Goal: Task Accomplishment & Management: Manage account settings

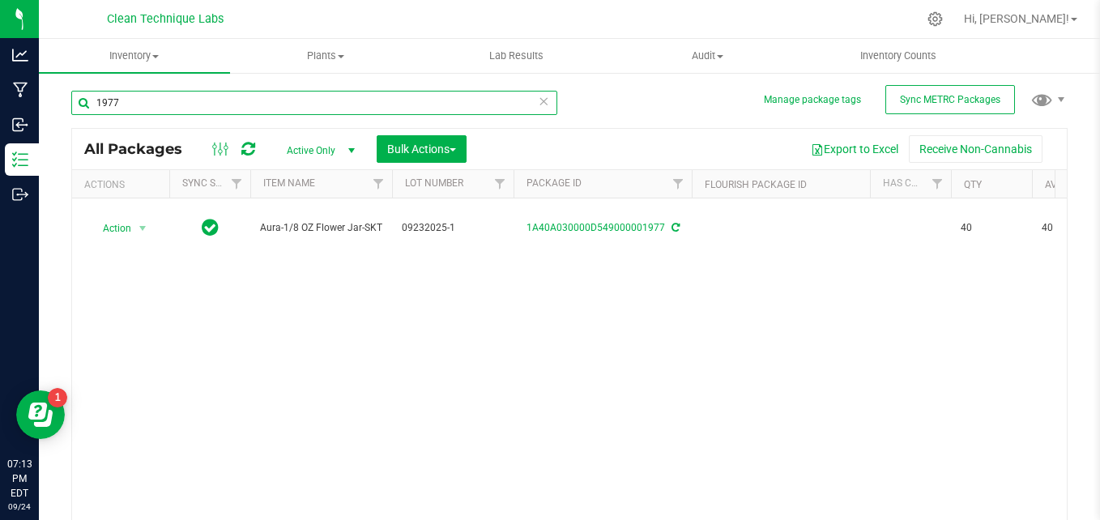
click at [309, 95] on input "1977" at bounding box center [314, 103] width 486 height 24
type input "1"
type input "l"
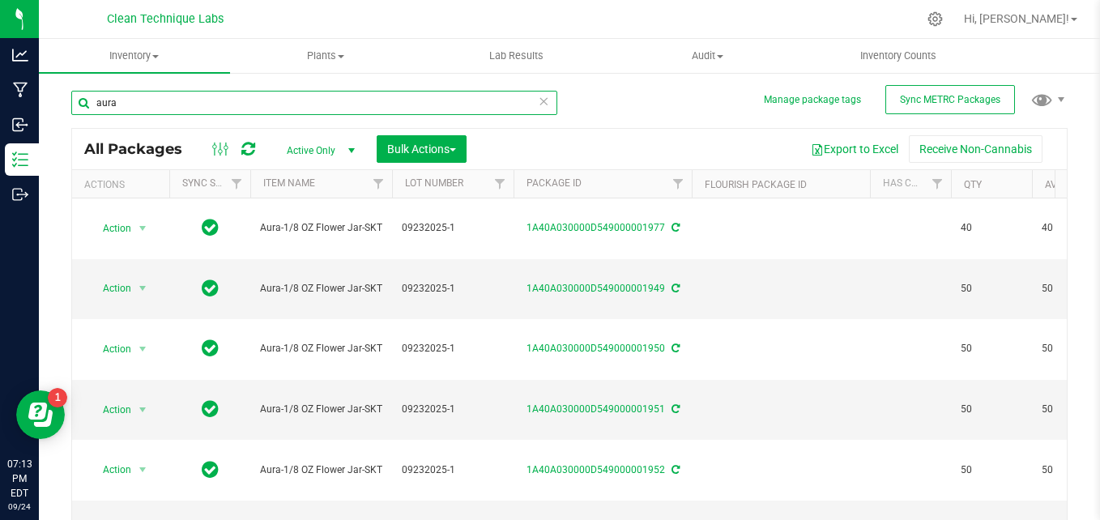
click at [184, 97] on input "aura" at bounding box center [314, 103] width 486 height 24
type input "a"
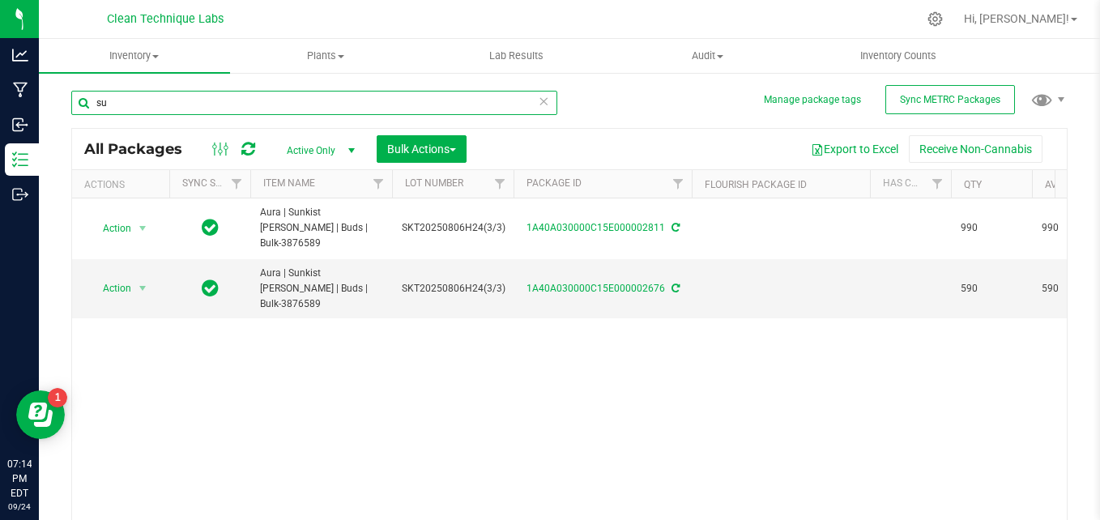
type input "s"
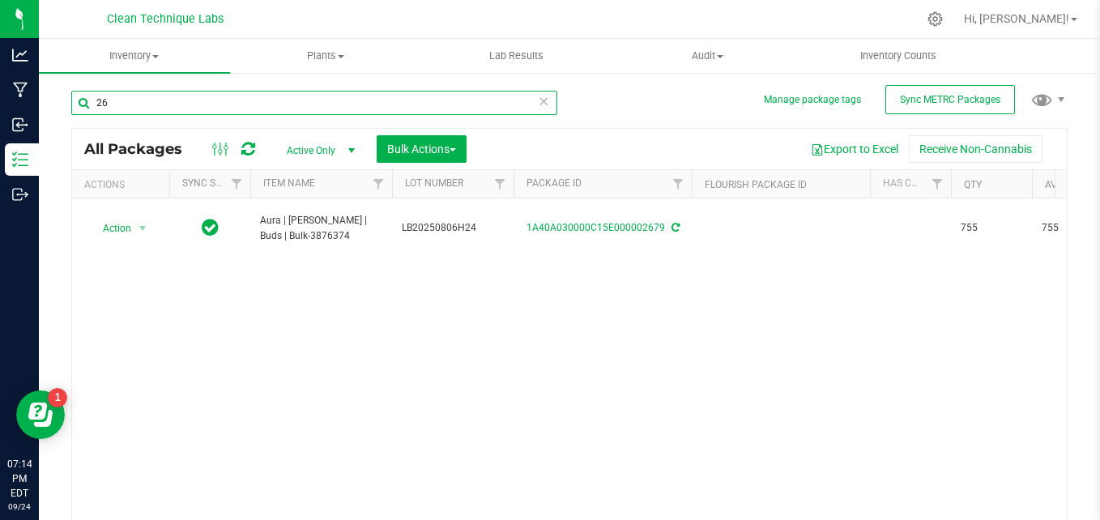
type input "2"
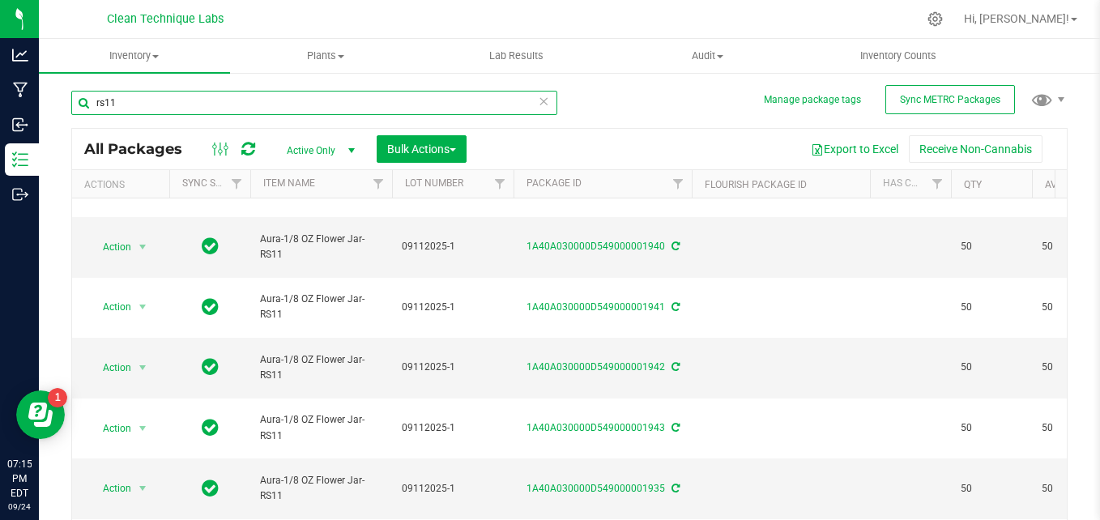
scroll to position [817, 0]
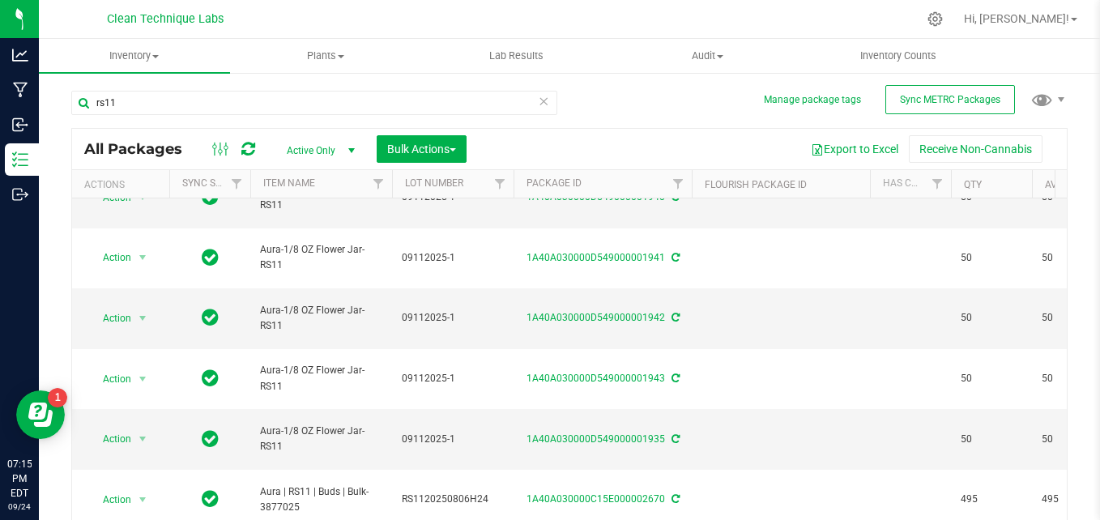
click at [319, 117] on div "rs11" at bounding box center [314, 109] width 486 height 37
click at [299, 83] on div "rs11" at bounding box center [320, 102] width 498 height 52
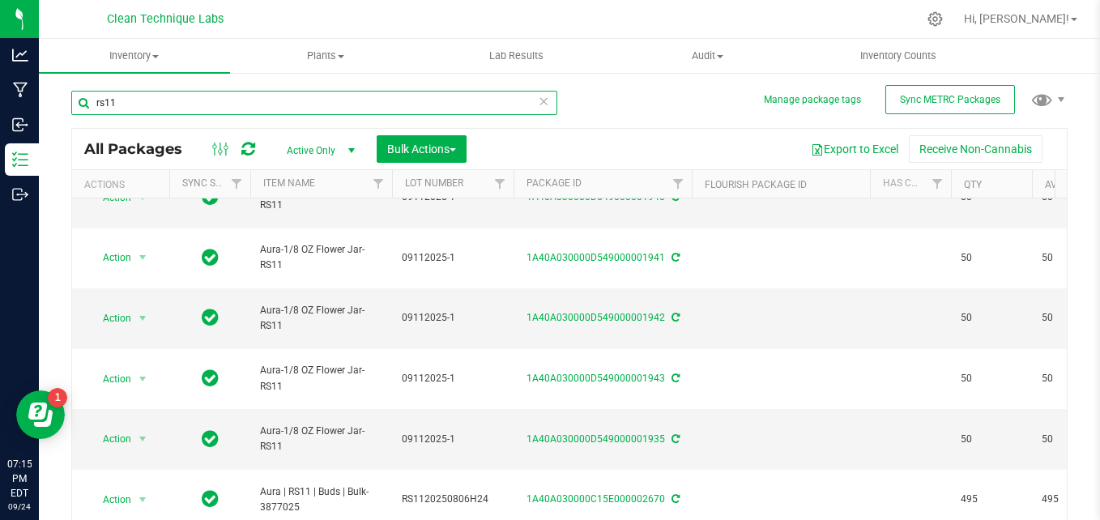
click at [298, 95] on input "rs11" at bounding box center [314, 103] width 486 height 24
type input "r"
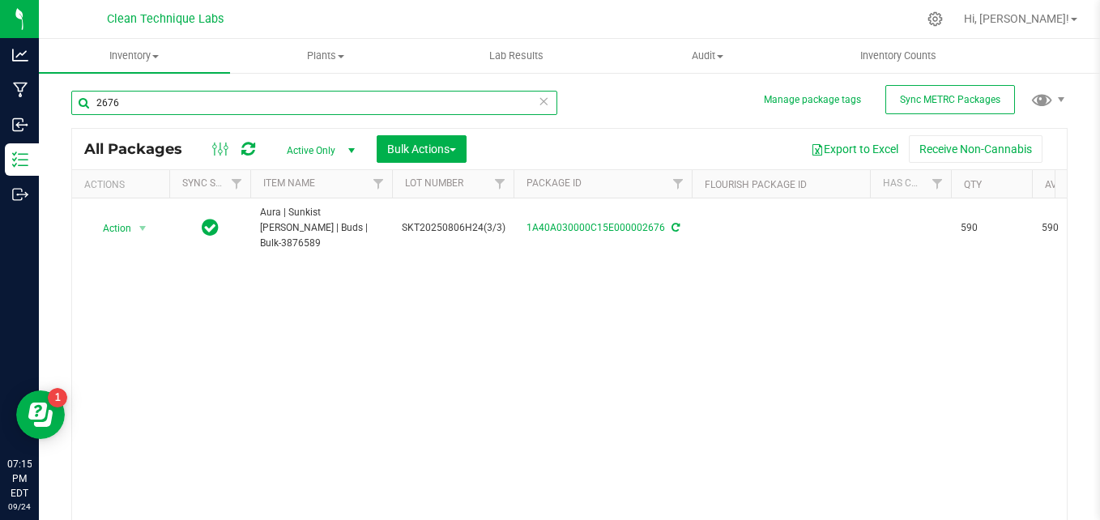
type input "2676"
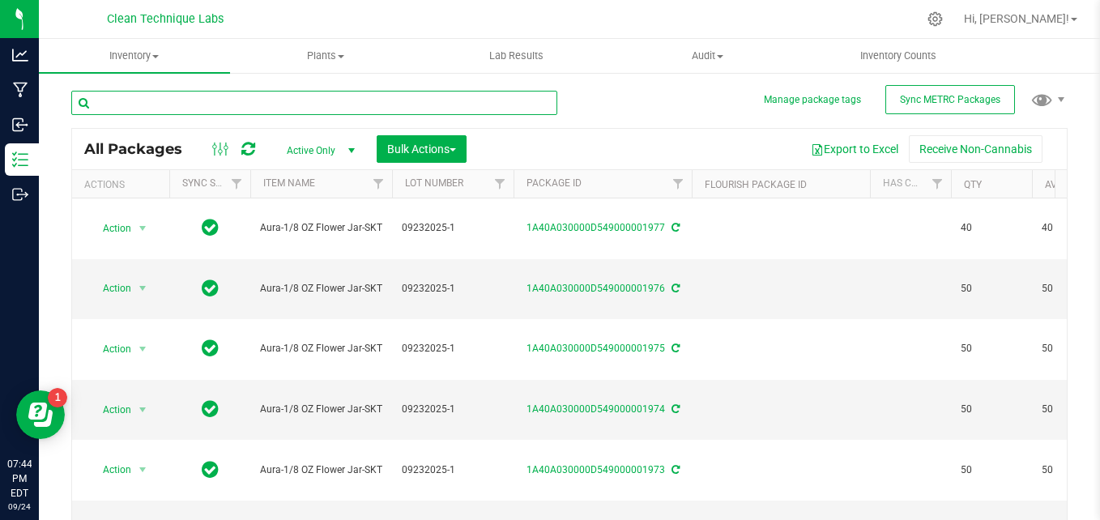
click at [221, 105] on input "text" at bounding box center [314, 103] width 486 height 24
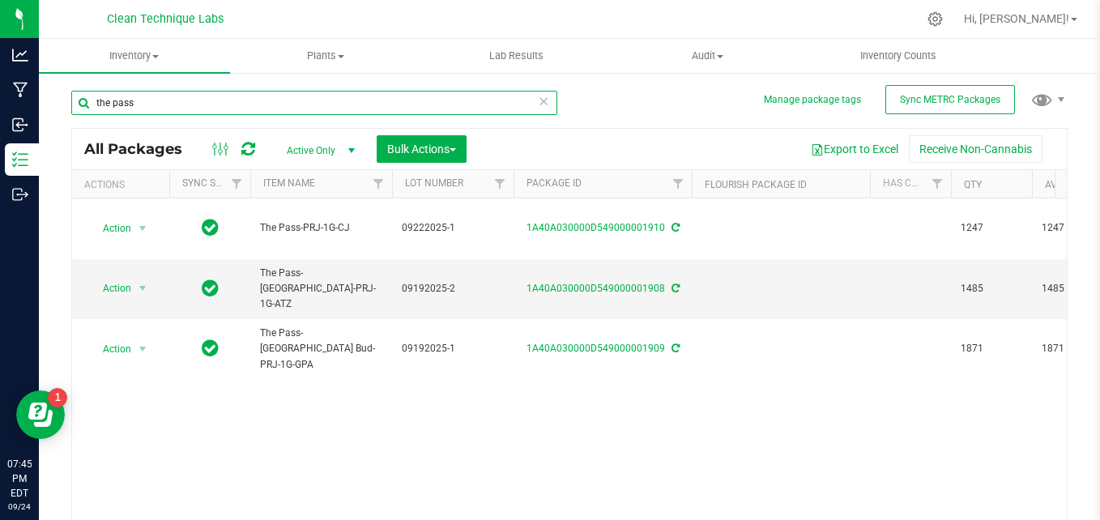
type input "the pass"
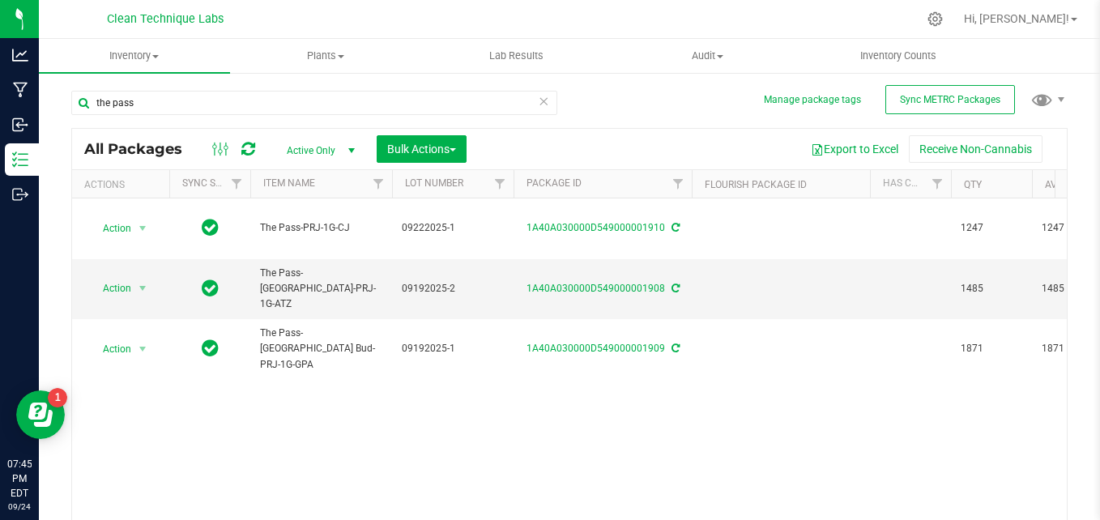
click at [143, 73] on link "Inventory All packages All inventory Waste log Create inventory" at bounding box center [134, 56] width 191 height 34
click at [139, 58] on span "Inventory" at bounding box center [134, 56] width 191 height 15
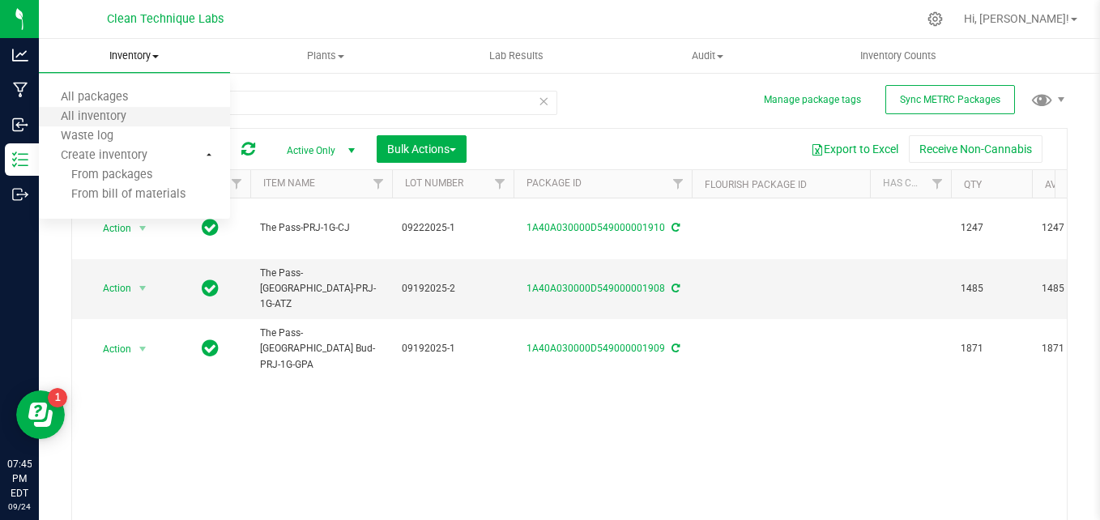
click at [113, 109] on li "All inventory" at bounding box center [134, 117] width 191 height 19
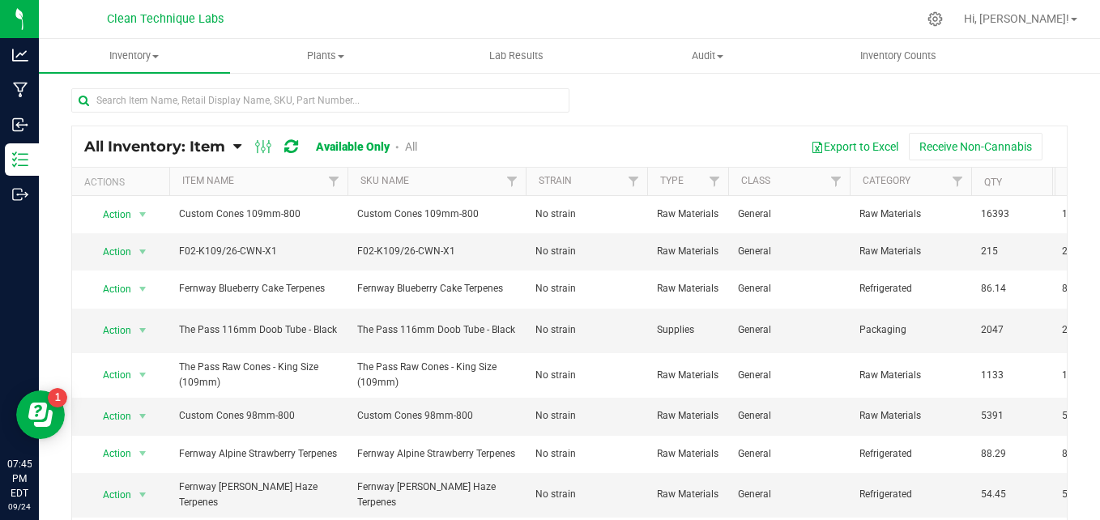
click at [618, 105] on div at bounding box center [569, 106] width 997 height 37
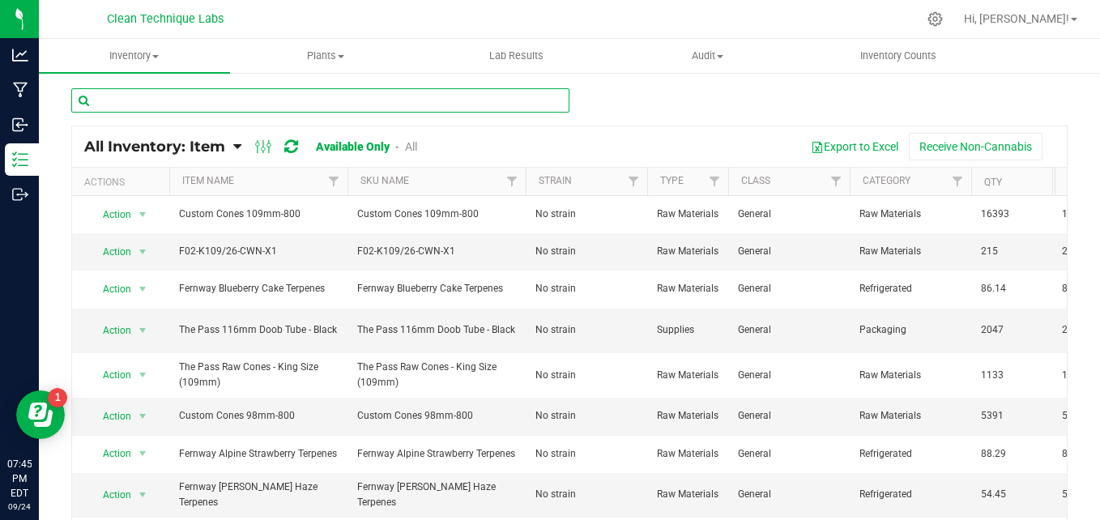
click at [323, 101] on input "text" at bounding box center [320, 100] width 498 height 24
type input "the pass"
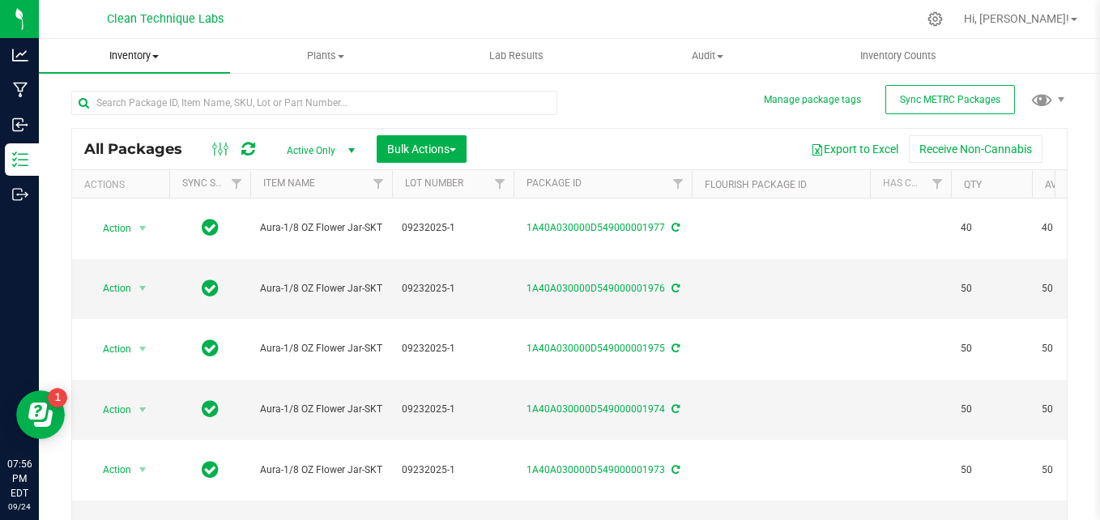
click at [164, 58] on span "Inventory" at bounding box center [134, 56] width 191 height 15
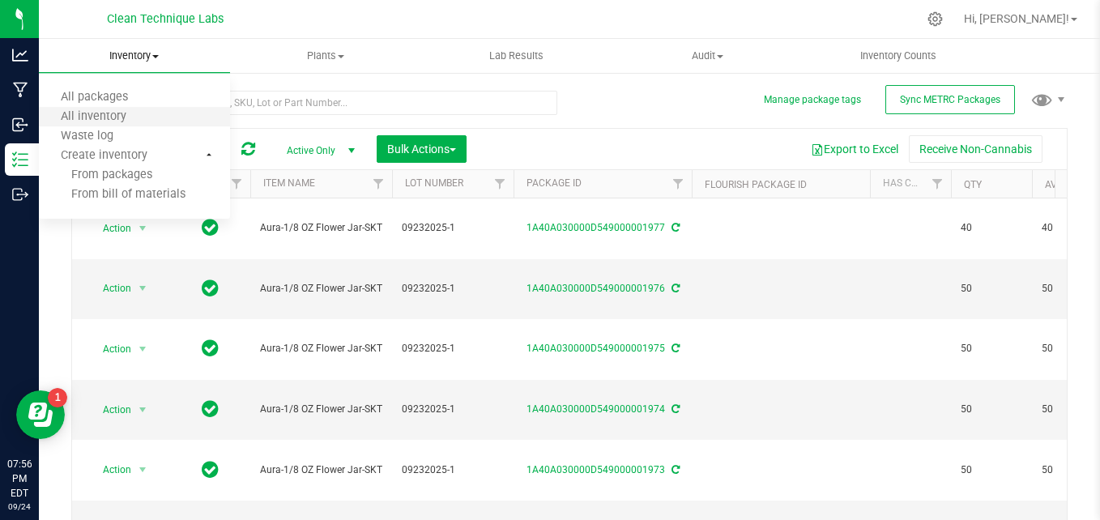
click at [149, 111] on li "All inventory" at bounding box center [134, 117] width 191 height 19
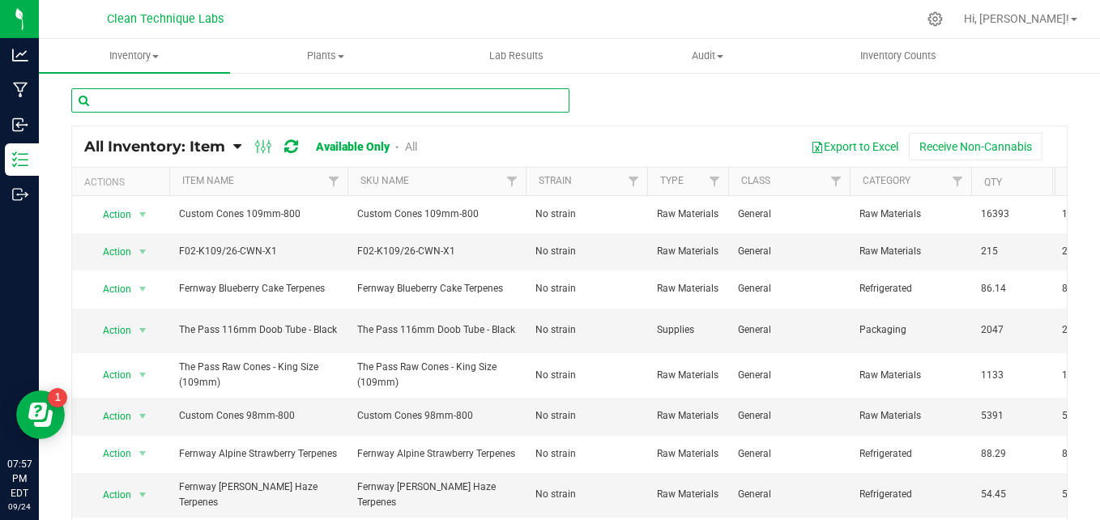
click at [153, 97] on input "text" at bounding box center [320, 100] width 498 height 24
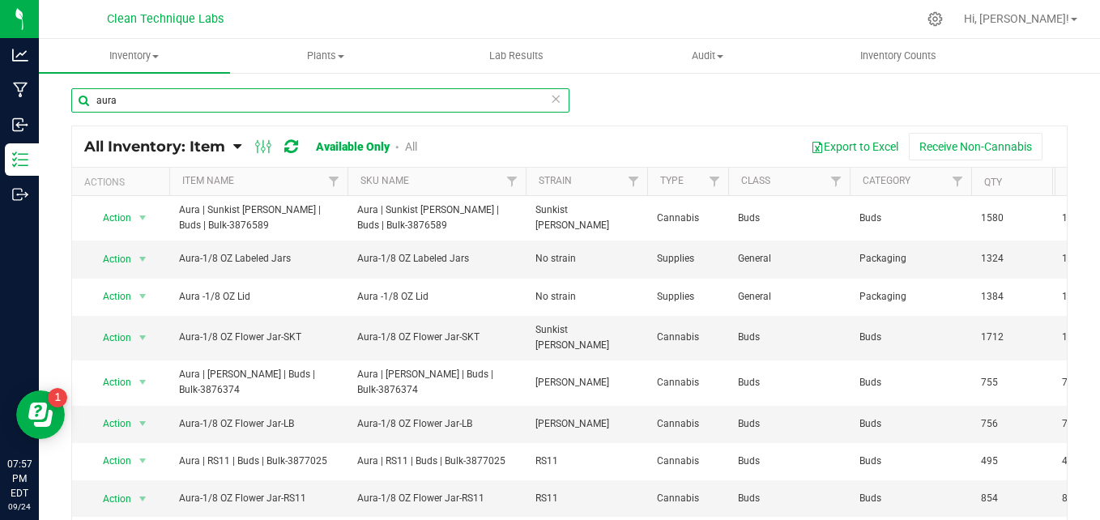
type input "aura"
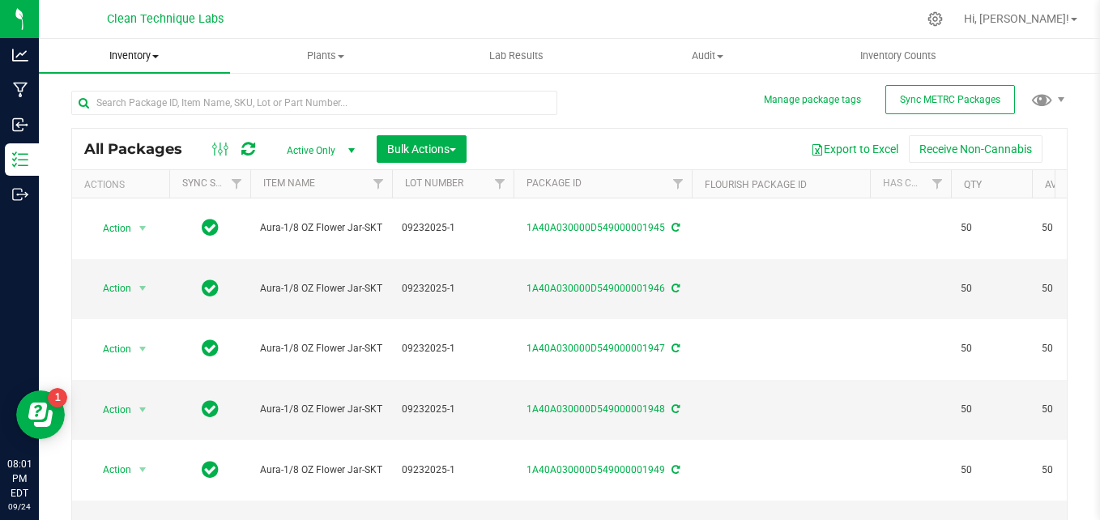
click at [180, 58] on span "Inventory" at bounding box center [134, 56] width 191 height 15
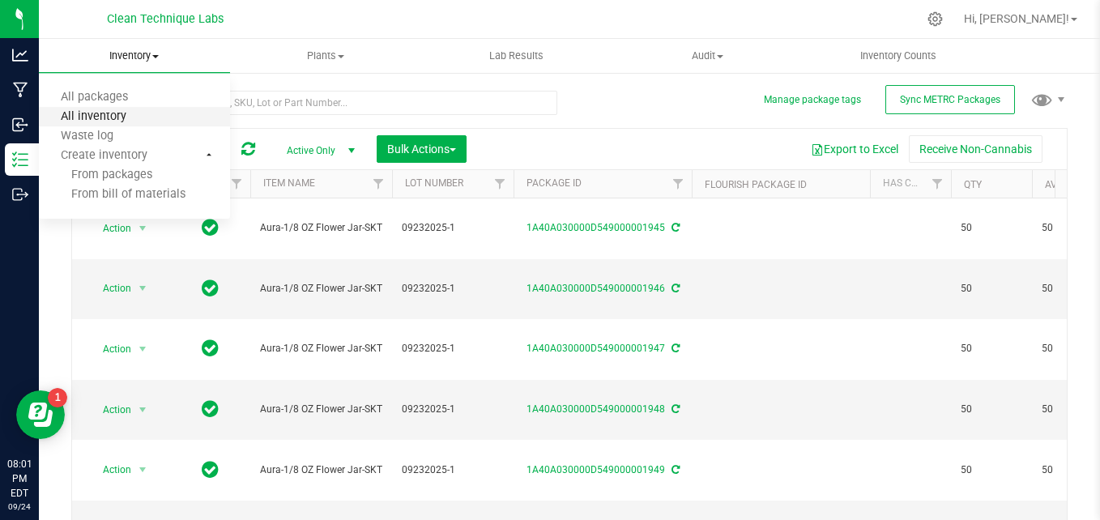
click at [123, 110] on span "All inventory" at bounding box center [93, 117] width 109 height 14
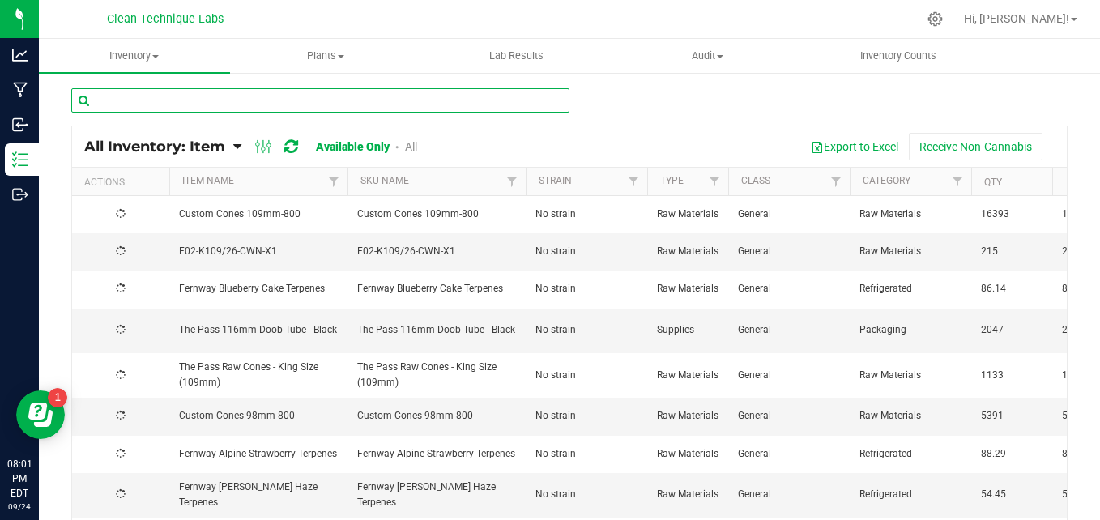
click at [141, 100] on input "text" at bounding box center [320, 100] width 498 height 24
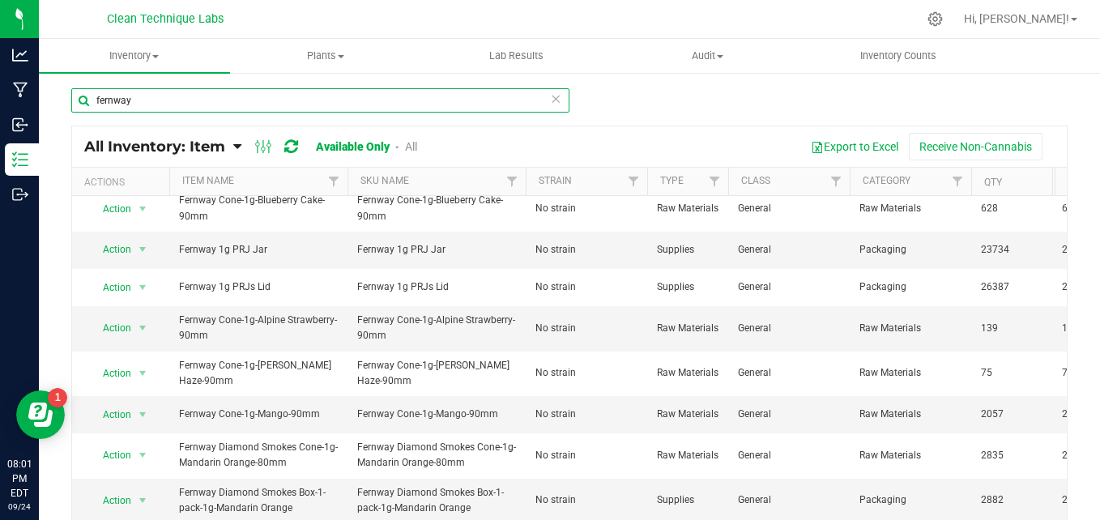
scroll to position [251, 0]
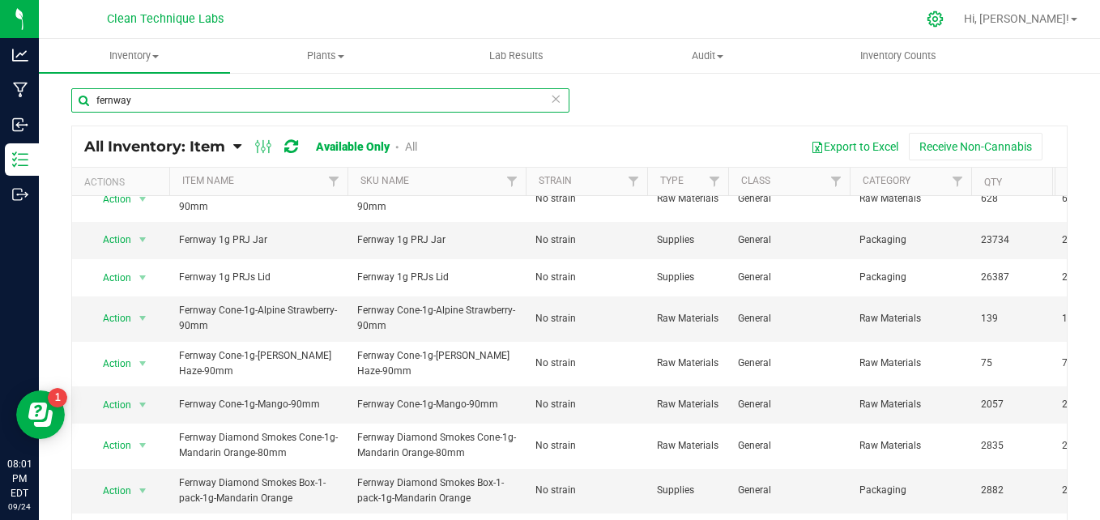
type input "fernway"
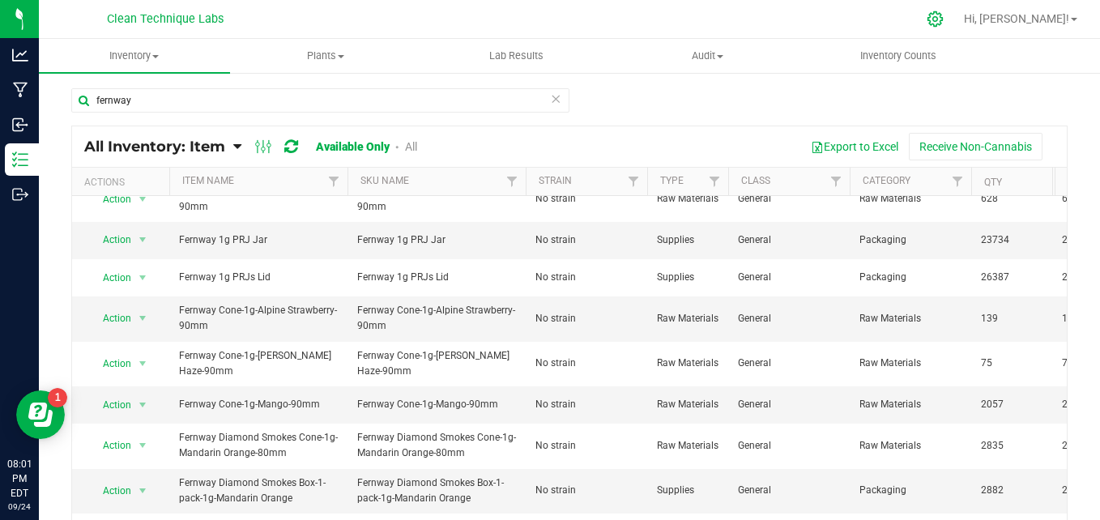
click at [944, 15] on icon at bounding box center [935, 19] width 17 height 17
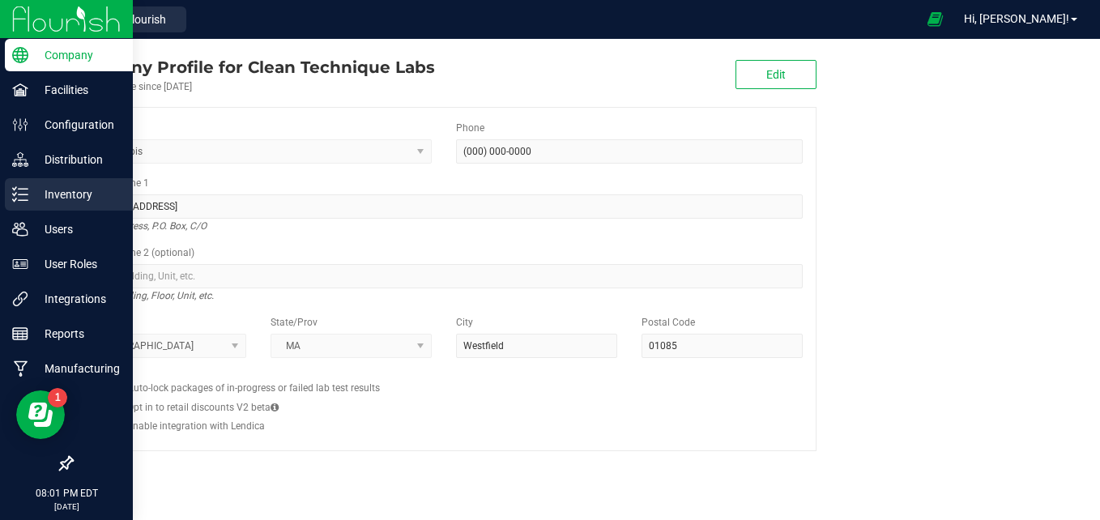
click at [10, 194] on div "Inventory" at bounding box center [69, 194] width 128 height 32
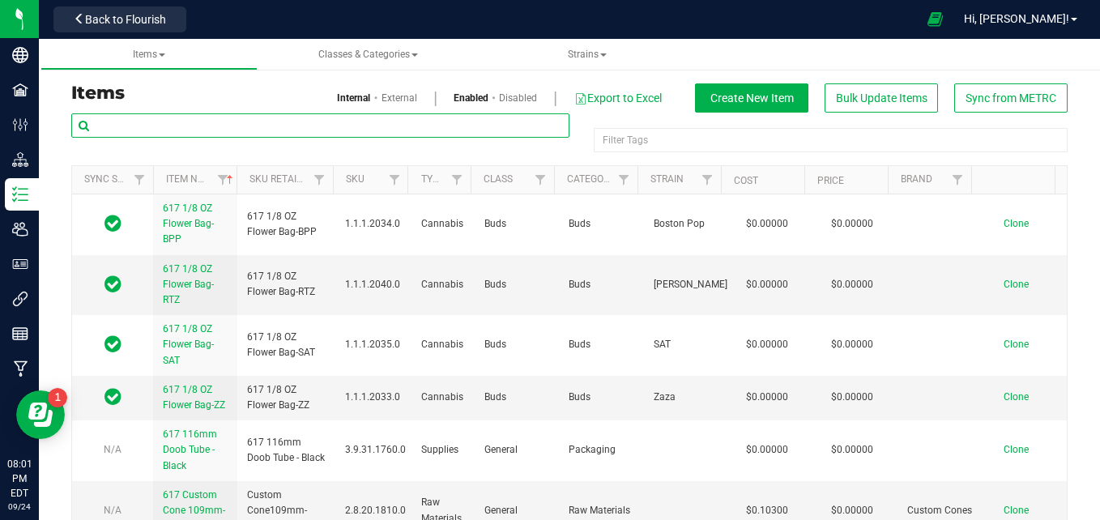
click at [144, 121] on input "text" at bounding box center [320, 125] width 498 height 24
type input "g"
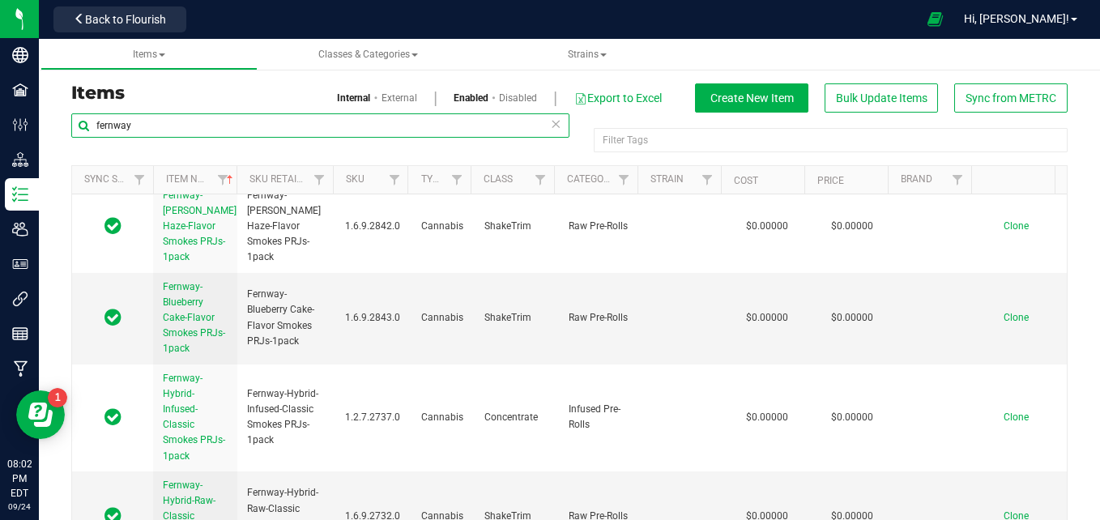
scroll to position [2161, 0]
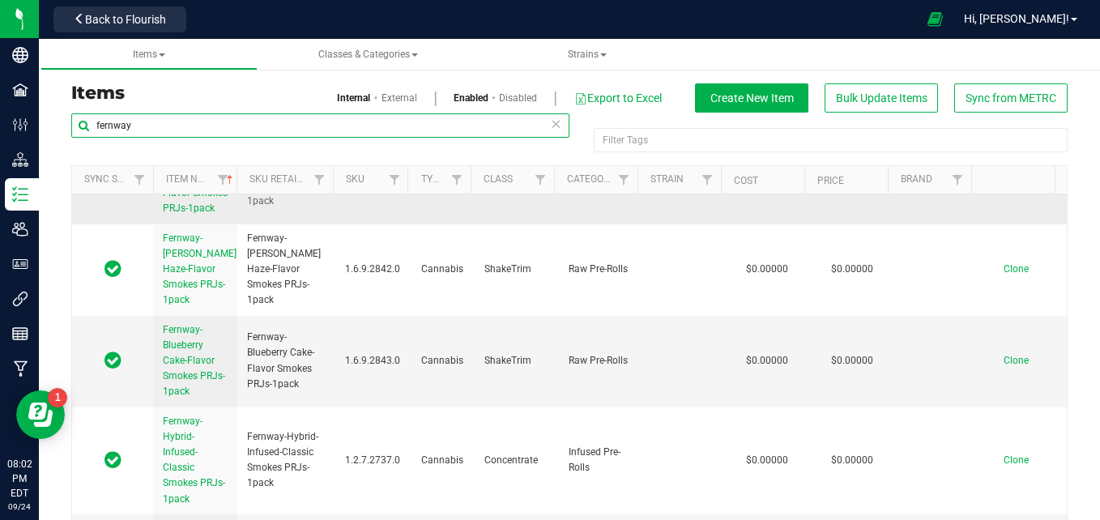
type input "fernway"
click at [216, 215] on span "Fernway-Alpine Strawberry-Flavor Smokes PRJs-1pack" at bounding box center [195, 178] width 65 height 74
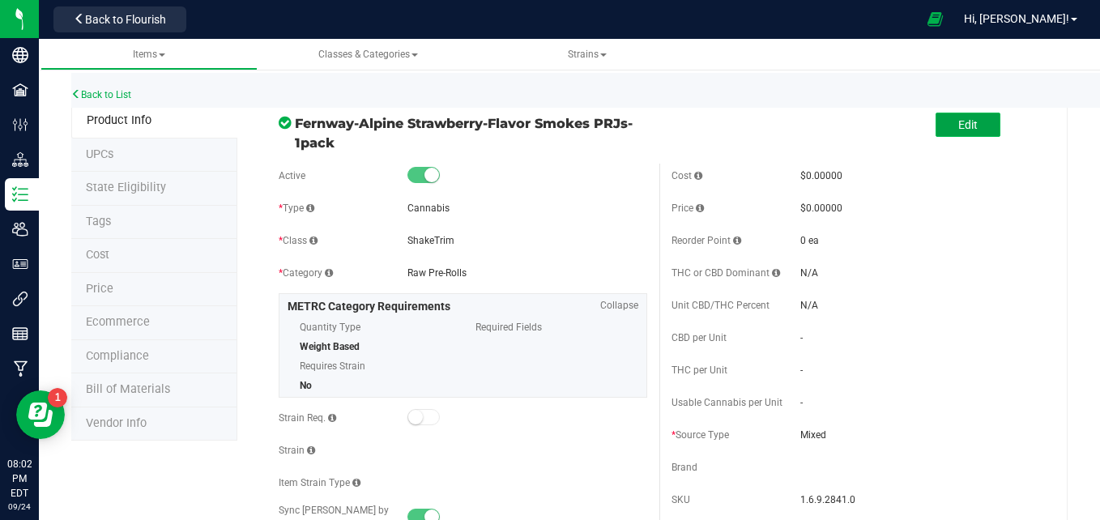
click at [958, 126] on span "Edit" at bounding box center [967, 124] width 19 height 13
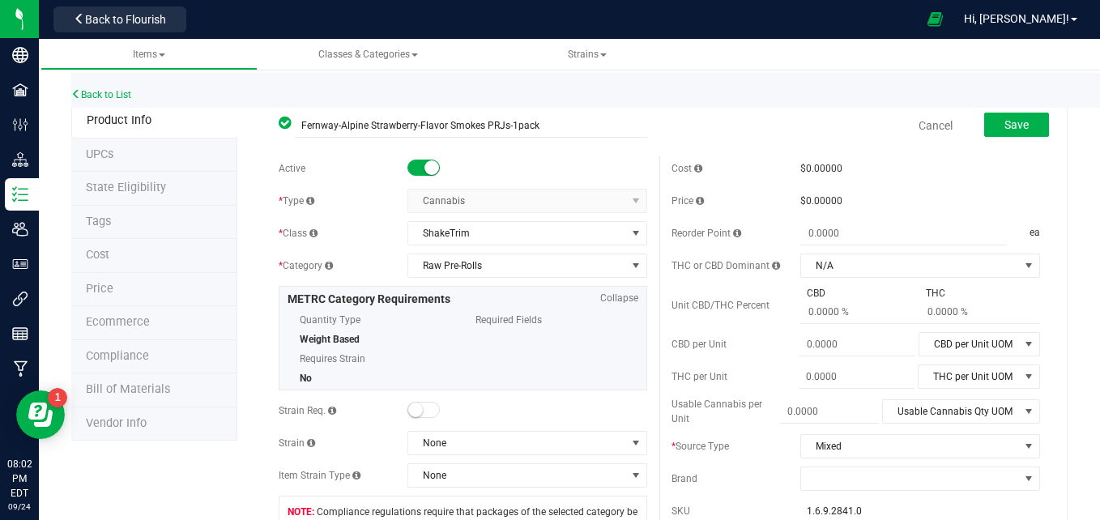
click at [433, 172] on small at bounding box center [432, 167] width 15 height 15
click at [1014, 127] on span "Save" at bounding box center [1017, 124] width 24 height 13
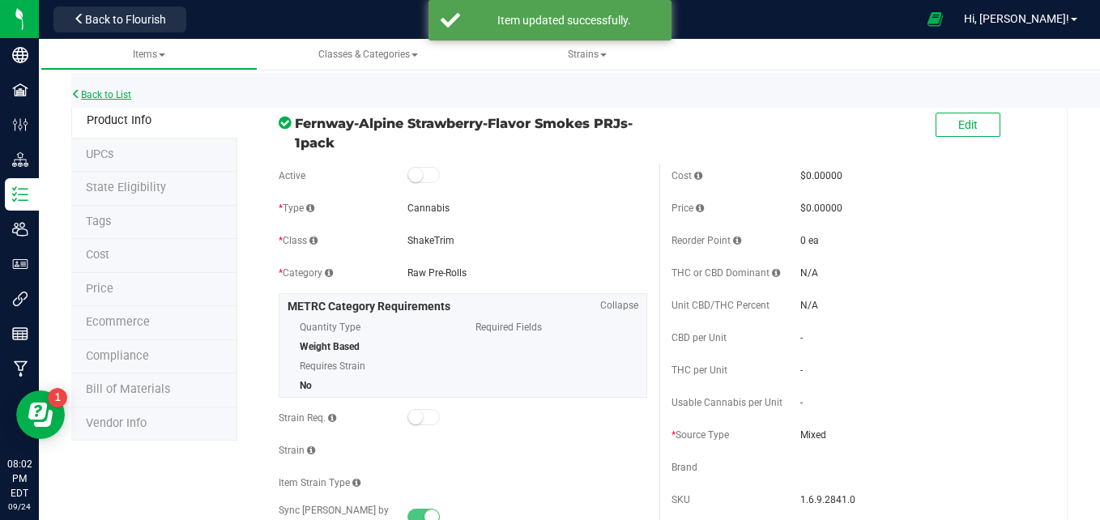
click at [107, 92] on link "Back to List" at bounding box center [101, 94] width 60 height 11
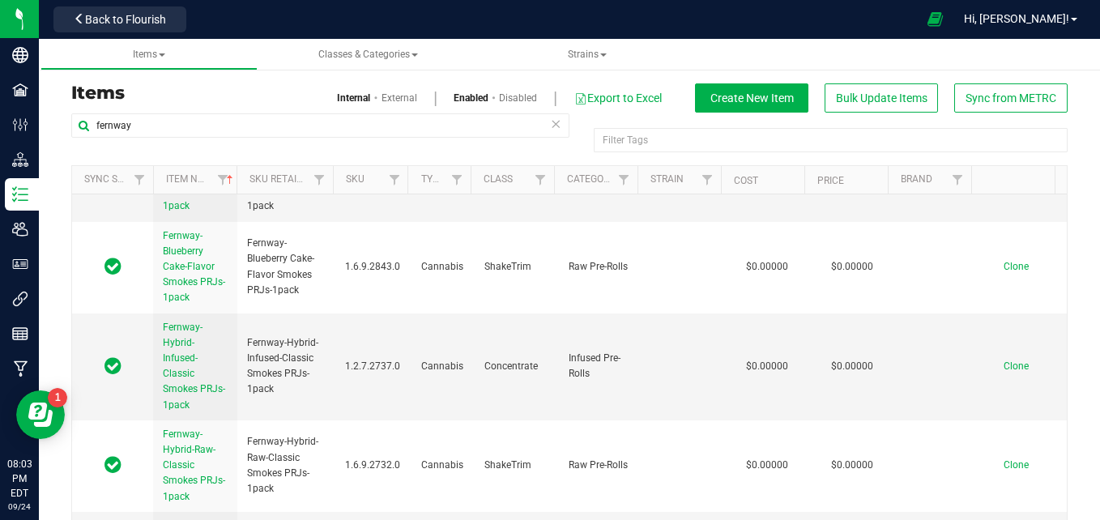
scroll to position [2182, 0]
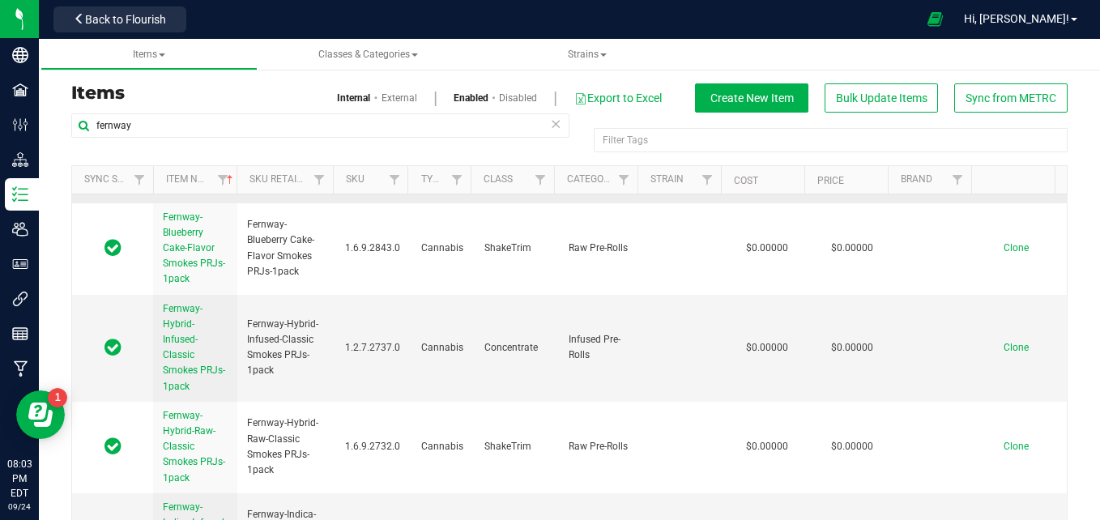
click at [208, 194] on span "Fernway-Berry Haze-Flavor Smokes PRJs-1pack" at bounding box center [200, 157] width 74 height 74
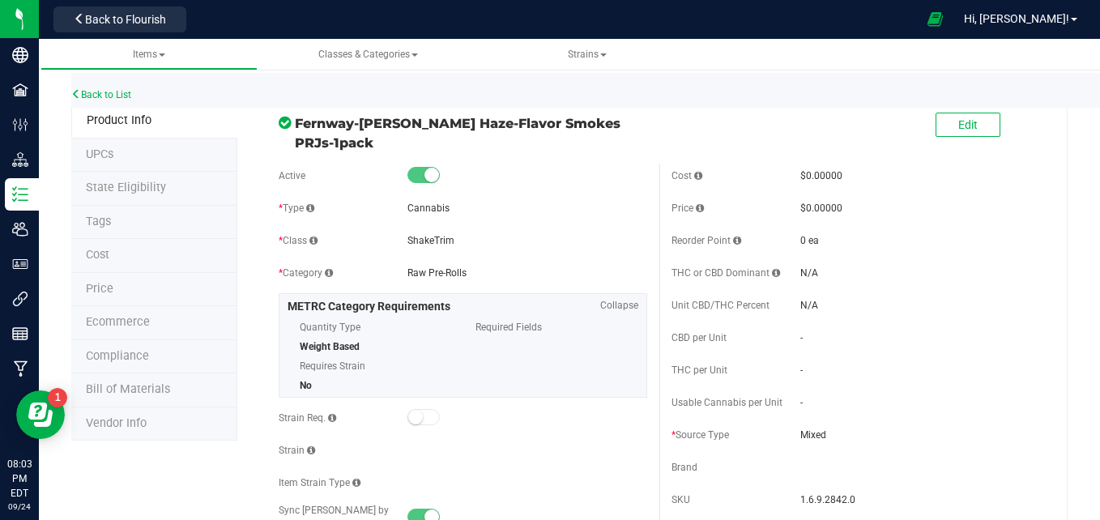
drag, startPoint x: 980, startPoint y: 125, endPoint x: 749, endPoint y: 108, distance: 231.5
click at [749, 108] on div "Edit" at bounding box center [855, 125] width 393 height 41
click at [958, 118] on span "Edit" at bounding box center [967, 124] width 19 height 13
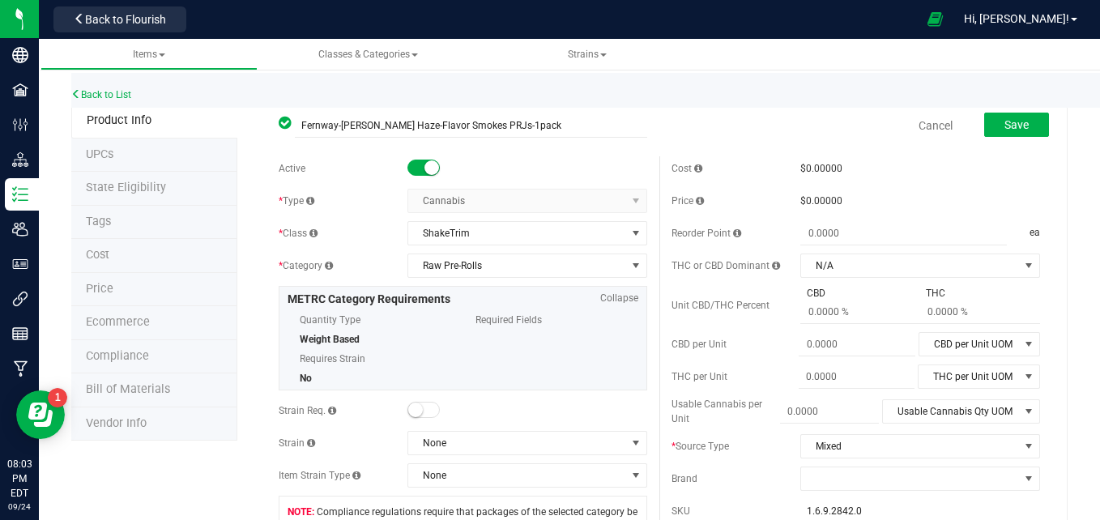
click at [429, 168] on small at bounding box center [432, 167] width 15 height 15
click at [1027, 122] on button "Save" at bounding box center [1016, 125] width 65 height 24
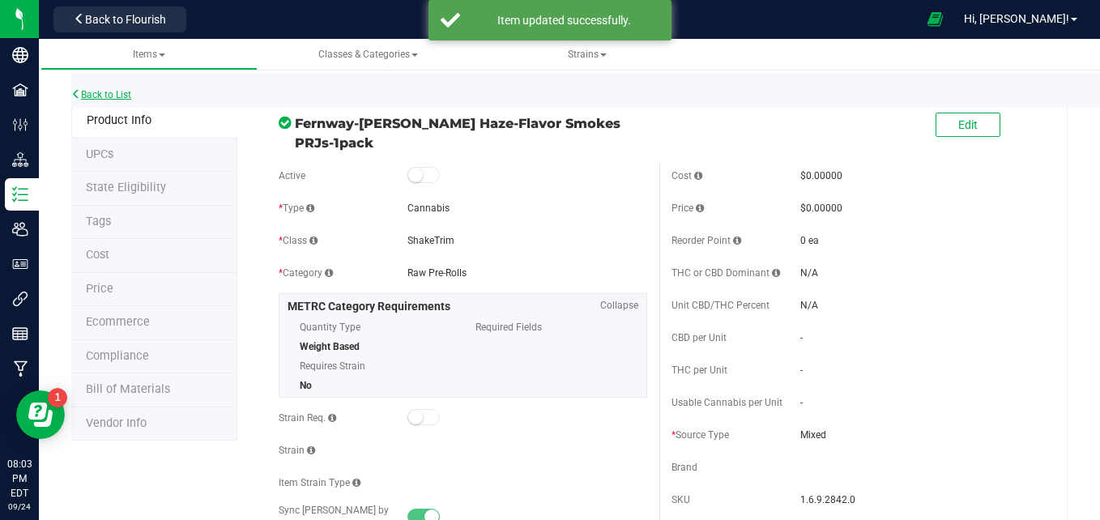
click at [116, 96] on link "Back to List" at bounding box center [101, 94] width 60 height 11
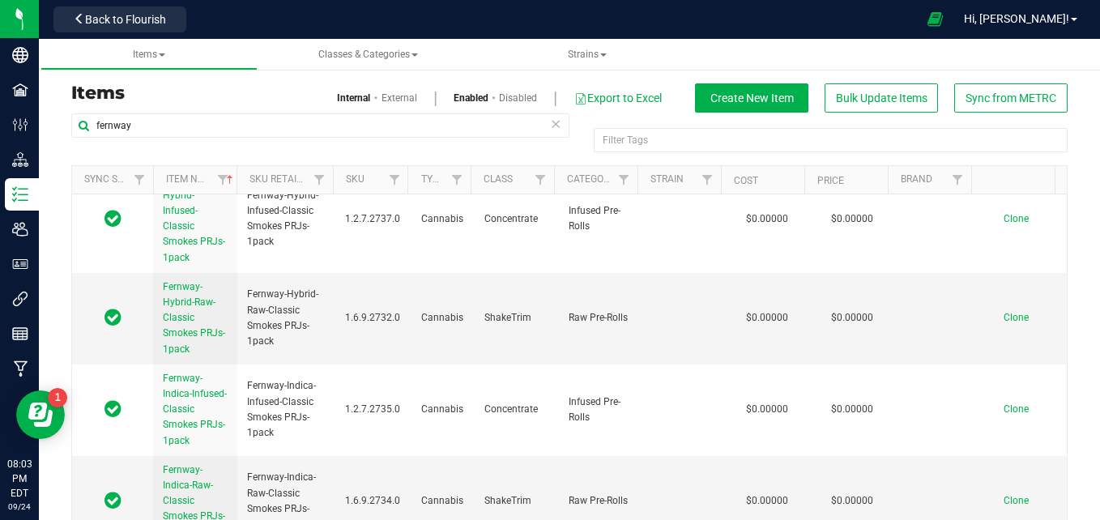
scroll to position [2187, 0]
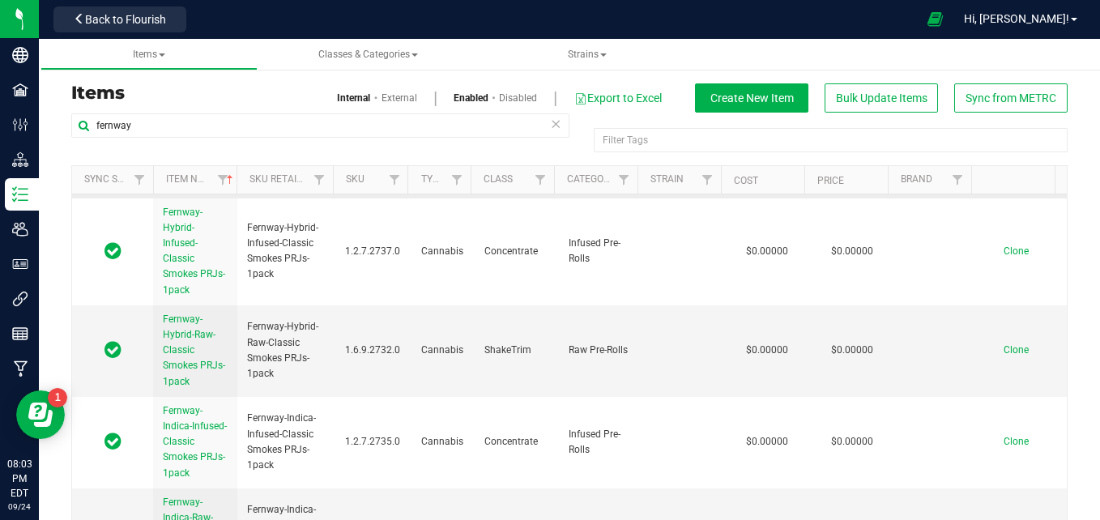
click at [186, 189] on span "Fernway-Blueberry Cake-Flavor Smokes PRJs-1pack" at bounding box center [194, 152] width 62 height 74
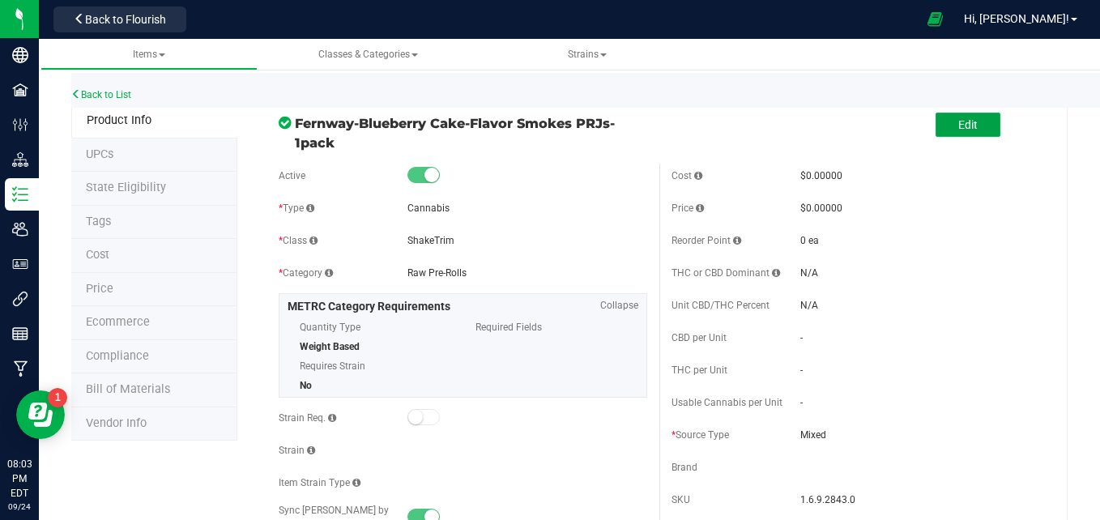
click at [961, 129] on span "Edit" at bounding box center [967, 124] width 19 height 13
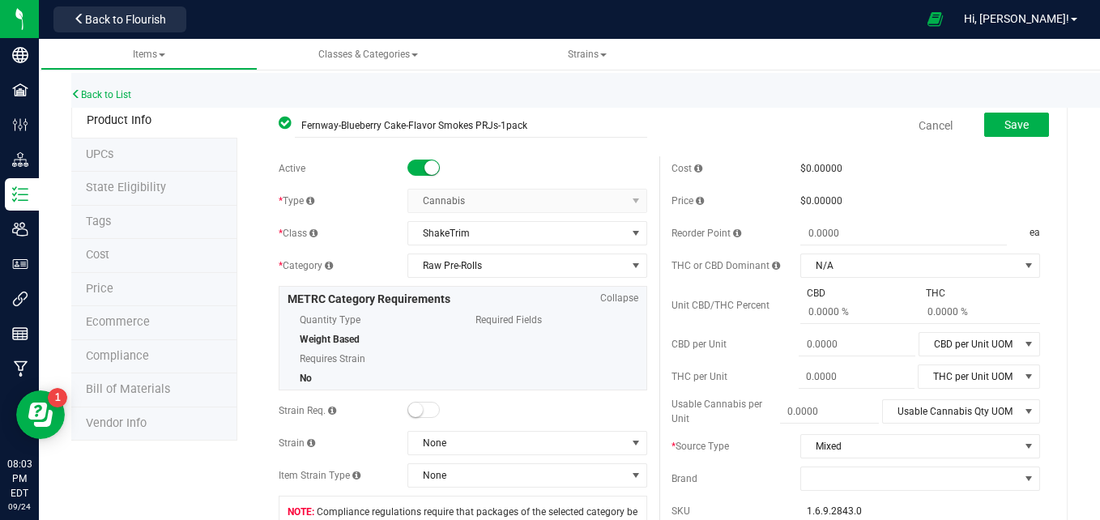
click at [432, 172] on small at bounding box center [432, 167] width 15 height 15
click at [1008, 130] on span "Save" at bounding box center [1017, 124] width 24 height 13
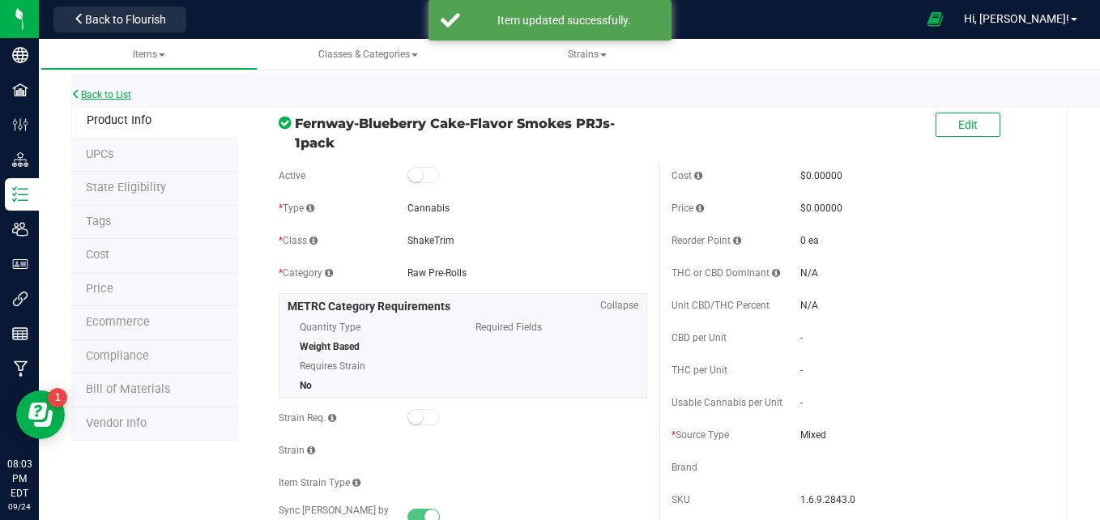
click at [131, 96] on link "Back to List" at bounding box center [101, 94] width 60 height 11
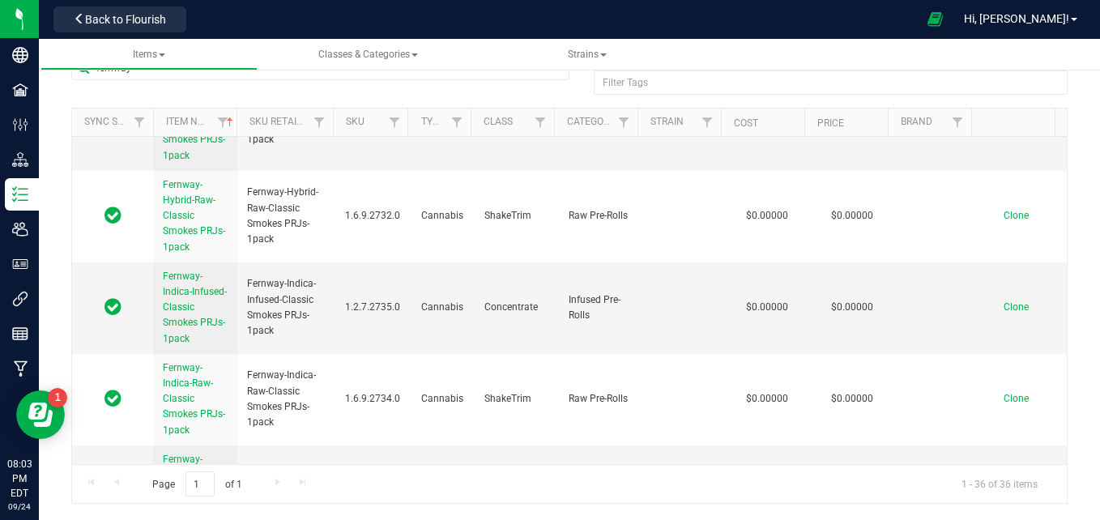
scroll to position [2215, 0]
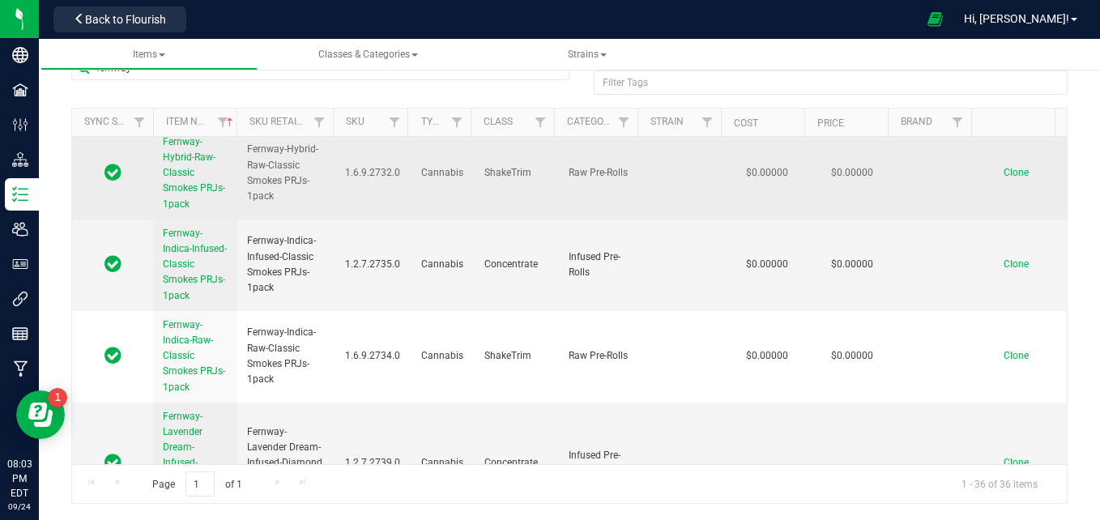
click at [203, 210] on span "Fernway-Hybrid-Raw-Classic Smokes PRJs-1pack" at bounding box center [194, 173] width 62 height 74
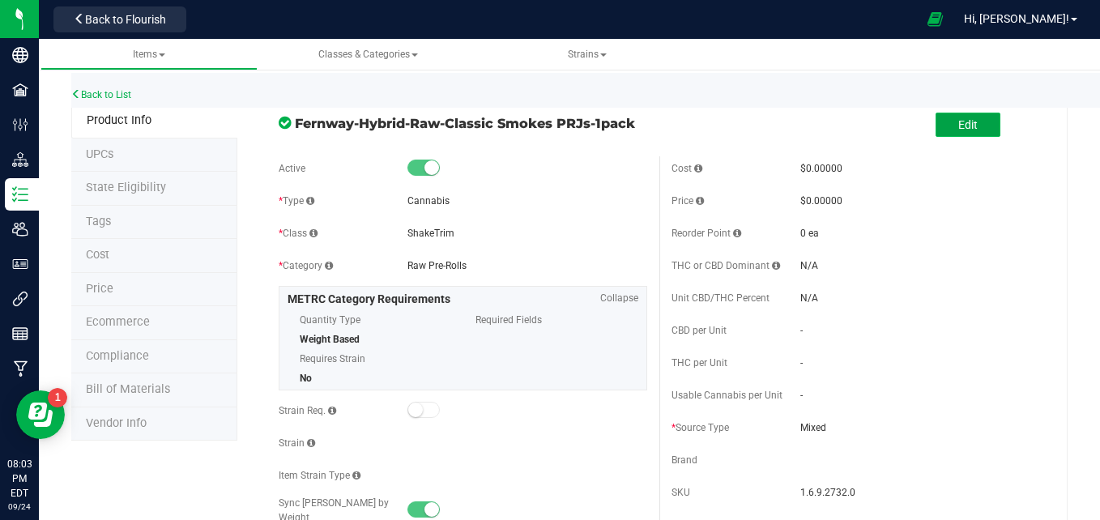
click at [960, 117] on button "Edit" at bounding box center [968, 125] width 65 height 24
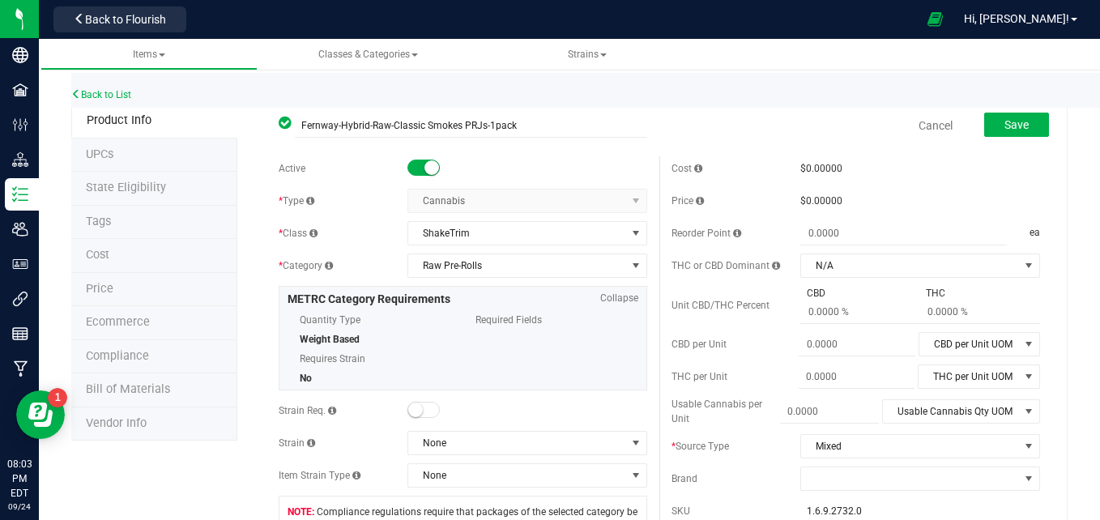
click at [425, 167] on small at bounding box center [432, 167] width 15 height 15
click at [986, 119] on button "Save" at bounding box center [1016, 125] width 65 height 24
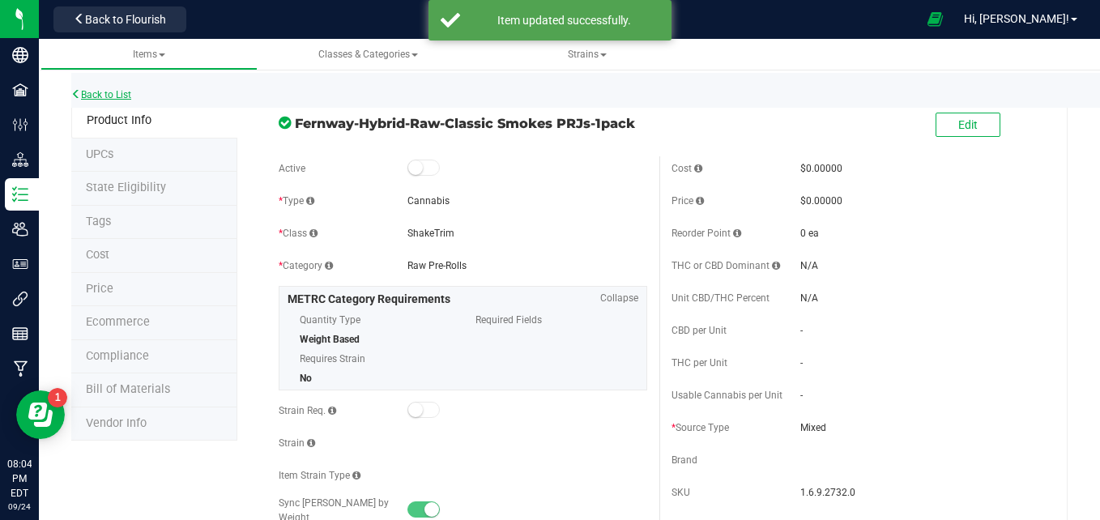
click at [112, 92] on link "Back to List" at bounding box center [101, 94] width 60 height 11
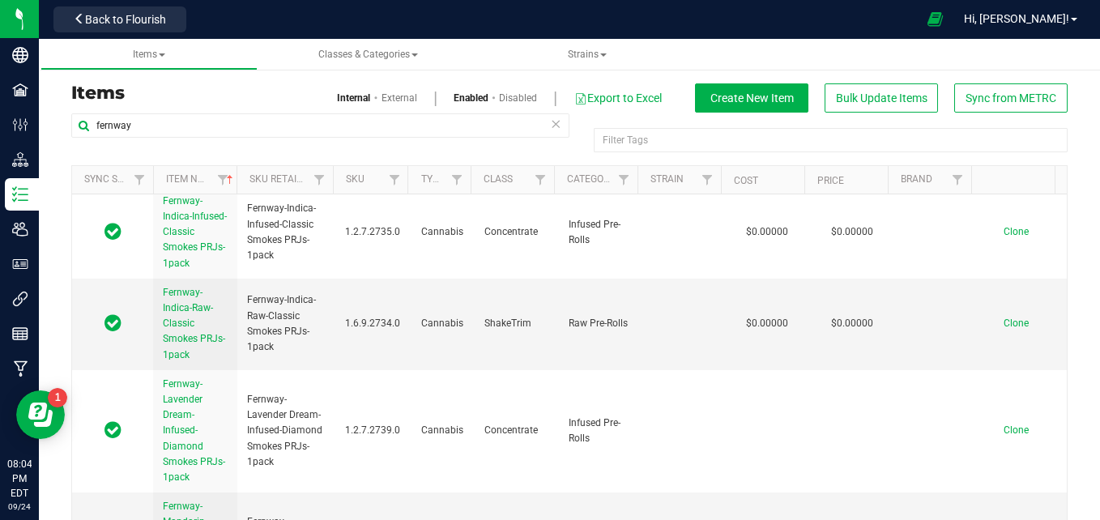
scroll to position [2222, 0]
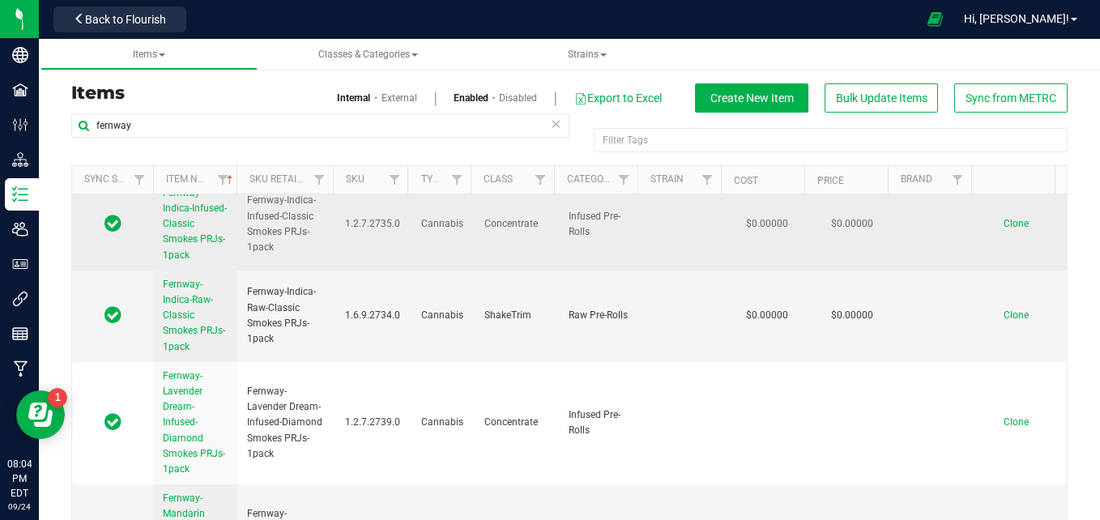
click at [208, 263] on link "Fernway-Indica-Infused-Classic Smokes PRJs-1pack" at bounding box center [195, 225] width 65 height 78
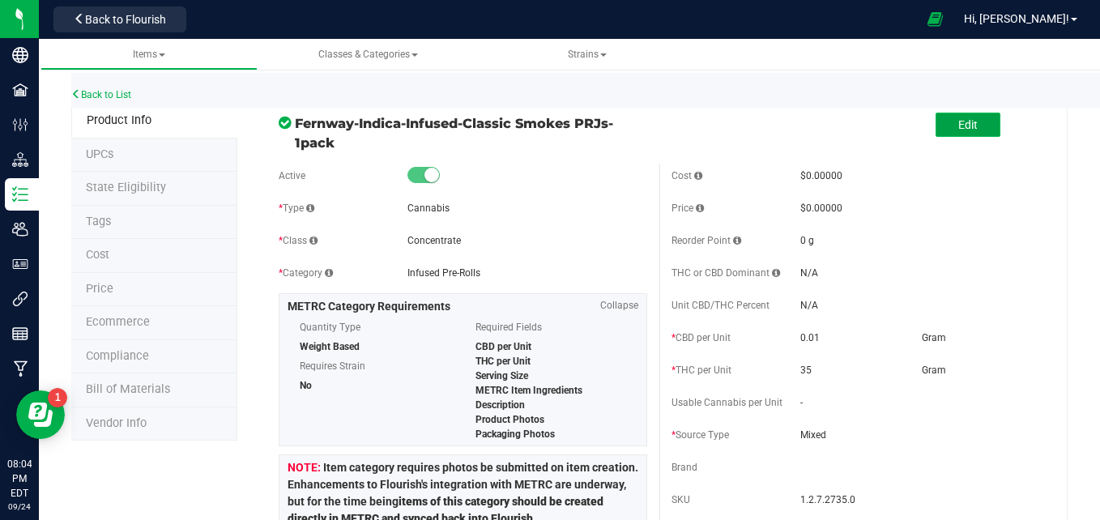
click at [963, 118] on span "Edit" at bounding box center [967, 124] width 19 height 13
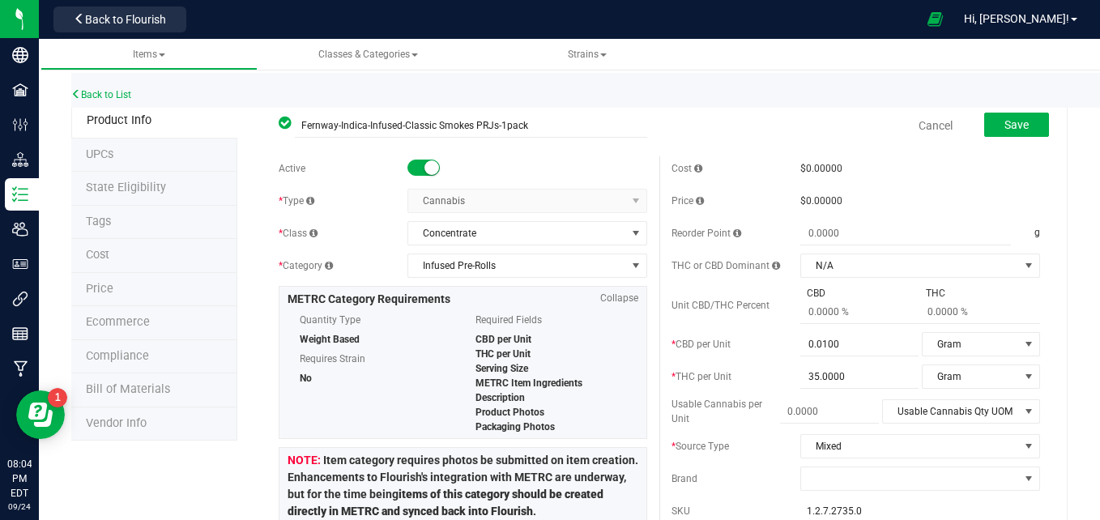
click at [430, 170] on small at bounding box center [432, 167] width 15 height 15
drag, startPoint x: 1000, startPoint y: 120, endPoint x: 898, endPoint y: 100, distance: 103.9
click at [898, 100] on div "Back to List" at bounding box center [621, 90] width 1100 height 35
click at [988, 117] on button "Save" at bounding box center [1016, 125] width 65 height 24
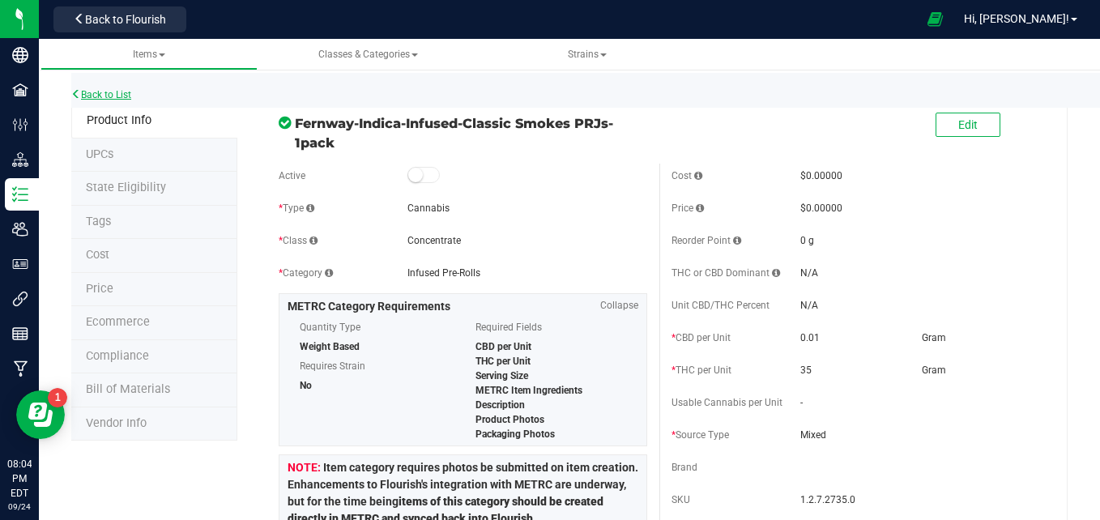
click at [105, 96] on link "Back to List" at bounding box center [101, 94] width 60 height 11
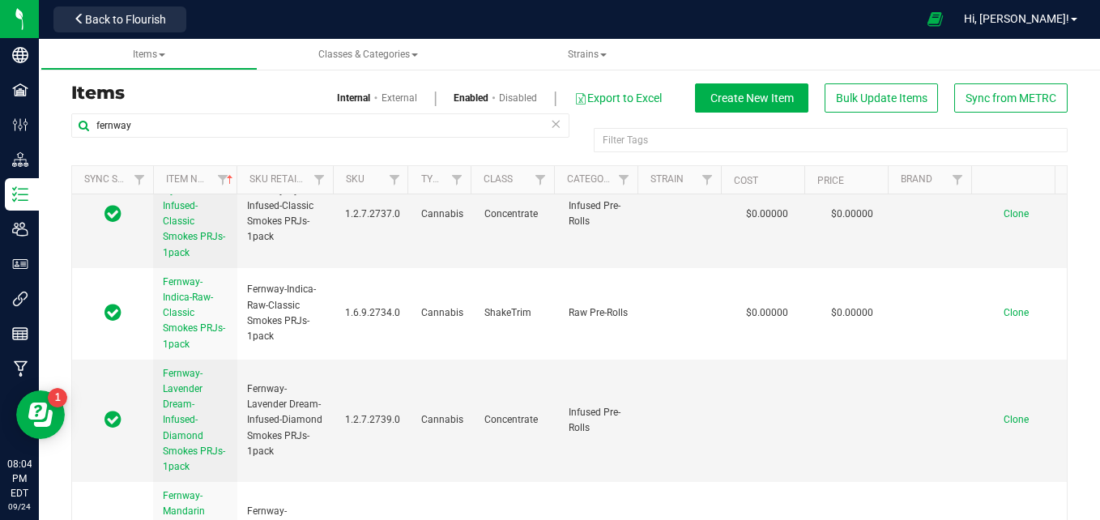
scroll to position [2116, 0]
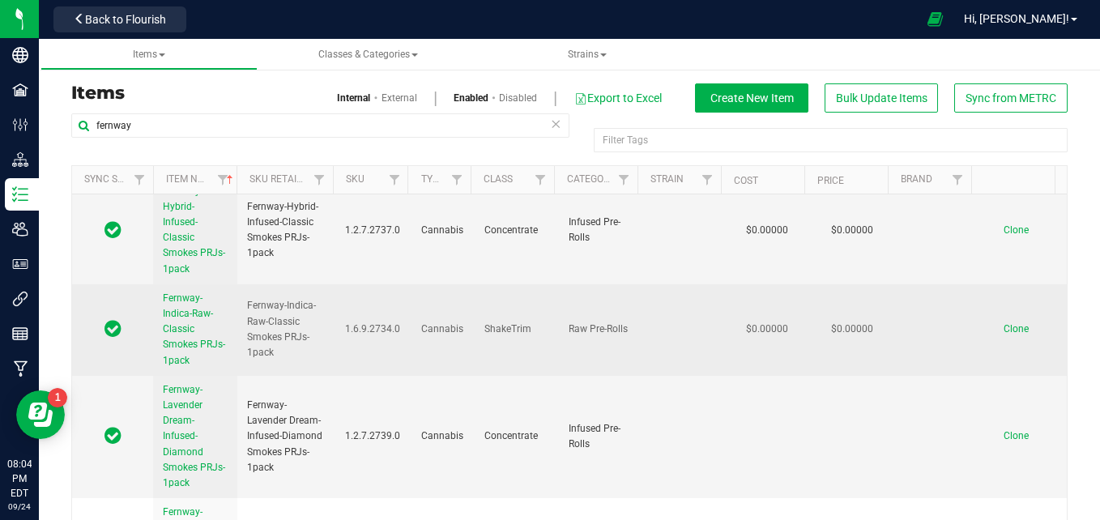
click at [190, 366] on span "Fernway-Indica-Raw-Classic Smokes PRJs-1pack" at bounding box center [194, 329] width 62 height 74
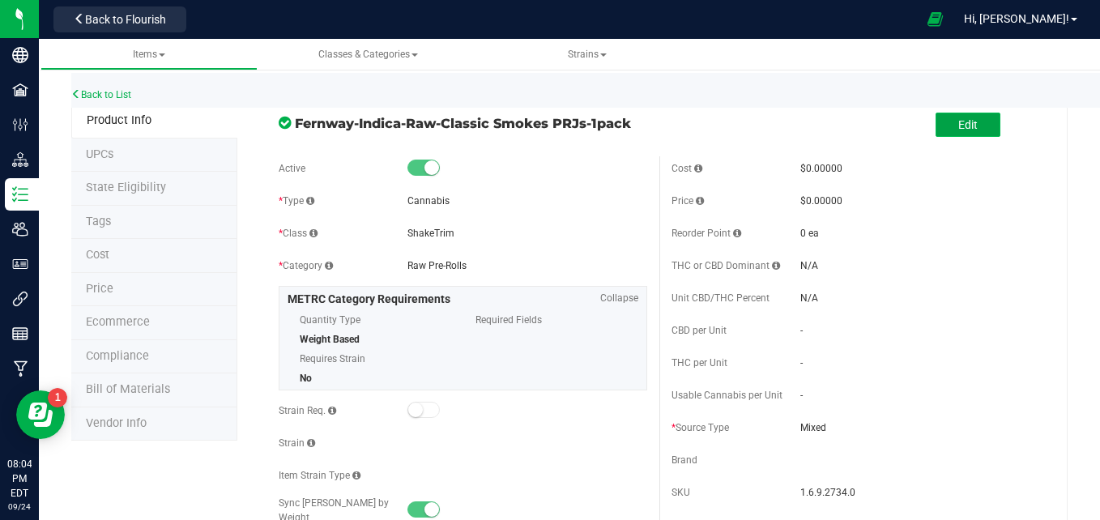
click at [985, 122] on button "Edit" at bounding box center [968, 125] width 65 height 24
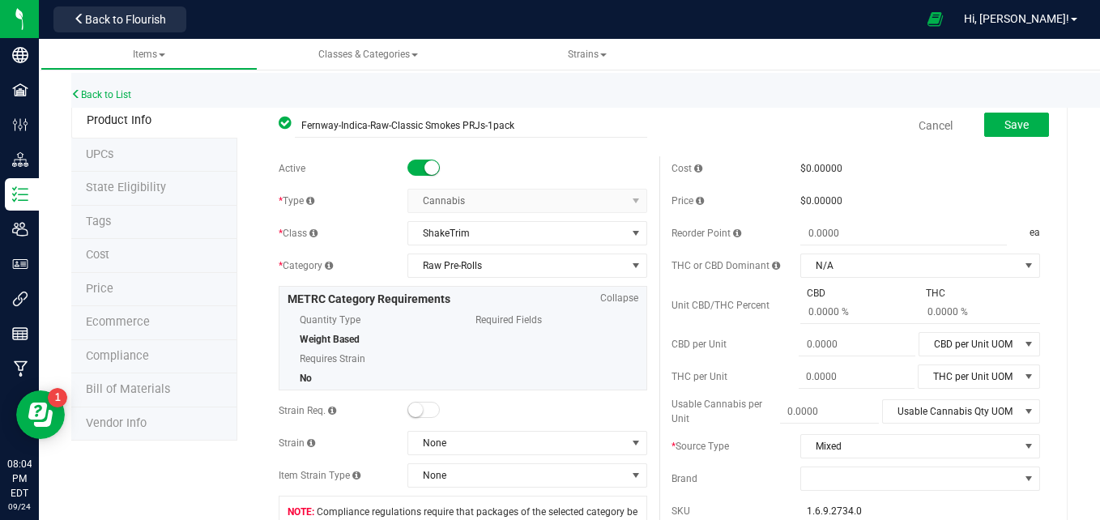
click at [417, 164] on span at bounding box center [424, 168] width 32 height 16
click at [988, 116] on button "Save" at bounding box center [1016, 125] width 65 height 24
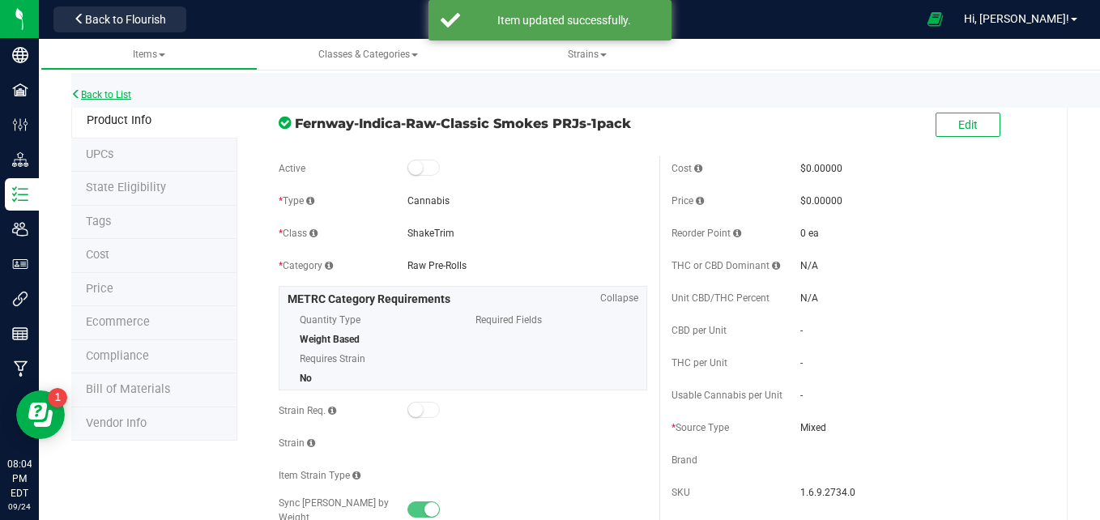
click at [83, 92] on link "Back to List" at bounding box center [101, 94] width 60 height 11
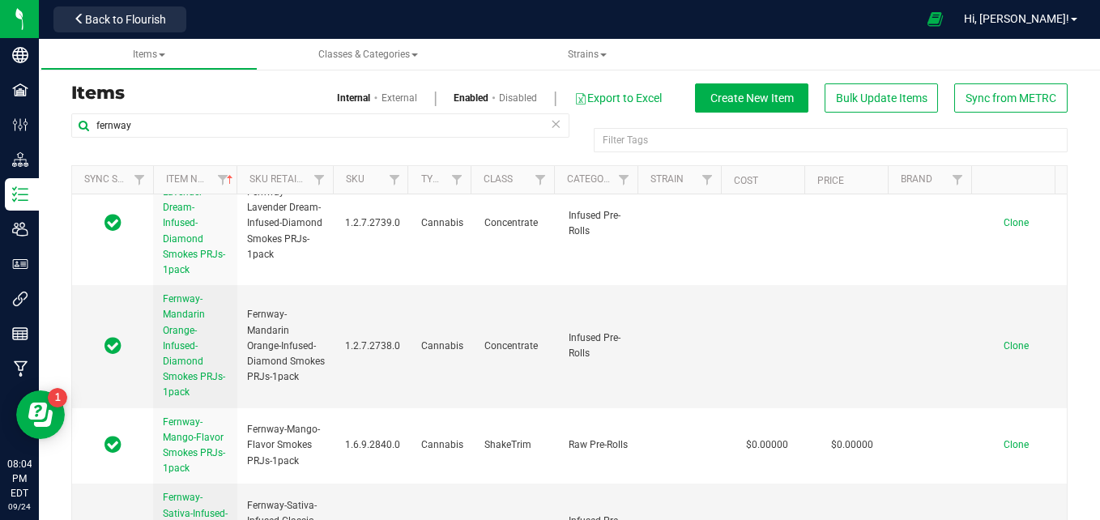
scroll to position [2246, 0]
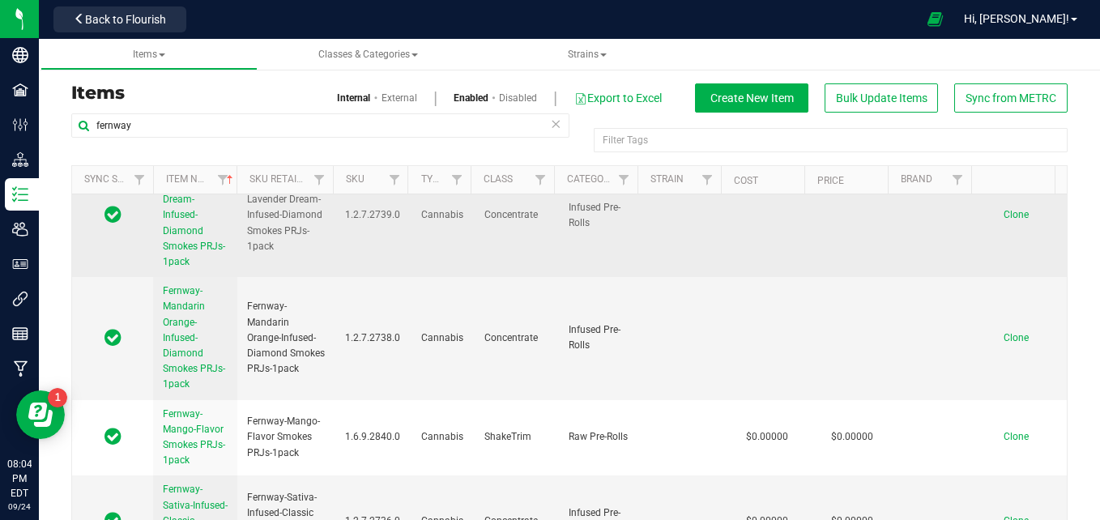
click at [178, 267] on span "Fernway-Lavender Dream-Infused-Diamond Smokes PRJs-1pack" at bounding box center [194, 215] width 62 height 105
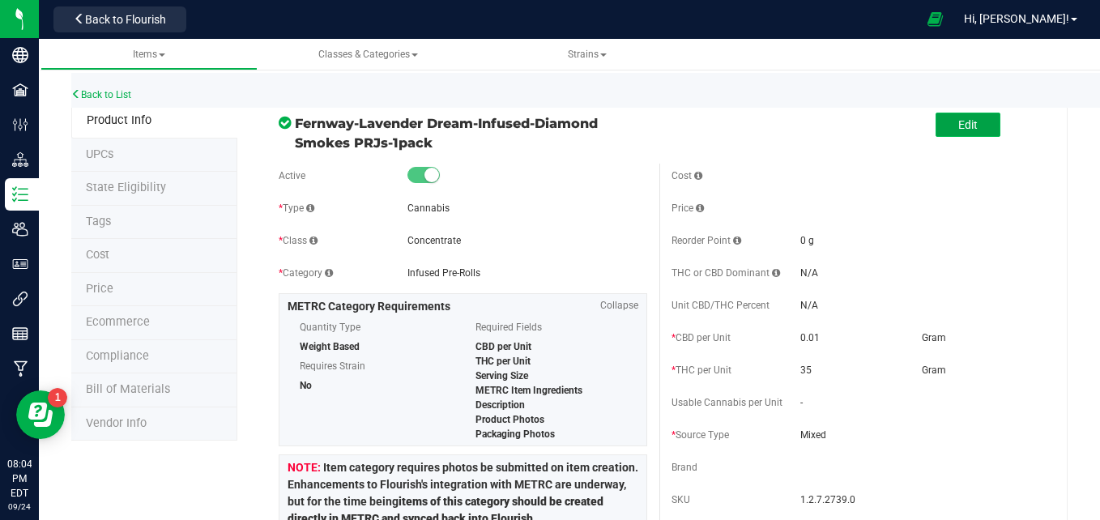
click at [983, 126] on button "Edit" at bounding box center [968, 125] width 65 height 24
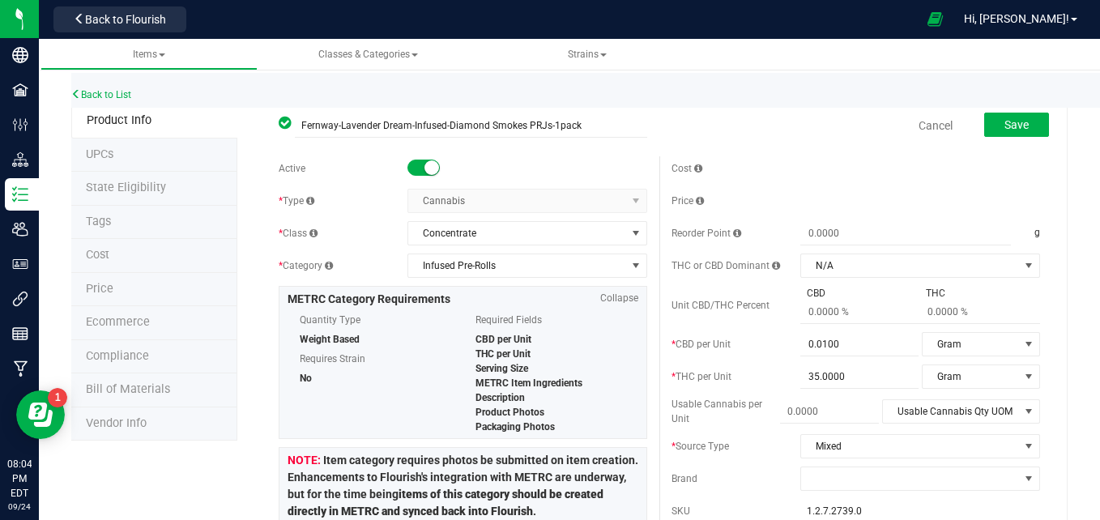
click at [427, 171] on small at bounding box center [432, 167] width 15 height 15
click at [1027, 129] on button "Save" at bounding box center [1016, 125] width 65 height 24
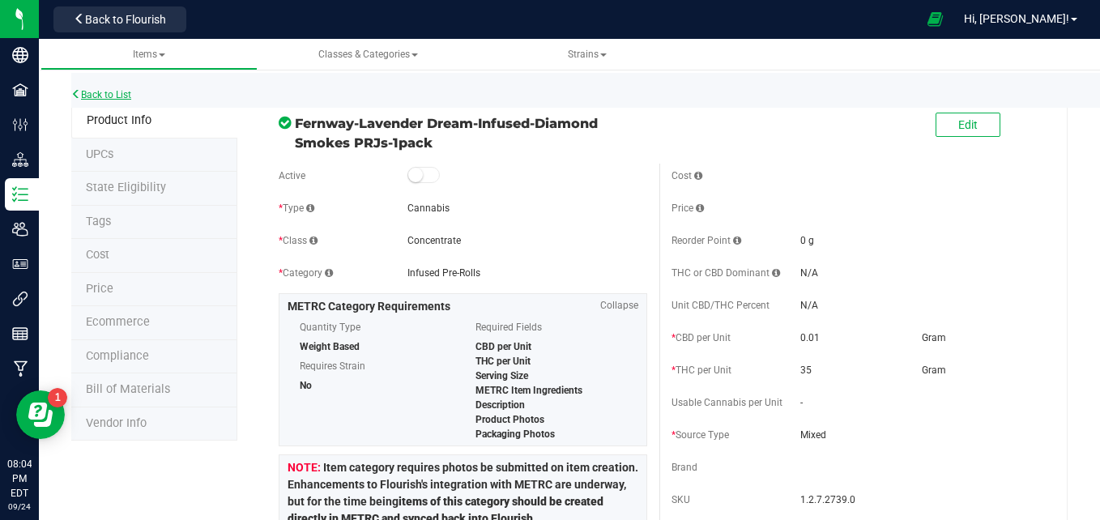
click at [107, 91] on link "Back to List" at bounding box center [101, 94] width 60 height 11
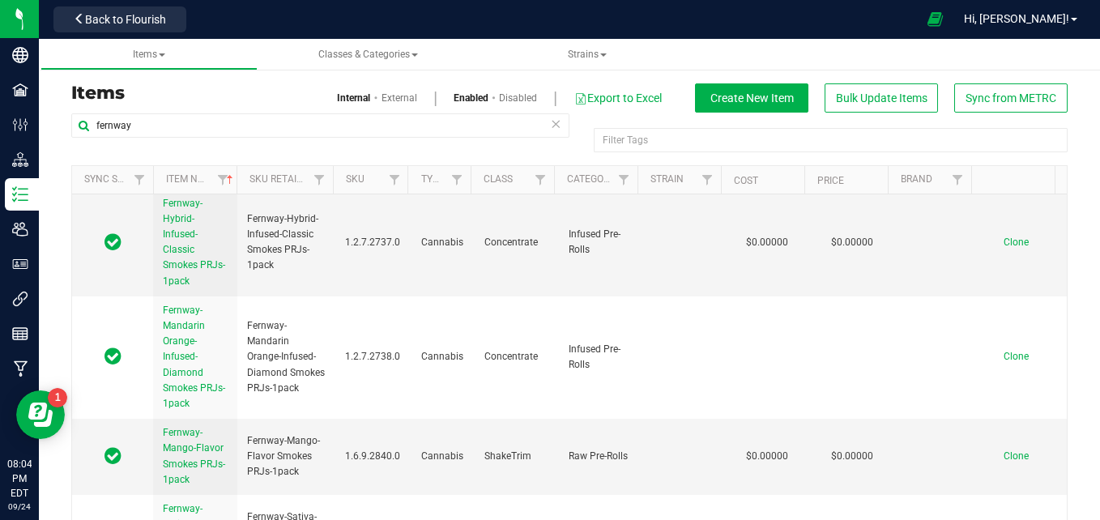
scroll to position [2149, 0]
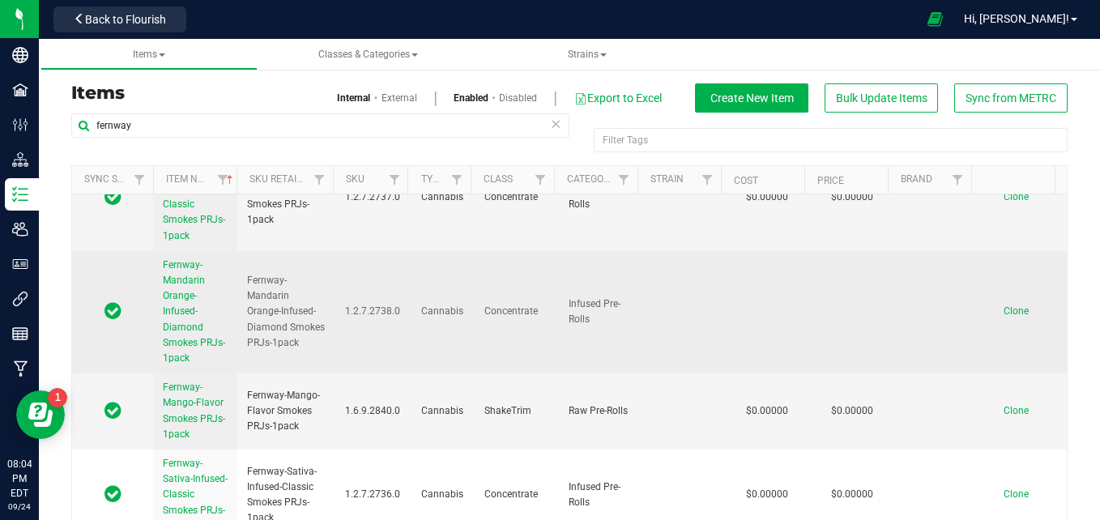
click at [203, 366] on link "Fernway-Mandarin Orange-Infused-Diamond Smokes PRJs-1pack" at bounding box center [195, 312] width 65 height 109
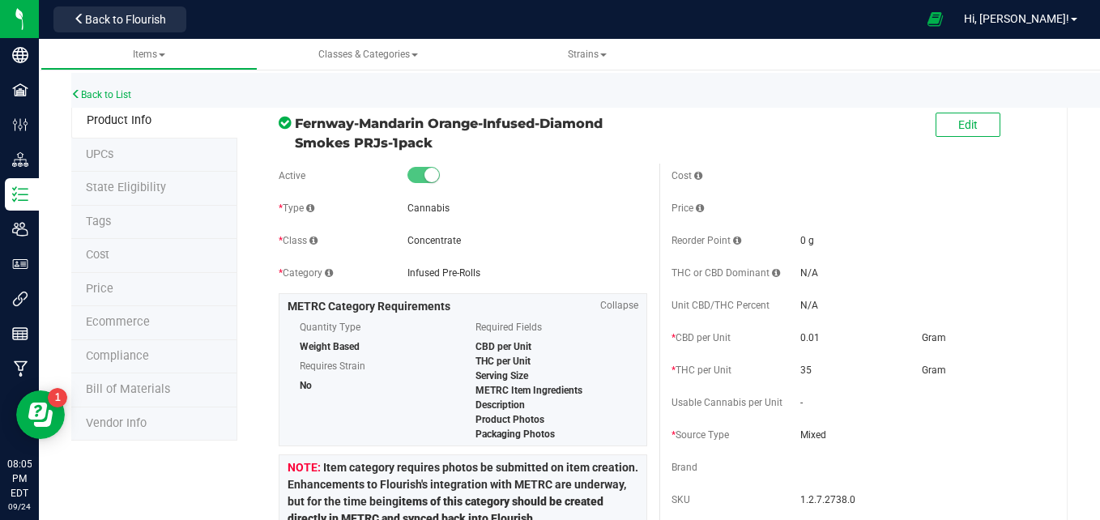
drag, startPoint x: 972, startPoint y: 126, endPoint x: 747, endPoint y: 75, distance: 230.9
click at [747, 75] on div "Back to List" at bounding box center [621, 90] width 1100 height 35
click at [938, 118] on button "Edit" at bounding box center [968, 125] width 65 height 24
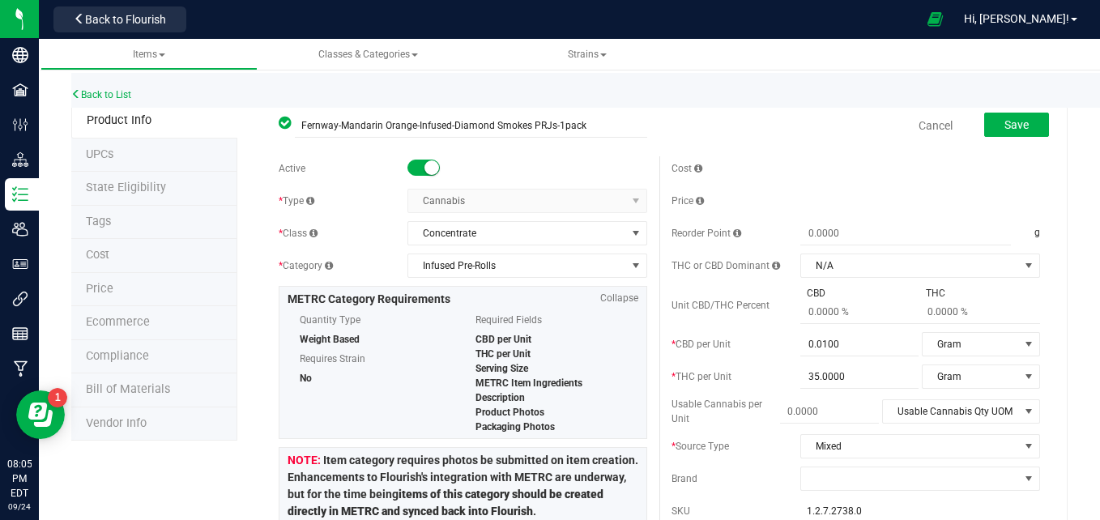
click at [425, 169] on small at bounding box center [432, 167] width 15 height 15
click at [1008, 116] on button "Save" at bounding box center [1016, 125] width 65 height 24
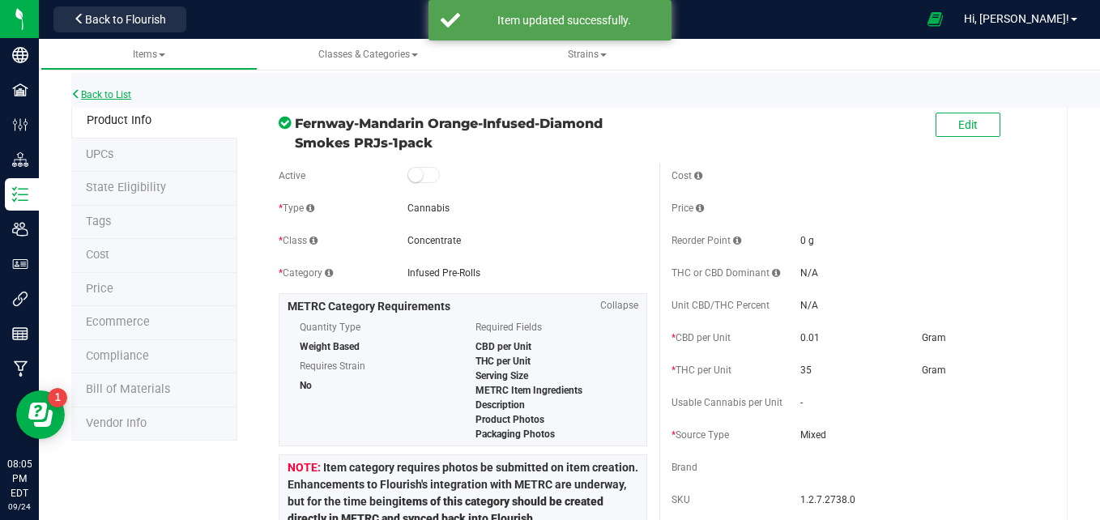
click at [130, 95] on link "Back to List" at bounding box center [101, 94] width 60 height 11
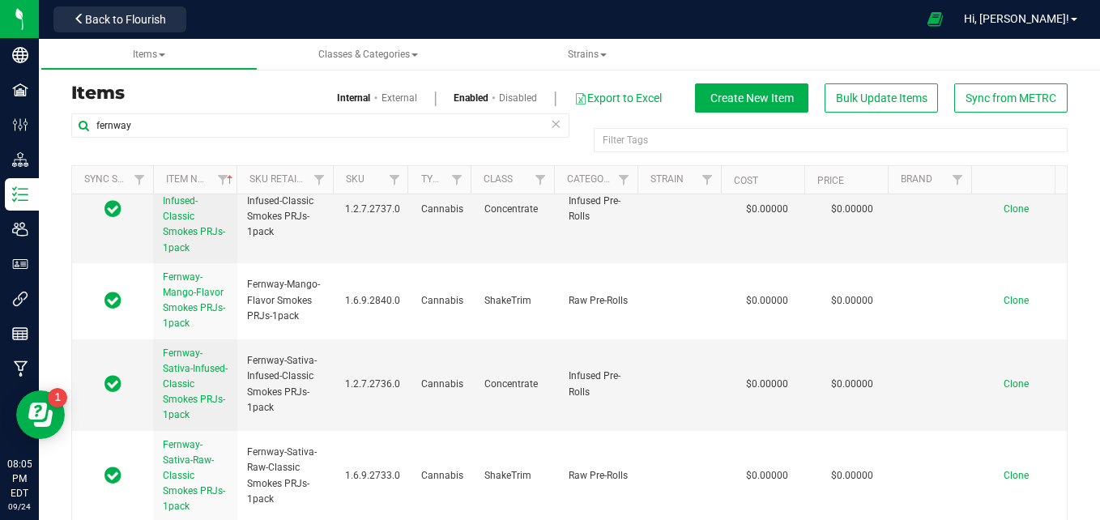
scroll to position [2175, 0]
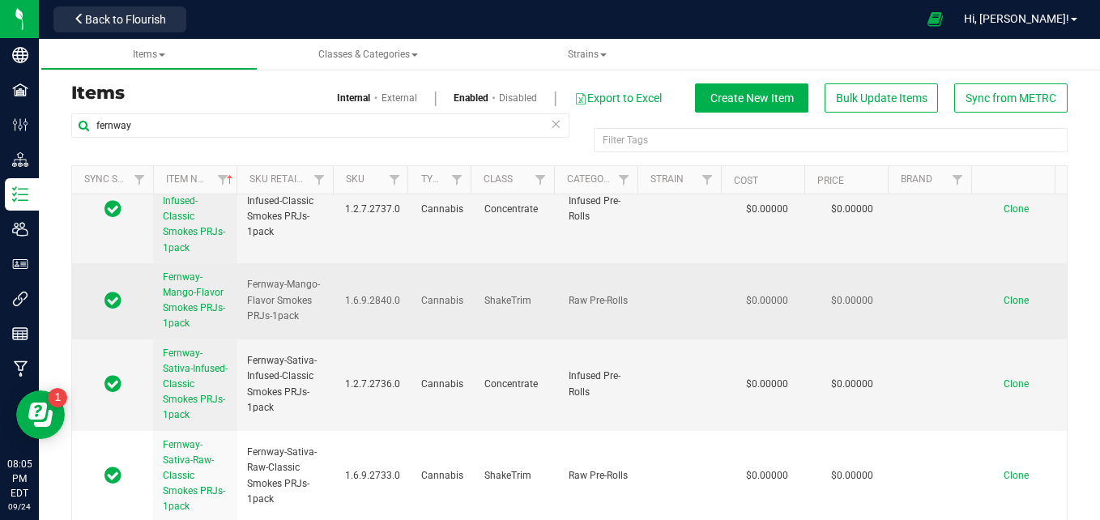
click at [186, 332] on link "Fernway-Mango-Flavor Smokes PRJs-1pack" at bounding box center [195, 301] width 65 height 62
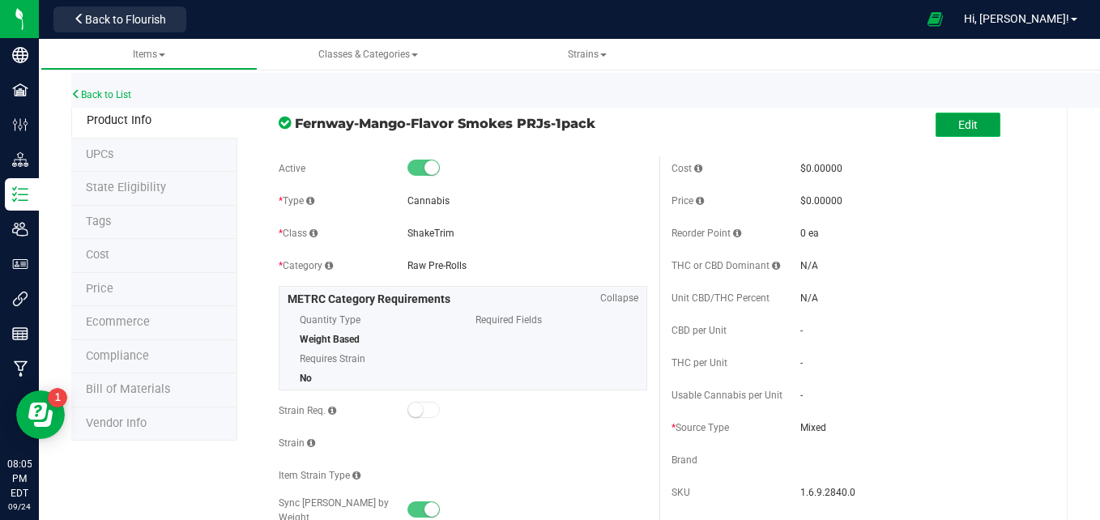
click at [958, 134] on button "Edit" at bounding box center [968, 125] width 65 height 24
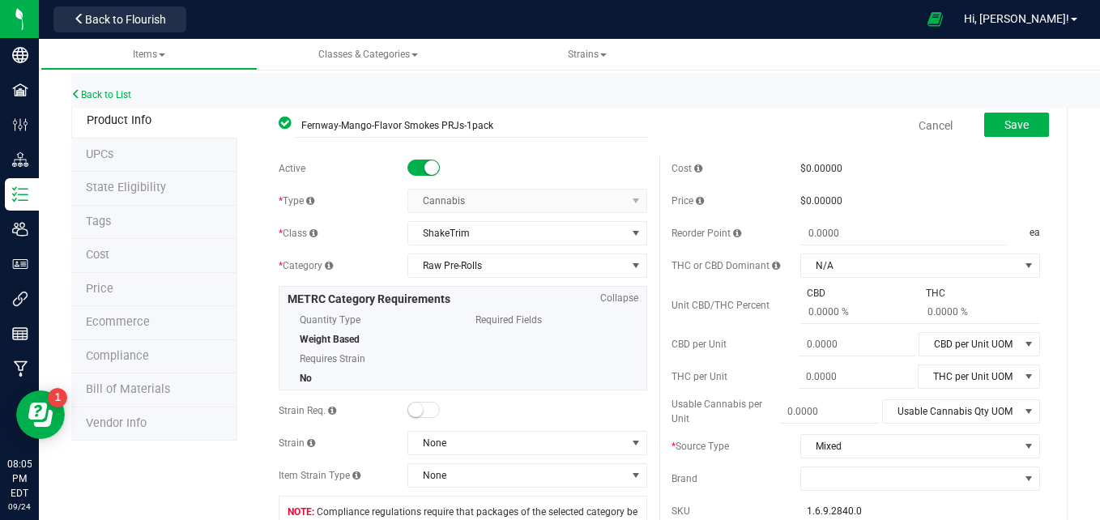
click at [429, 169] on small at bounding box center [432, 167] width 15 height 15
click at [1009, 132] on button "Save" at bounding box center [1016, 125] width 65 height 24
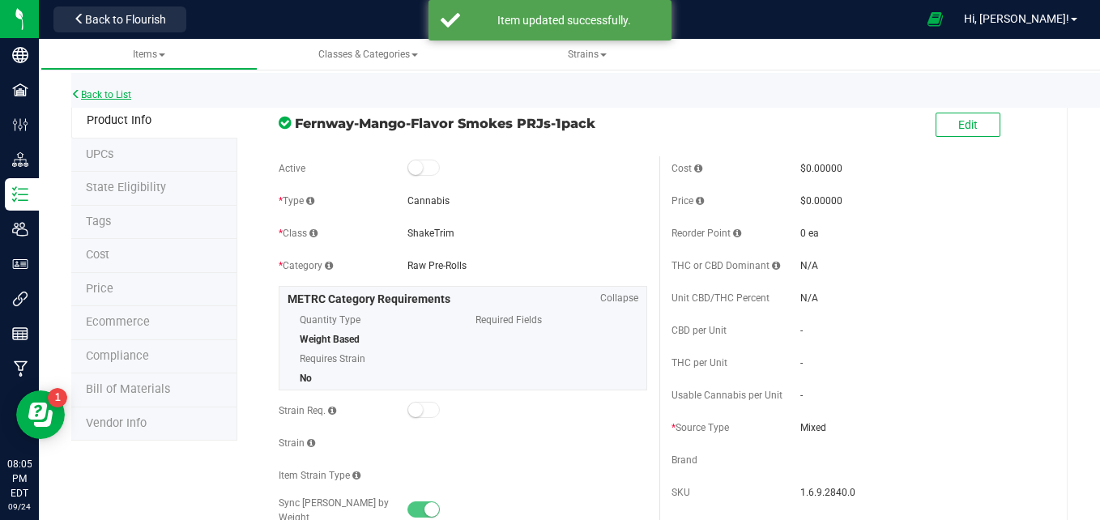
click at [126, 92] on link "Back to List" at bounding box center [101, 94] width 60 height 11
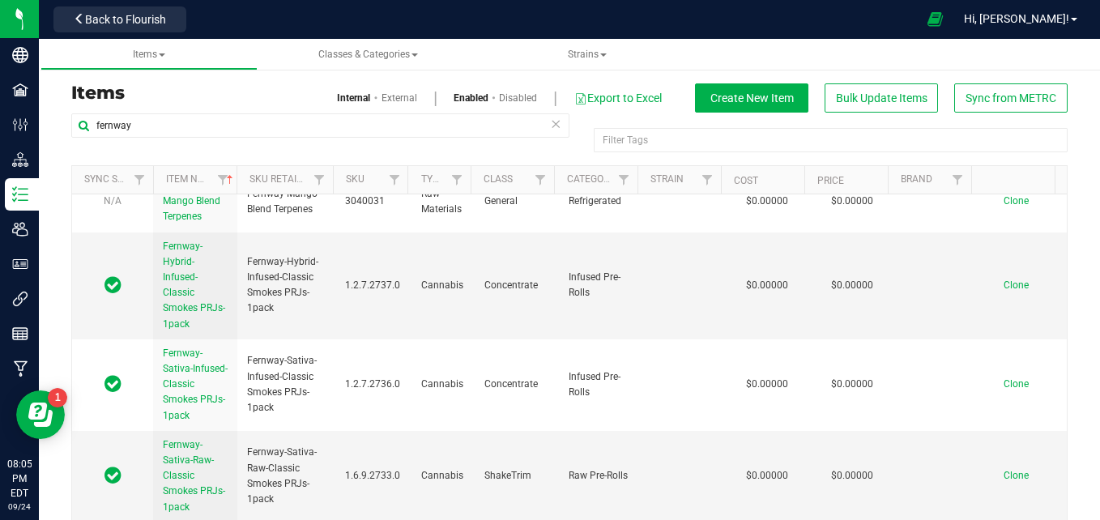
scroll to position [2185, 0]
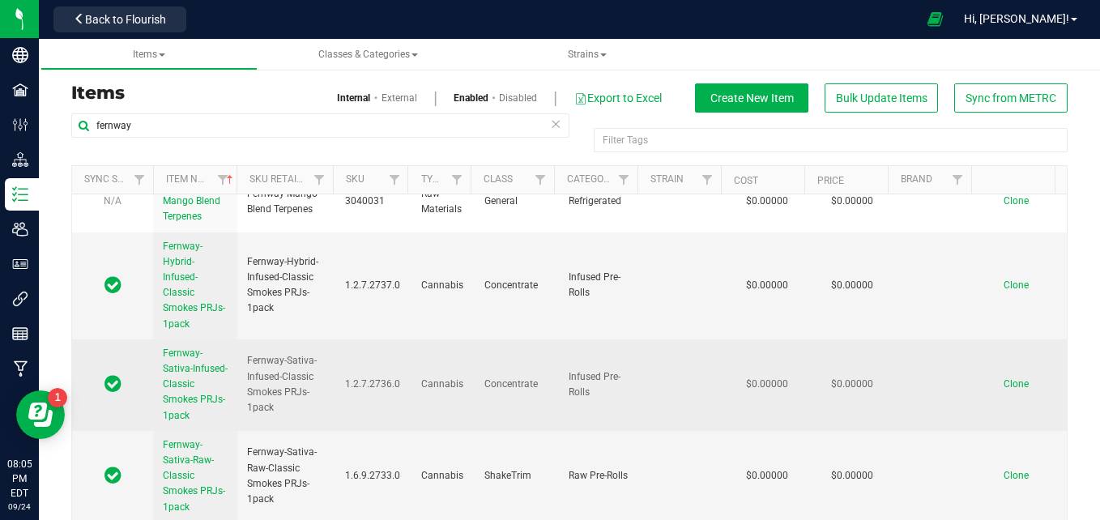
click at [193, 379] on span "Fernway-Sativa-Infused-Classic Smokes PRJs-1pack" at bounding box center [195, 385] width 65 height 74
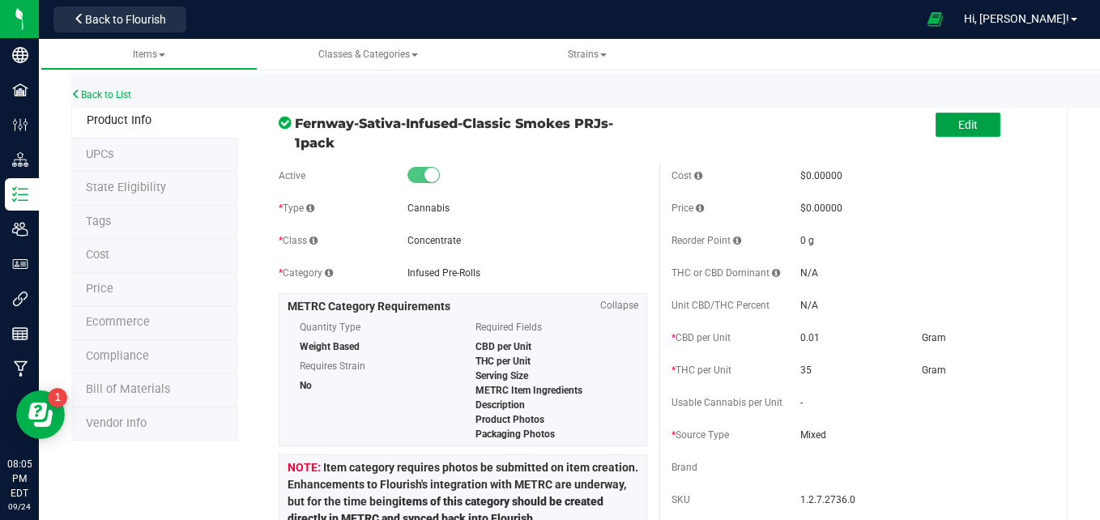
click at [967, 126] on button "Edit" at bounding box center [968, 125] width 65 height 24
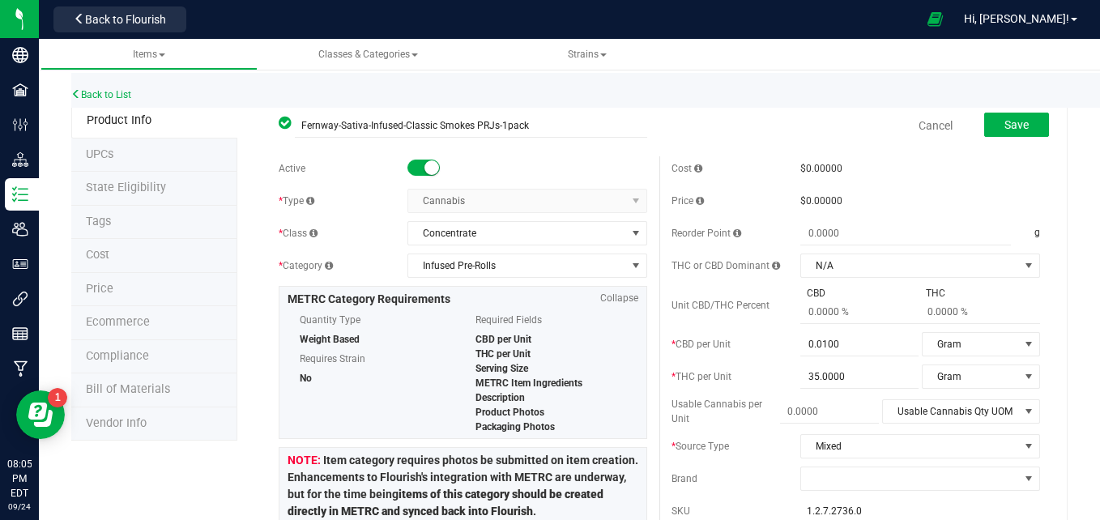
click at [425, 161] on small at bounding box center [432, 167] width 15 height 15
click at [1020, 128] on button "Save" at bounding box center [1016, 125] width 65 height 24
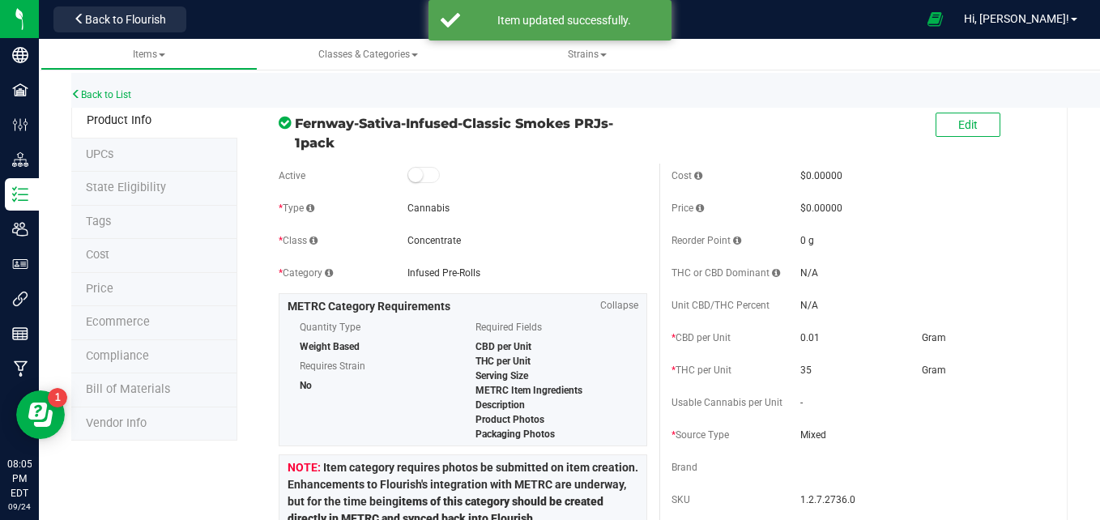
click at [99, 87] on div "Back to List" at bounding box center [621, 90] width 1100 height 35
click at [103, 94] on link "Back to List" at bounding box center [101, 94] width 60 height 11
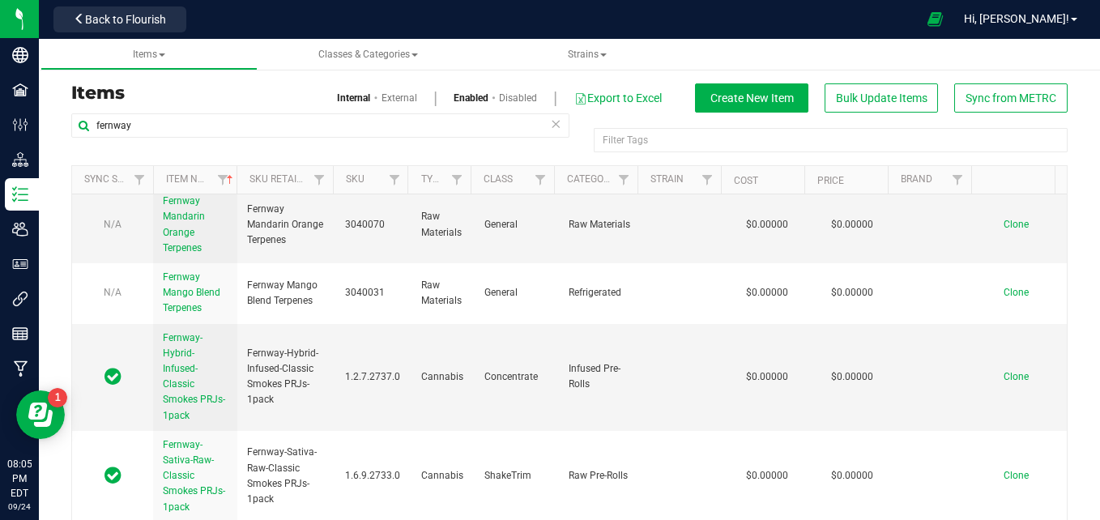
scroll to position [2078, 0]
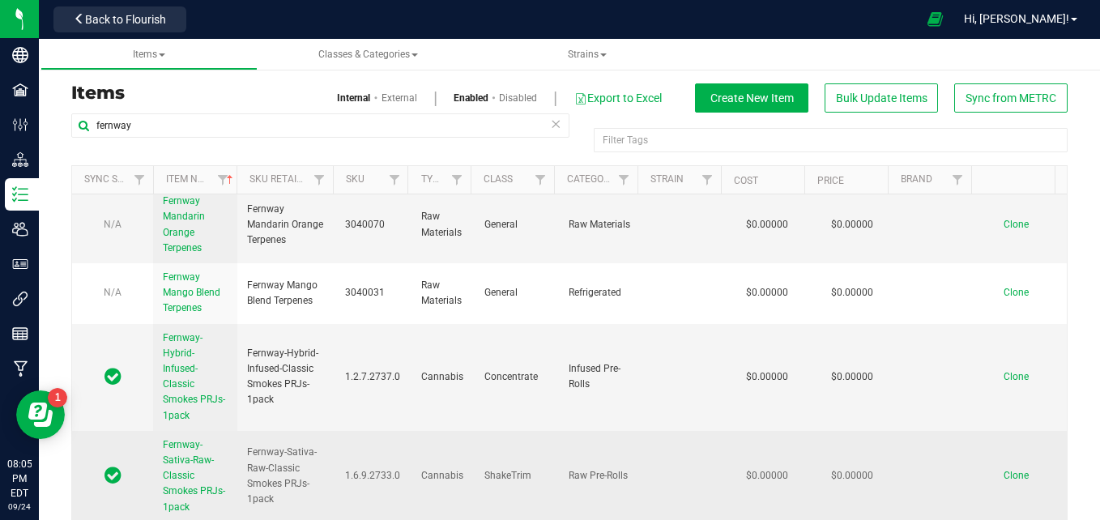
click at [191, 484] on link "Fernway-Sativa-Raw-Classic Smokes PRJs-1pack" at bounding box center [195, 477] width 65 height 78
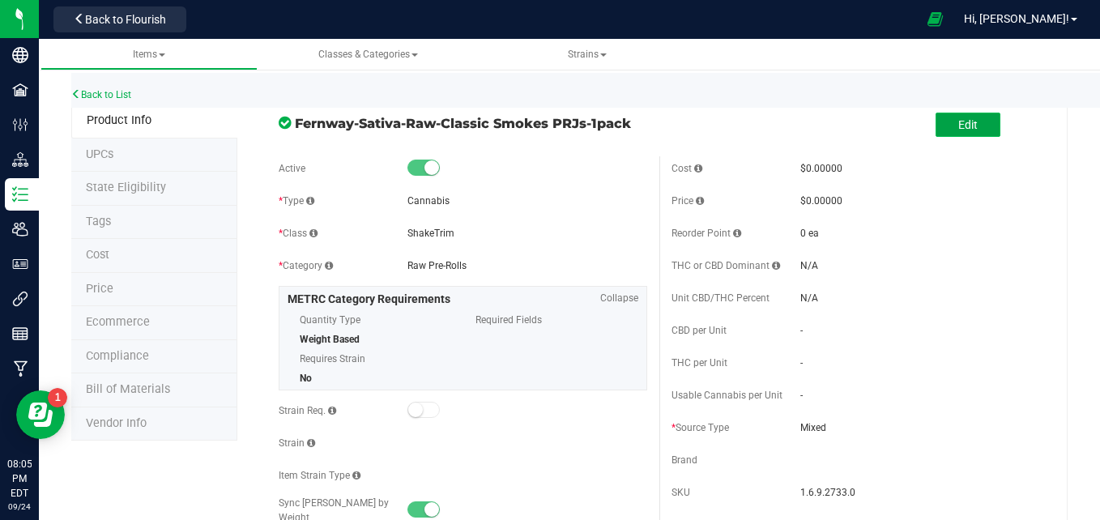
click at [962, 121] on span "Edit" at bounding box center [967, 124] width 19 height 13
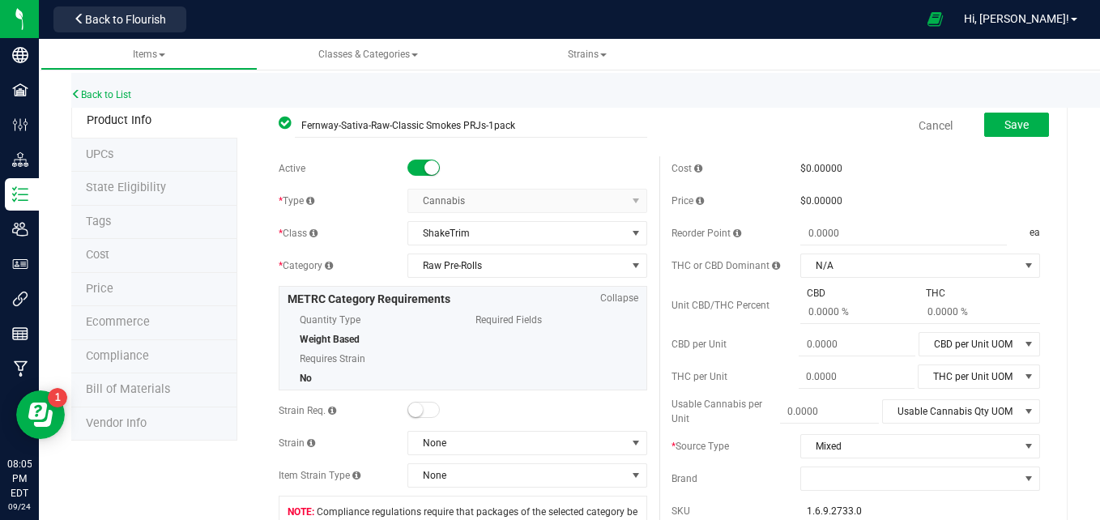
click at [418, 169] on span at bounding box center [424, 168] width 32 height 16
click at [1005, 118] on span "Save" at bounding box center [1017, 124] width 24 height 13
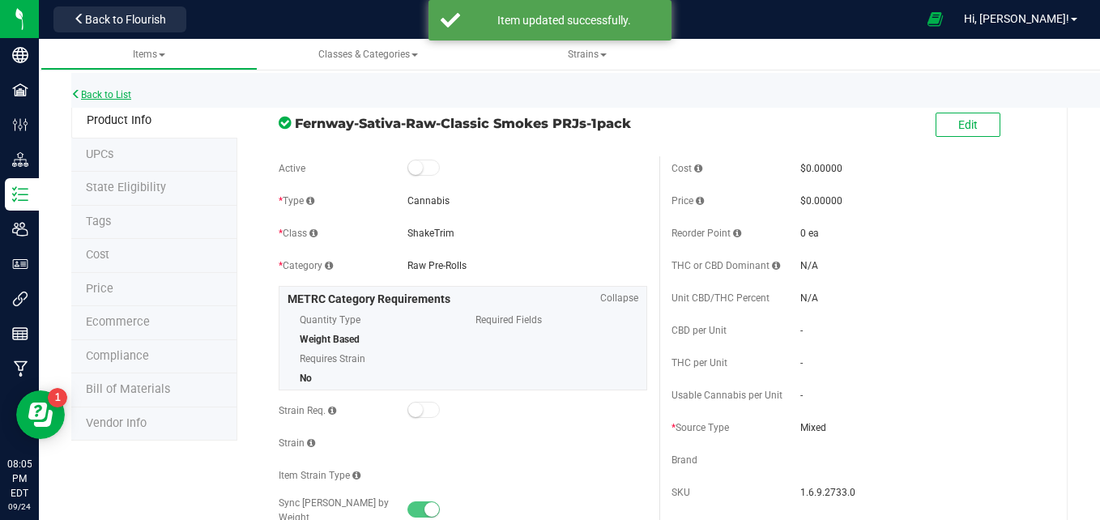
click at [104, 99] on link "Back to List" at bounding box center [101, 94] width 60 height 11
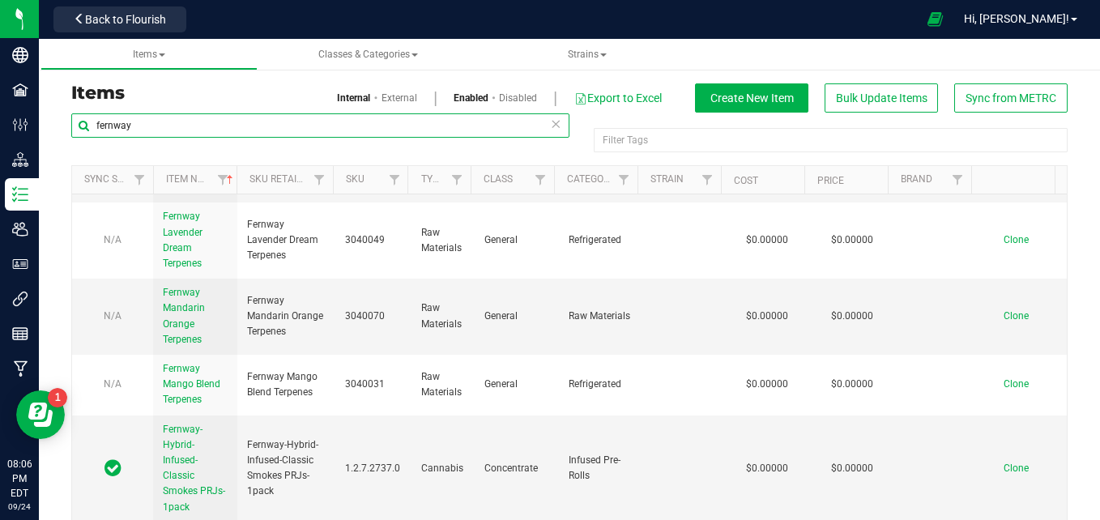
click at [299, 130] on input "fernway" at bounding box center [320, 125] width 498 height 24
type input "f"
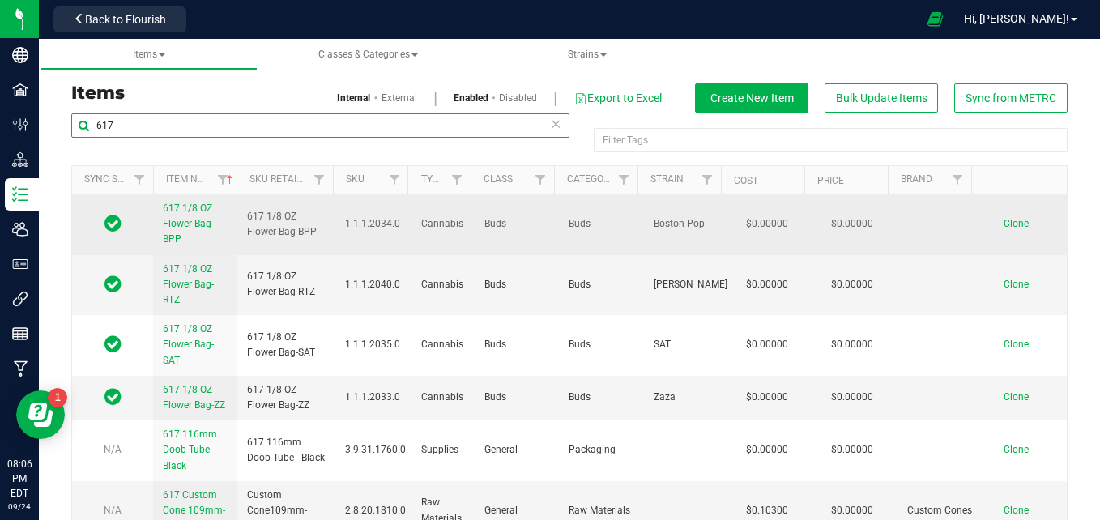
type input "617"
click at [194, 224] on span "617 1/8 OZ Flower Bag-BPP" at bounding box center [188, 224] width 51 height 42
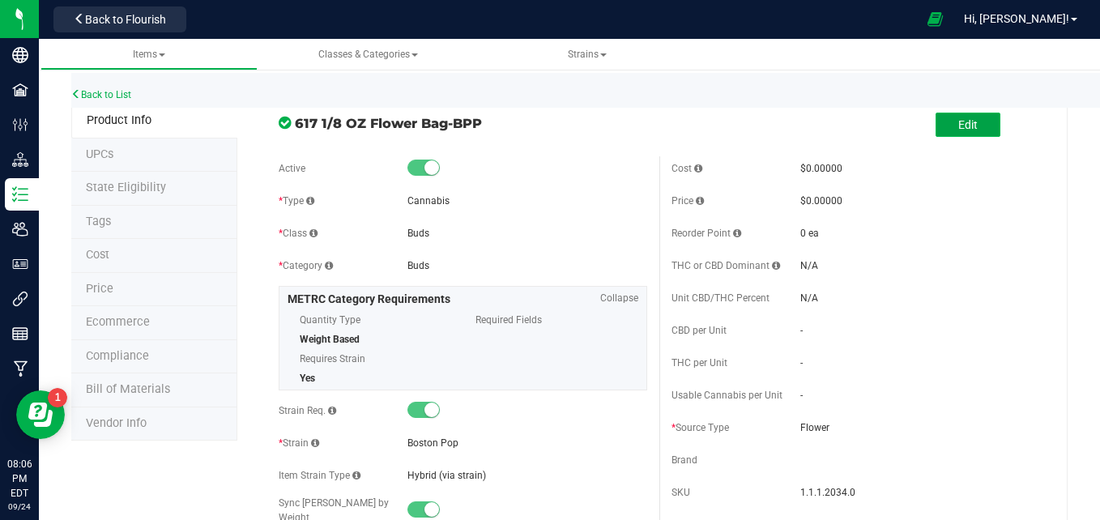
click at [958, 123] on span "Edit" at bounding box center [967, 124] width 19 height 13
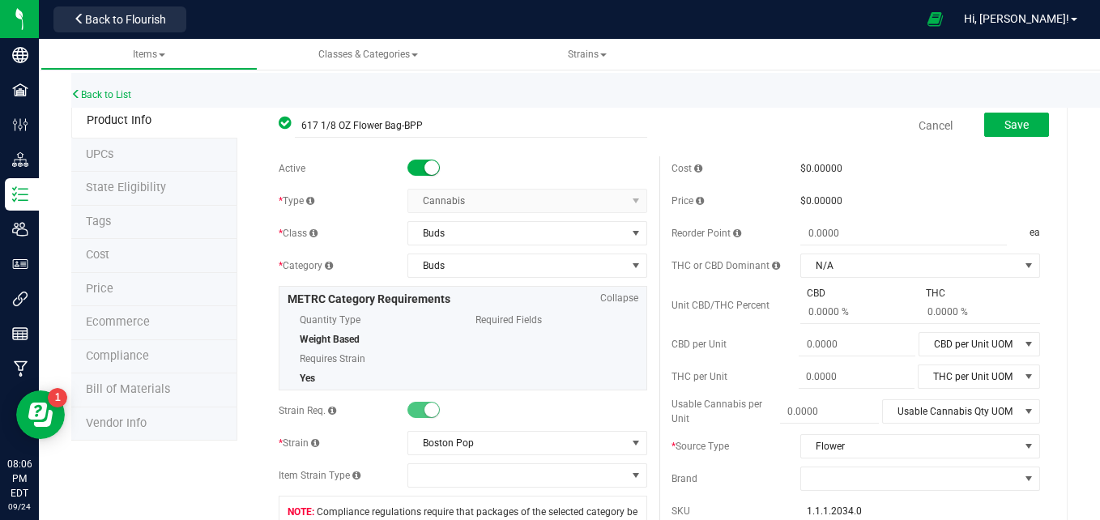
click at [422, 161] on span at bounding box center [424, 168] width 32 height 16
click at [1010, 134] on button "Save" at bounding box center [1016, 125] width 65 height 24
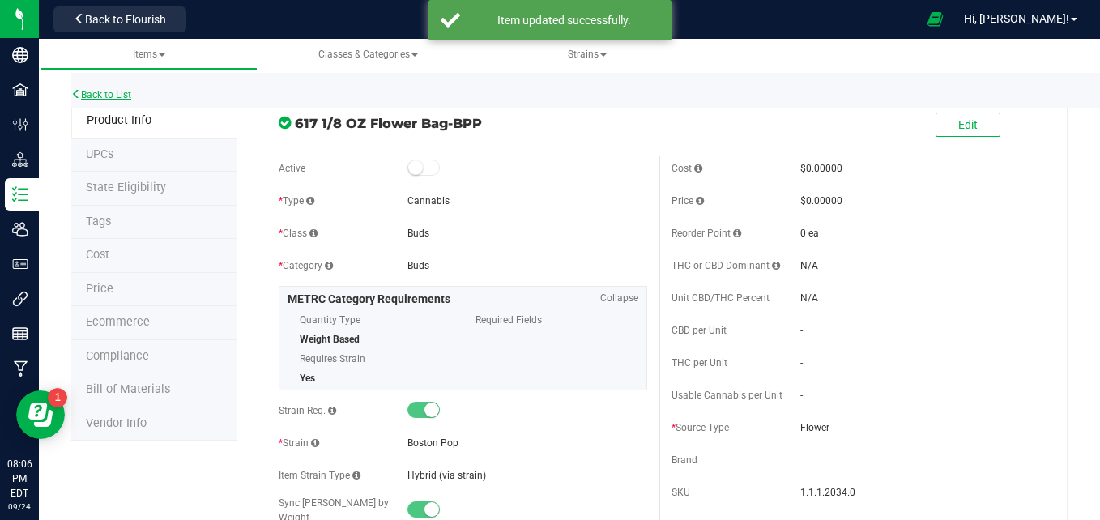
click at [94, 89] on link "Back to List" at bounding box center [101, 94] width 60 height 11
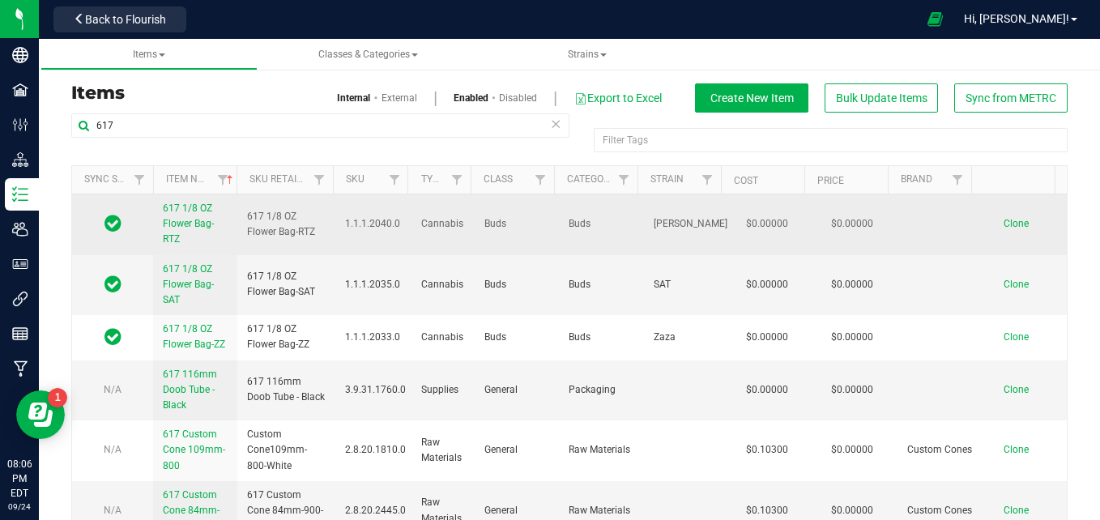
click at [193, 214] on span "617 1/8 OZ Flower Bag-RTZ" at bounding box center [188, 224] width 51 height 42
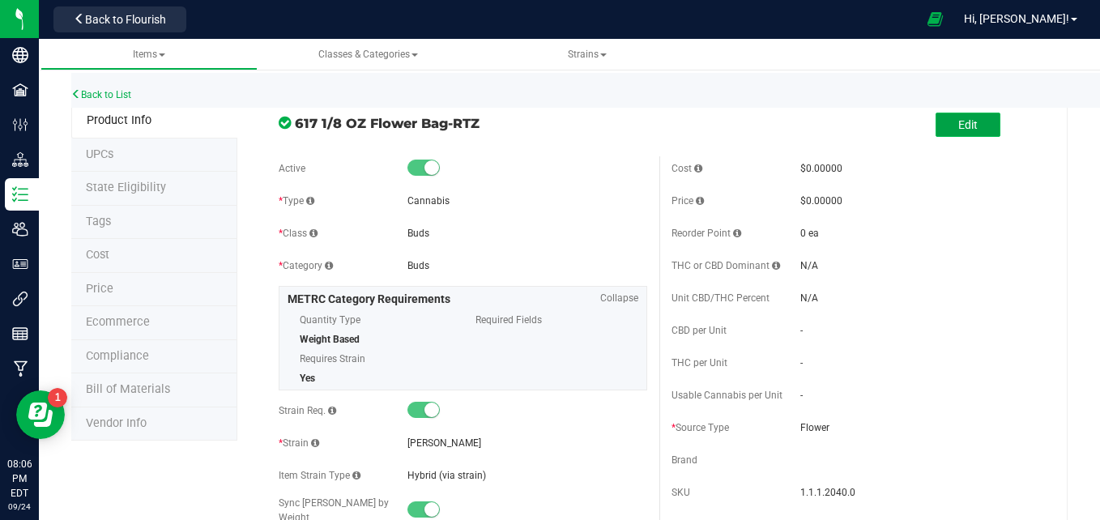
click at [971, 126] on button "Edit" at bounding box center [968, 125] width 65 height 24
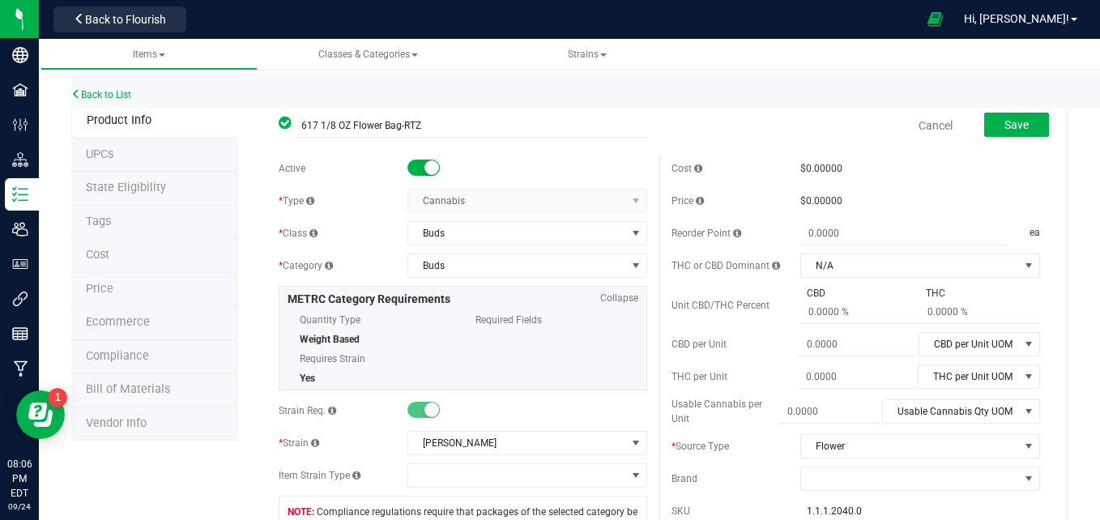
click at [425, 159] on div "Active" at bounding box center [463, 168] width 369 height 24
click at [427, 166] on small at bounding box center [432, 167] width 15 height 15
click at [1020, 127] on button "Save" at bounding box center [1016, 125] width 65 height 24
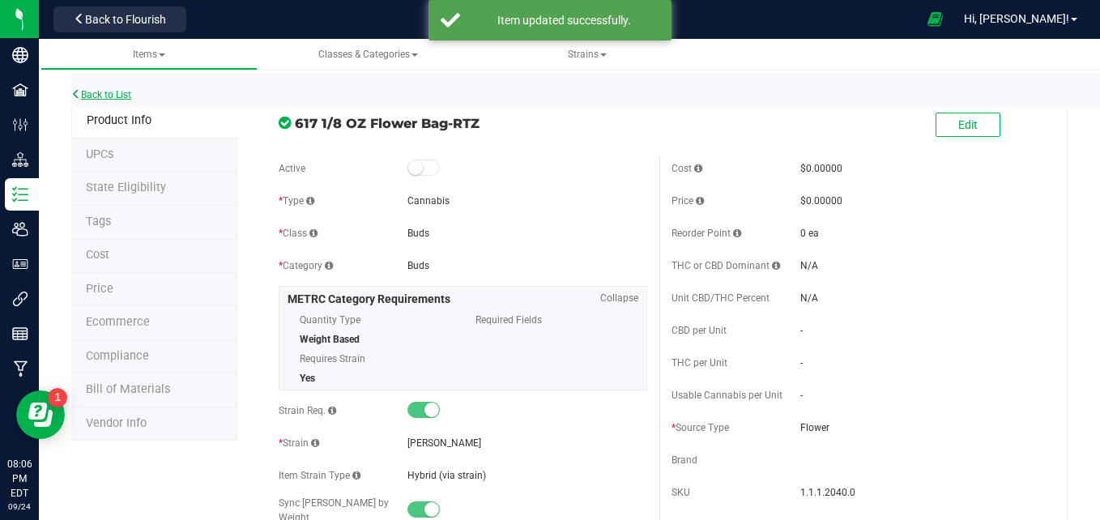
click at [119, 100] on link "Back to List" at bounding box center [101, 94] width 60 height 11
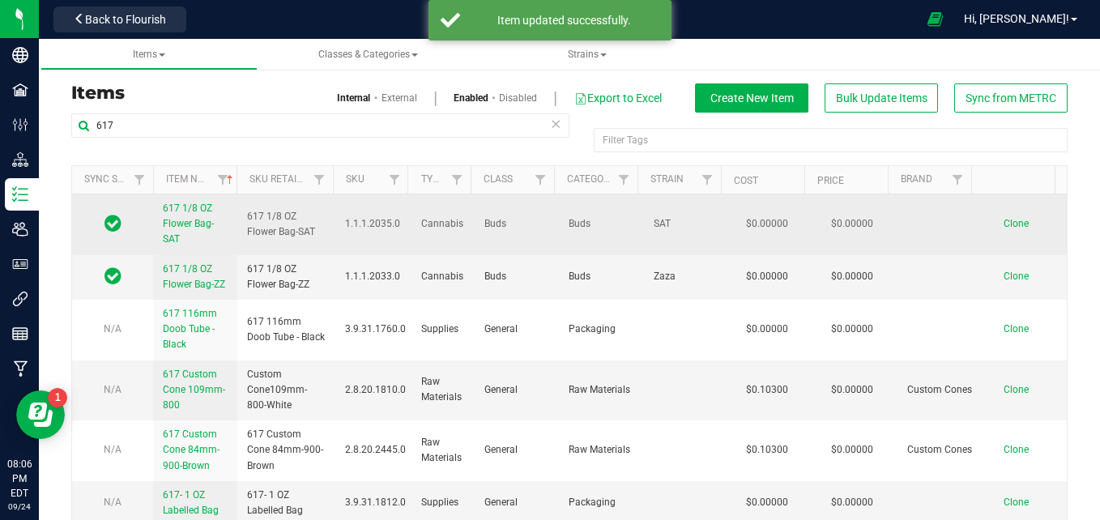
click at [177, 211] on span "617 1/8 OZ Flower Bag-SAT" at bounding box center [188, 224] width 51 height 42
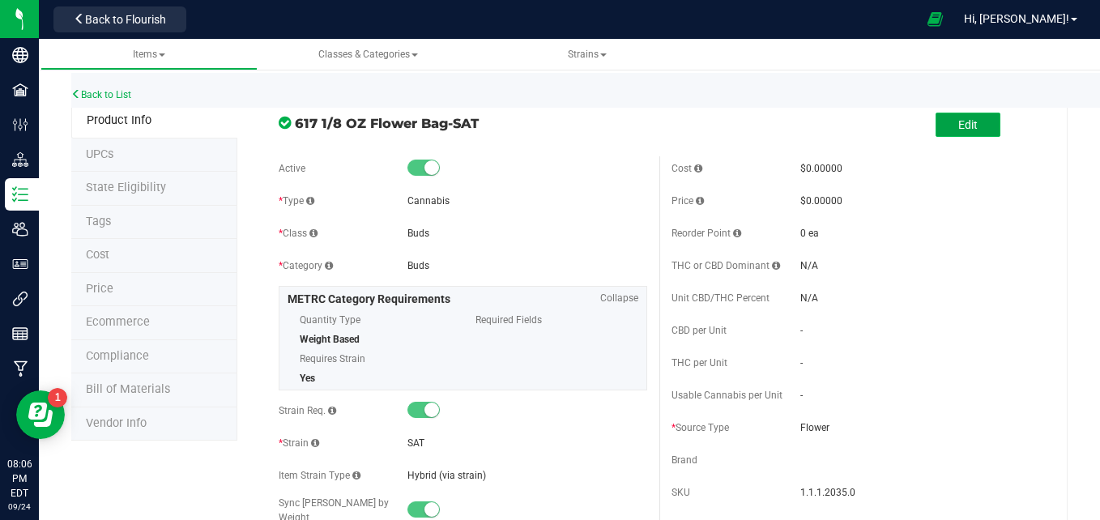
click at [980, 121] on button "Edit" at bounding box center [968, 125] width 65 height 24
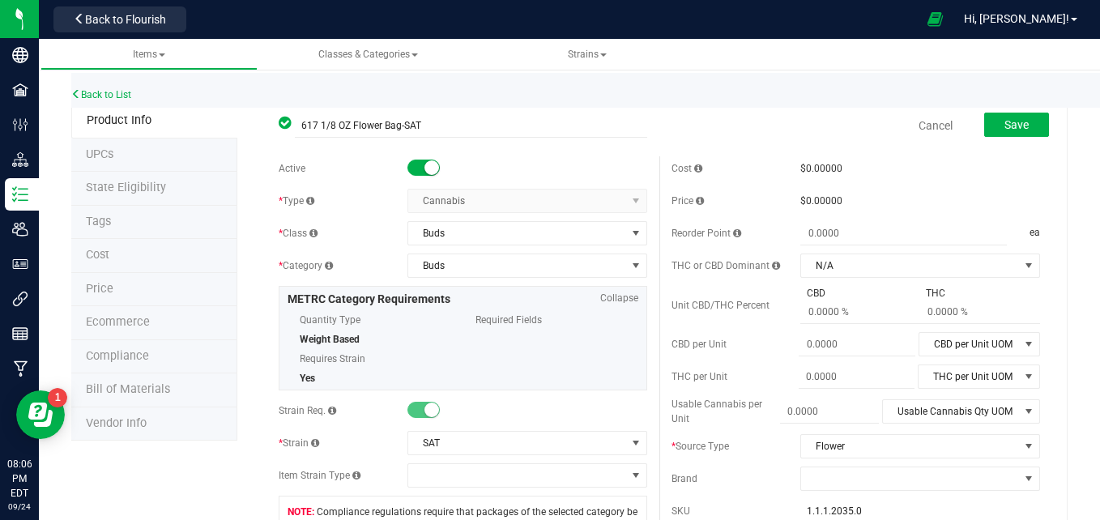
click at [426, 171] on small at bounding box center [432, 167] width 15 height 15
click at [1009, 130] on span "Save" at bounding box center [1017, 124] width 24 height 13
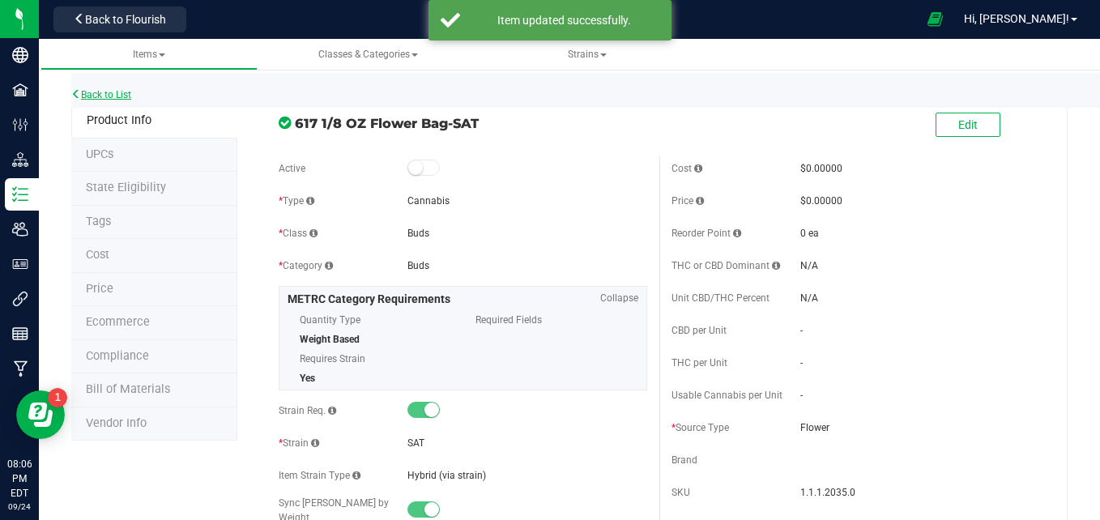
click at [103, 91] on link "Back to List" at bounding box center [101, 94] width 60 height 11
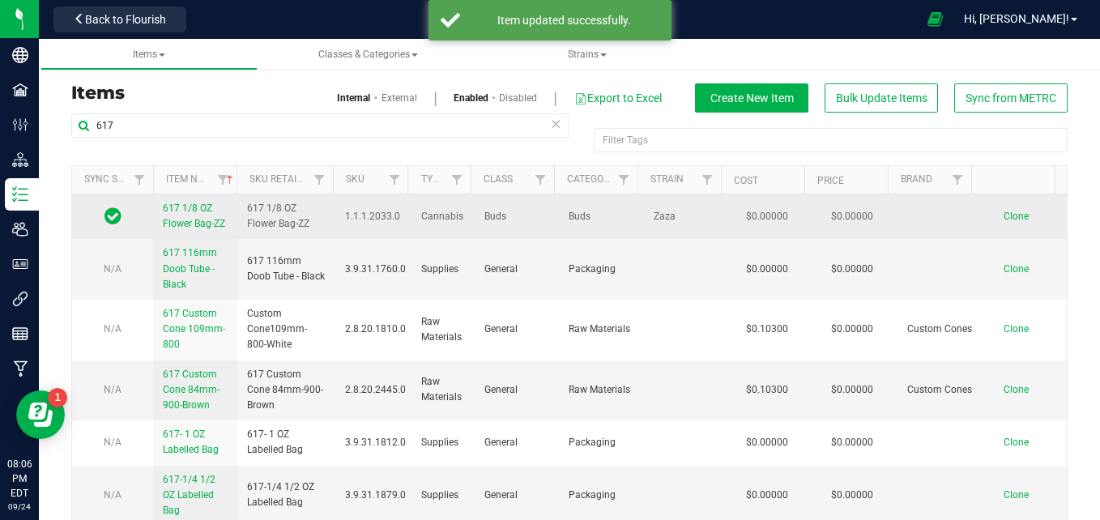
click at [186, 211] on span "617 1/8 OZ Flower Bag-ZZ" at bounding box center [194, 216] width 62 height 27
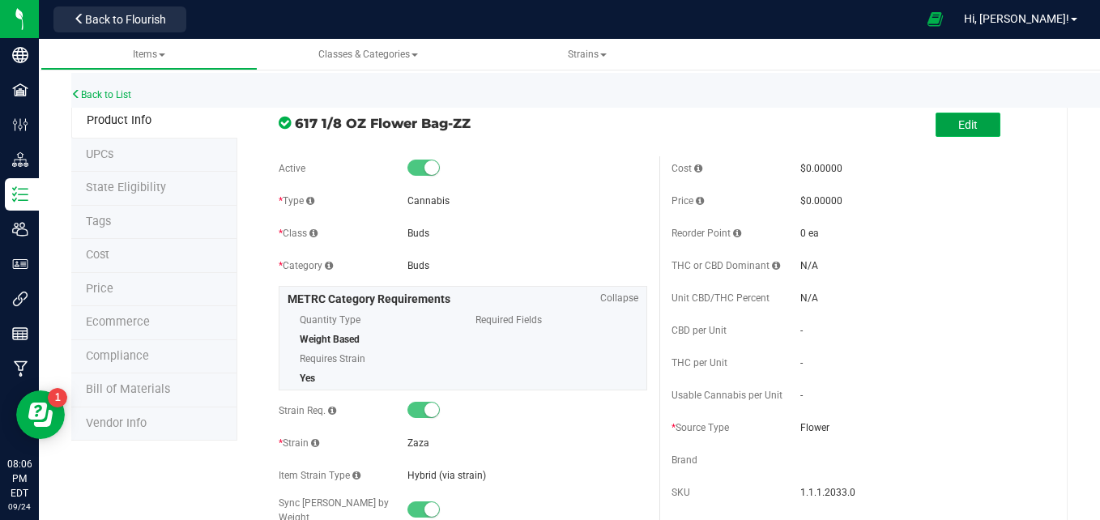
click at [966, 126] on button "Edit" at bounding box center [968, 125] width 65 height 24
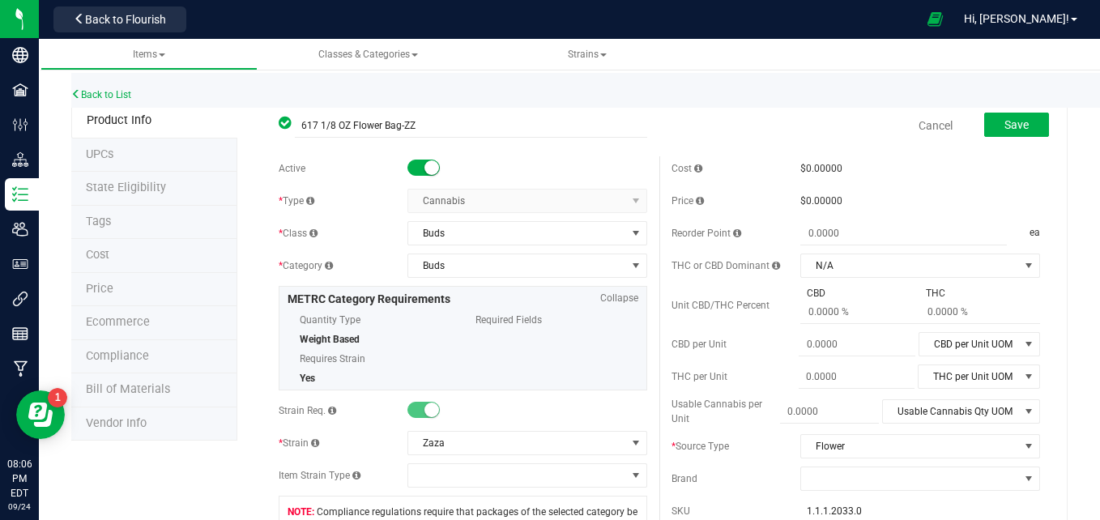
click at [429, 169] on small at bounding box center [432, 167] width 15 height 15
click at [1010, 126] on span "Save" at bounding box center [1017, 124] width 24 height 13
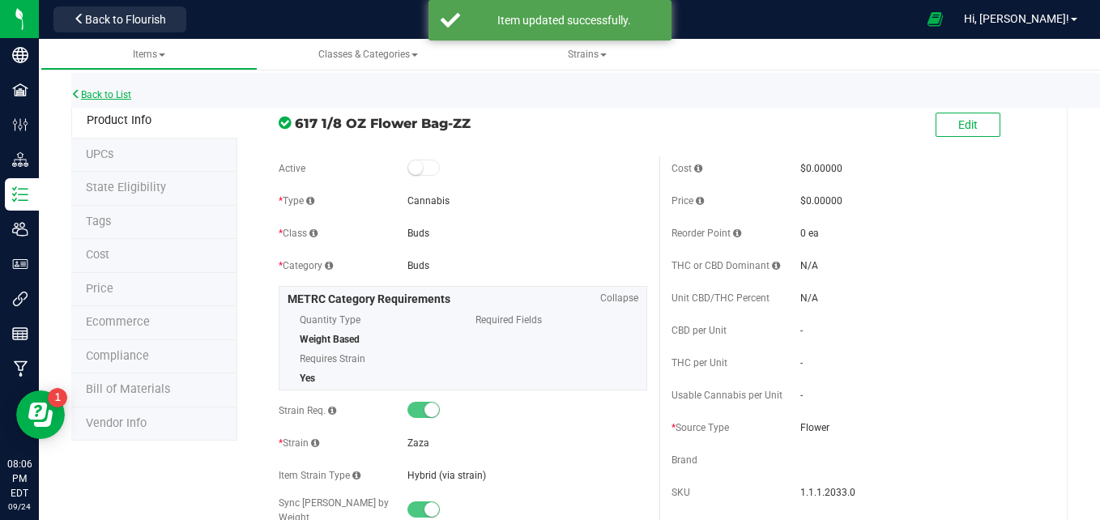
click at [96, 96] on link "Back to List" at bounding box center [101, 94] width 60 height 11
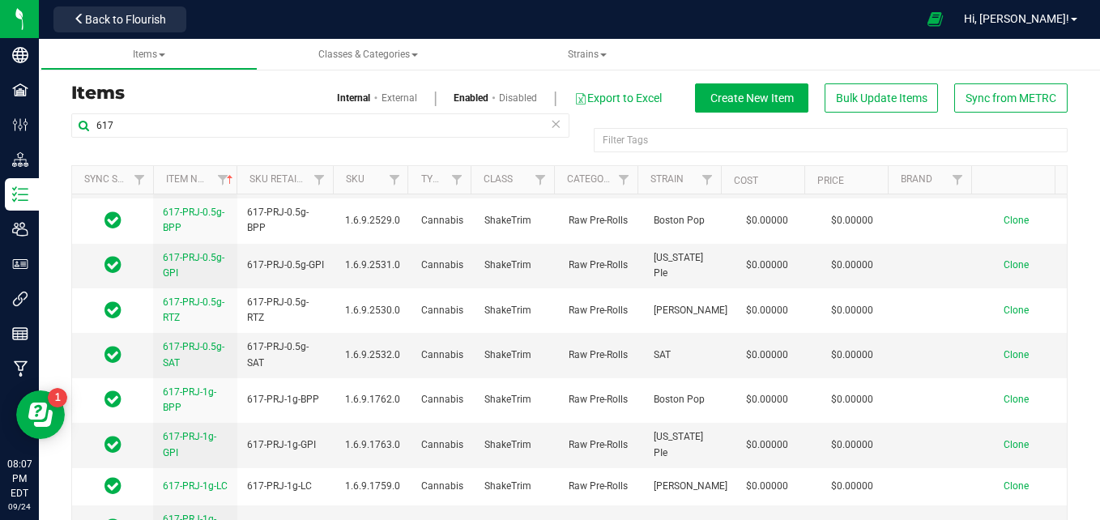
scroll to position [332, 0]
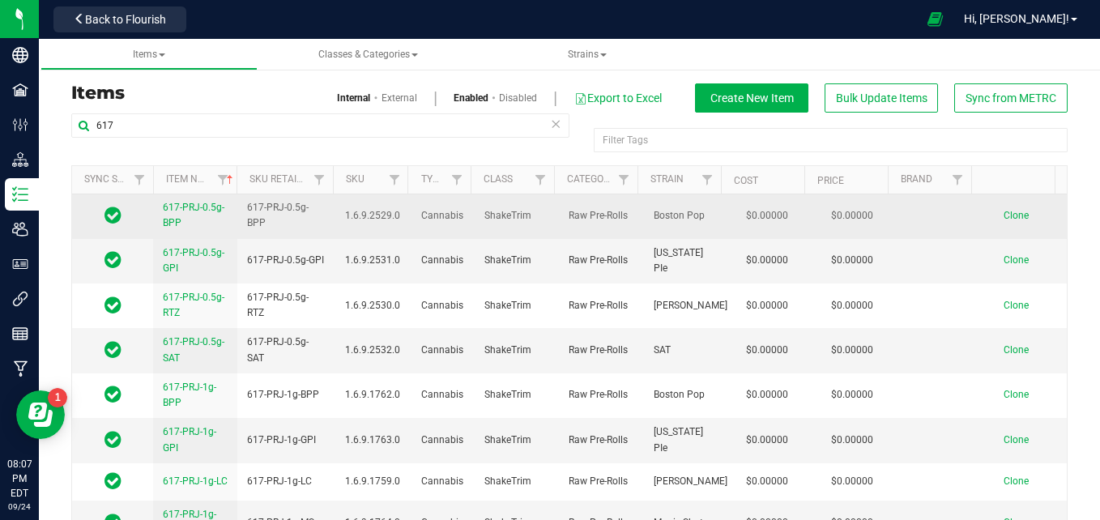
click at [213, 203] on span "617-PRJ-0.5g-BPP" at bounding box center [194, 215] width 62 height 27
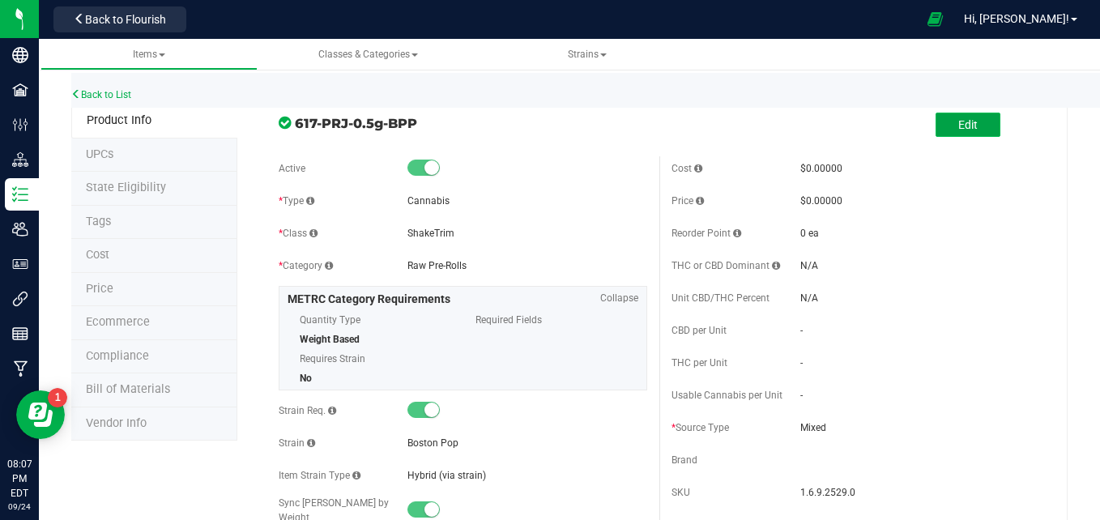
click at [946, 134] on button "Edit" at bounding box center [968, 125] width 65 height 24
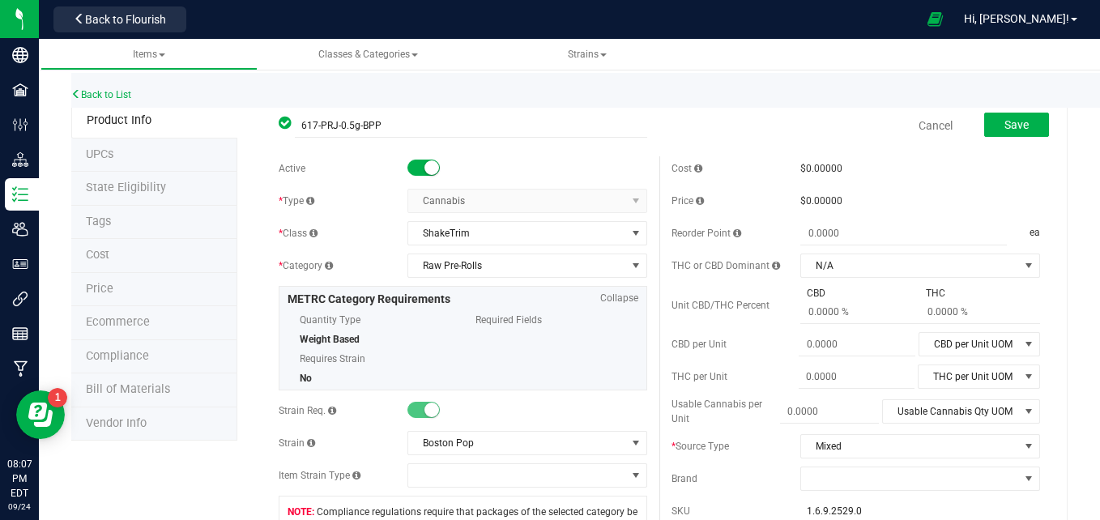
click at [426, 173] on small at bounding box center [432, 167] width 15 height 15
click at [1022, 126] on button "Save" at bounding box center [1016, 125] width 65 height 24
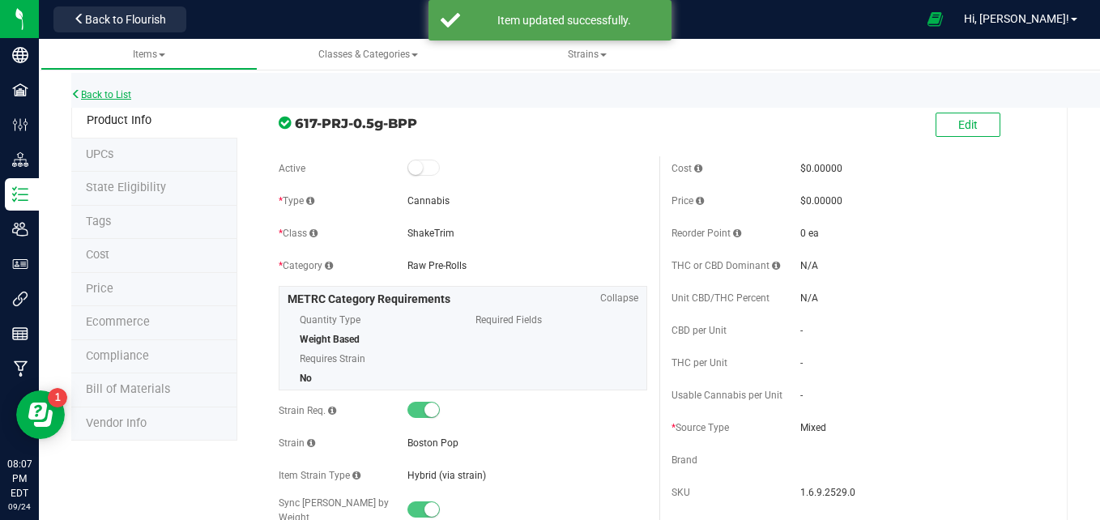
click at [93, 96] on link "Back to List" at bounding box center [101, 94] width 60 height 11
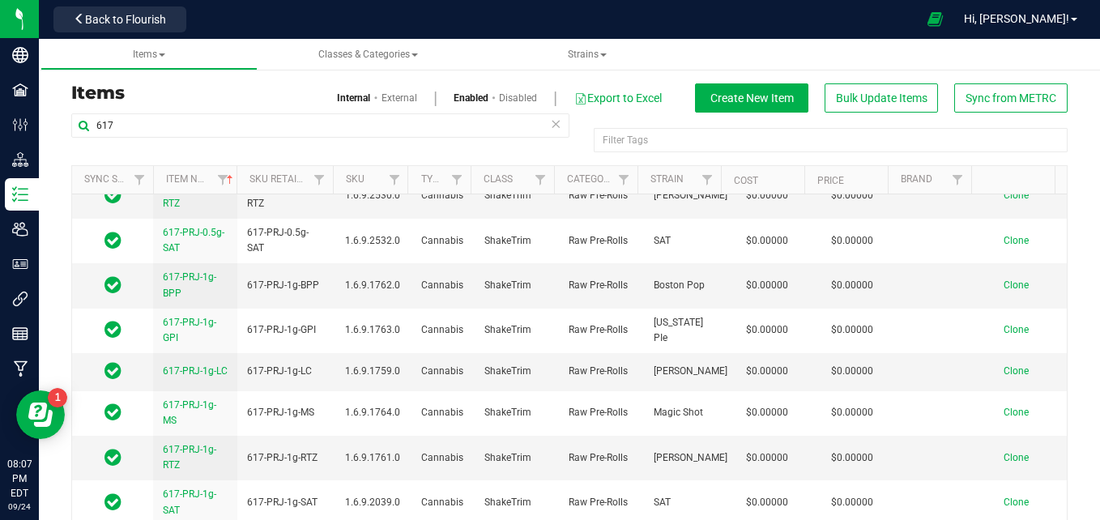
scroll to position [296, 0]
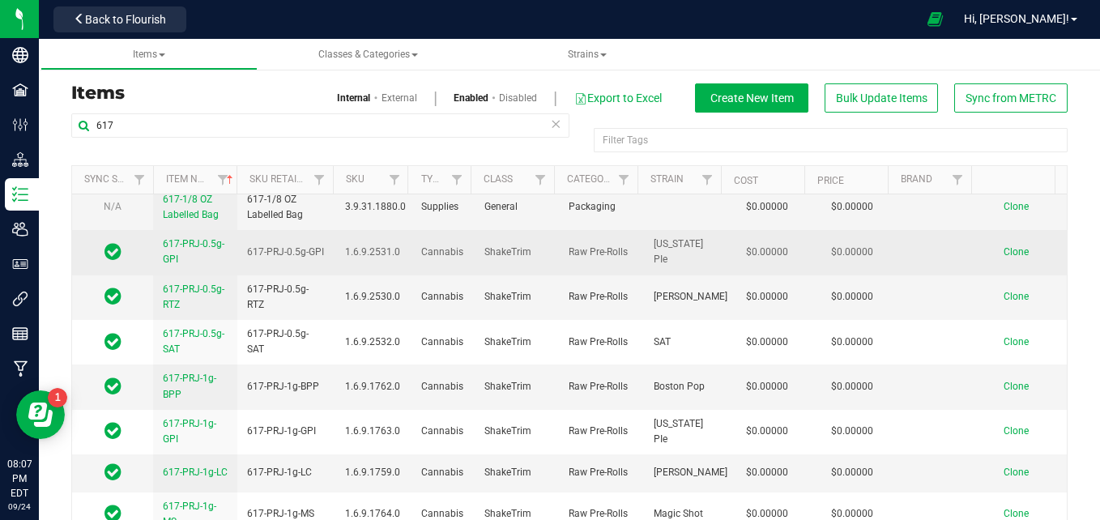
click at [188, 244] on span "617-PRJ-0.5g-GPI" at bounding box center [194, 251] width 62 height 27
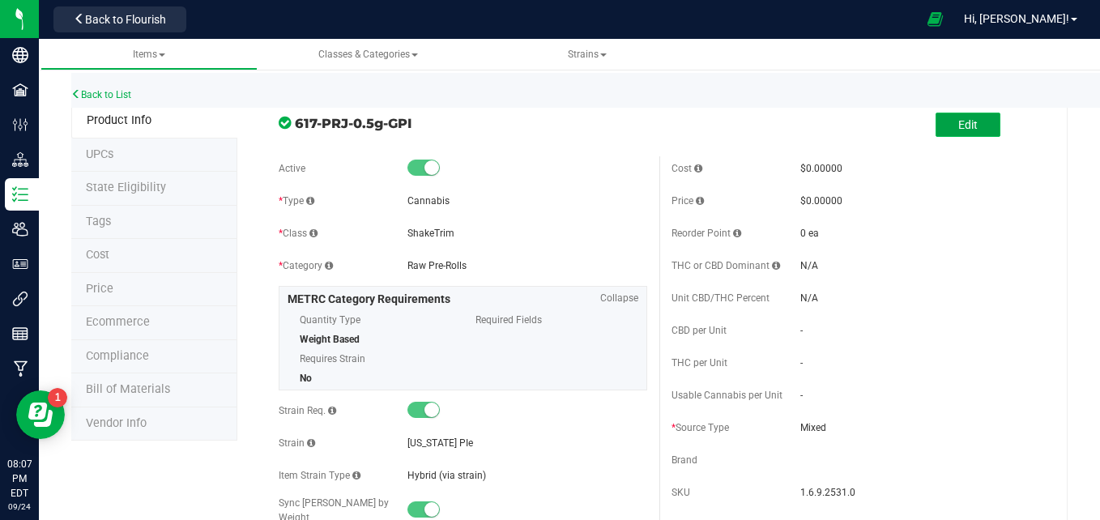
click at [958, 122] on span "Edit" at bounding box center [967, 124] width 19 height 13
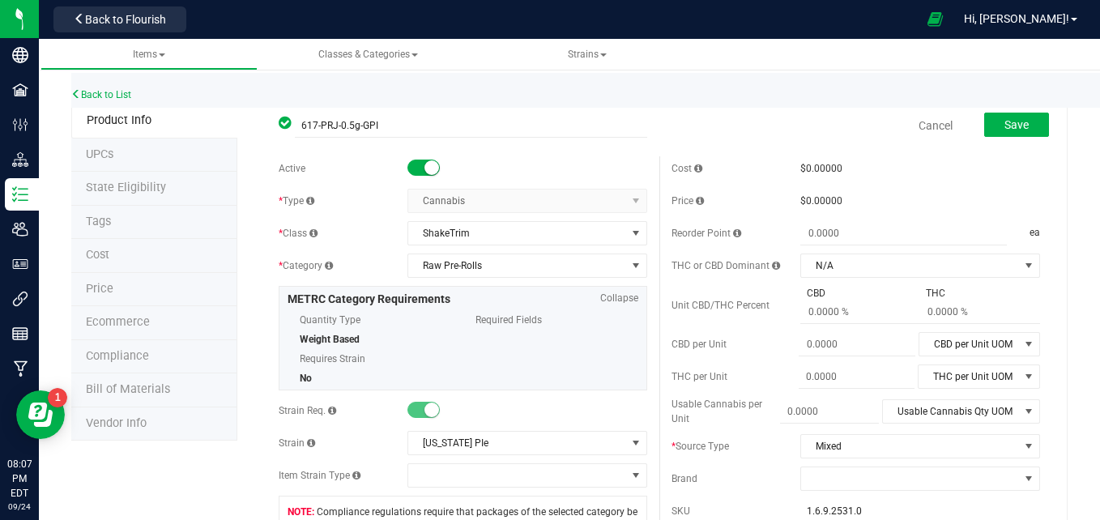
click at [437, 169] on div at bounding box center [528, 168] width 240 height 16
click at [419, 169] on span at bounding box center [424, 168] width 32 height 16
click at [1022, 117] on button "Save" at bounding box center [1016, 125] width 65 height 24
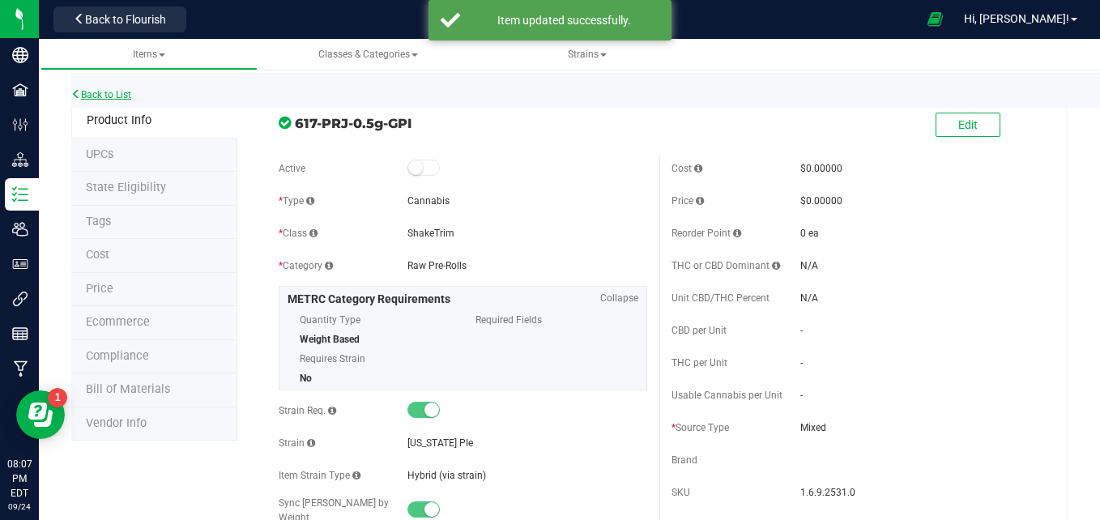
click at [111, 95] on link "Back to List" at bounding box center [101, 94] width 60 height 11
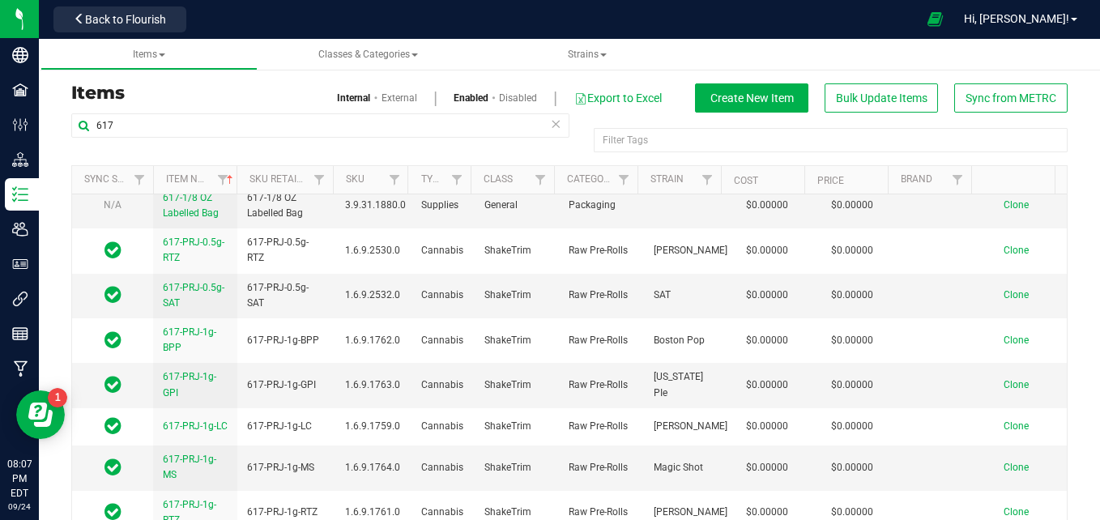
scroll to position [295, 0]
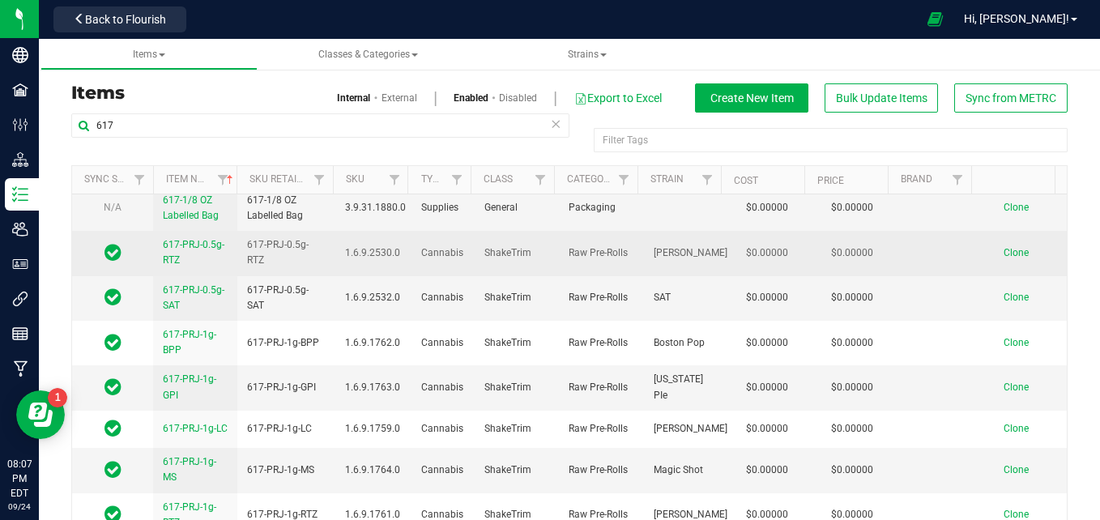
click at [214, 238] on link "617-PRJ-0.5g-RTZ" at bounding box center [195, 252] width 65 height 31
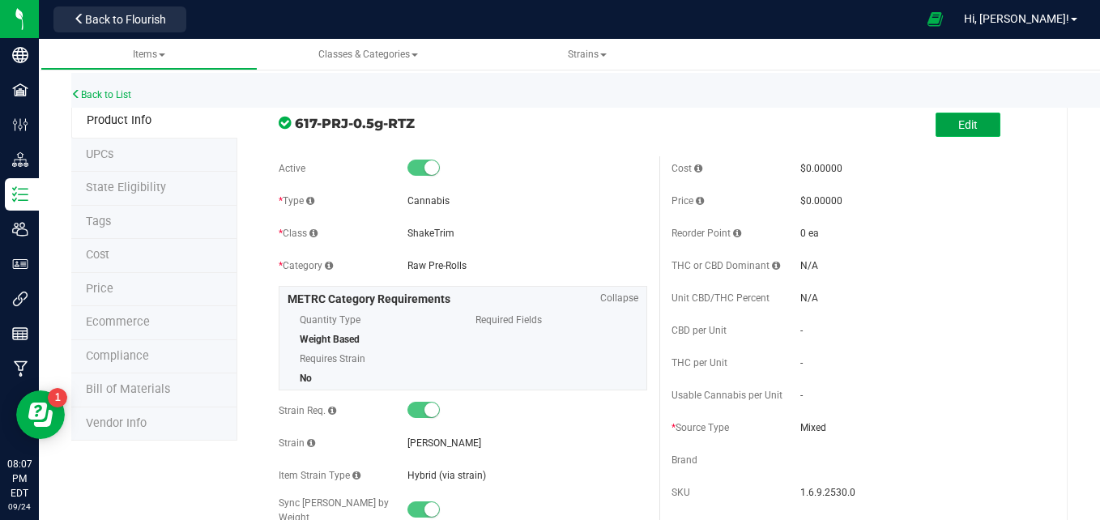
click at [971, 132] on button "Edit" at bounding box center [968, 125] width 65 height 24
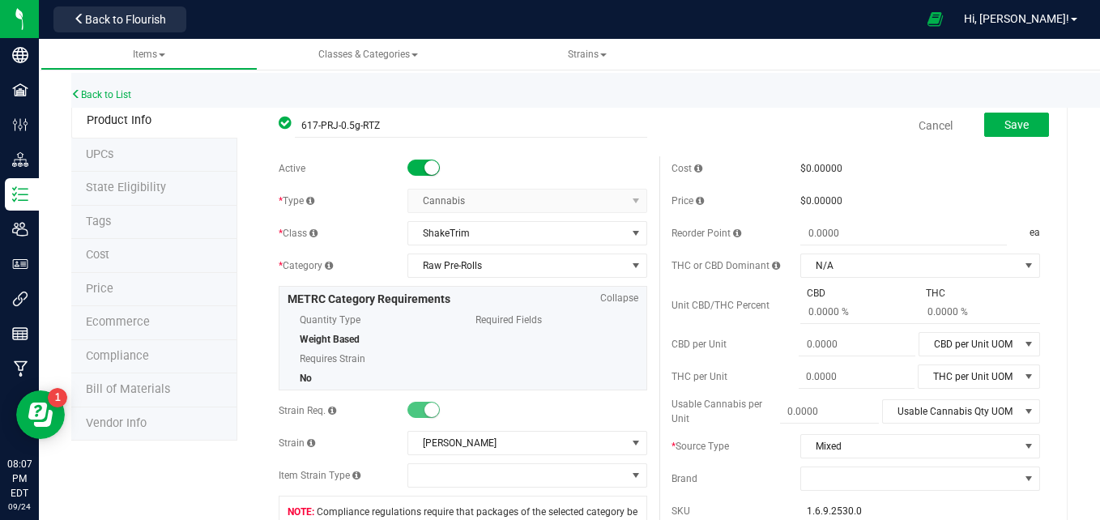
click at [430, 172] on small at bounding box center [432, 167] width 15 height 15
click at [1005, 124] on span "Save" at bounding box center [1017, 124] width 24 height 13
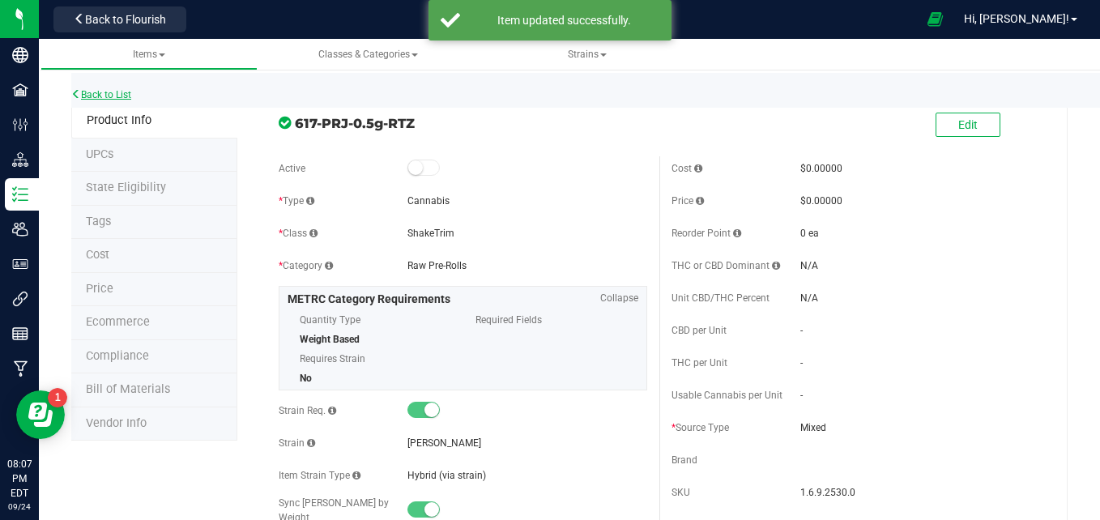
click at [116, 93] on link "Back to List" at bounding box center [101, 94] width 60 height 11
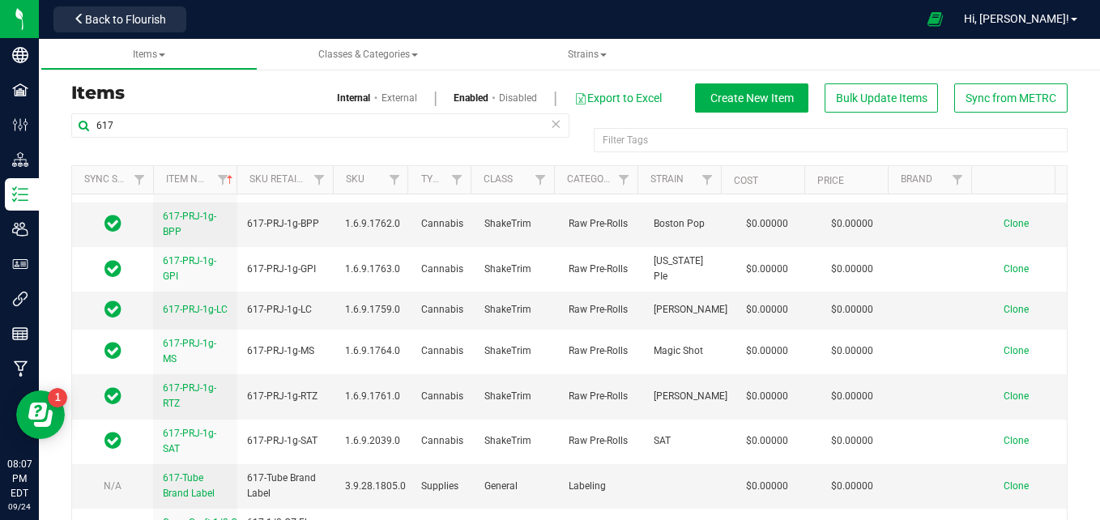
scroll to position [370, 0]
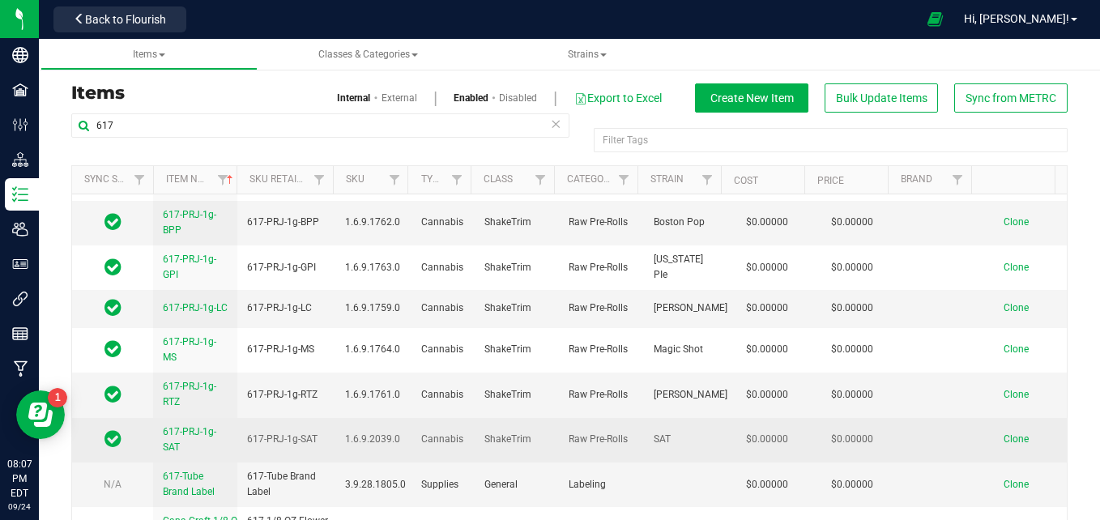
click at [186, 442] on span "617-PRJ-1g-SAT" at bounding box center [189, 439] width 53 height 27
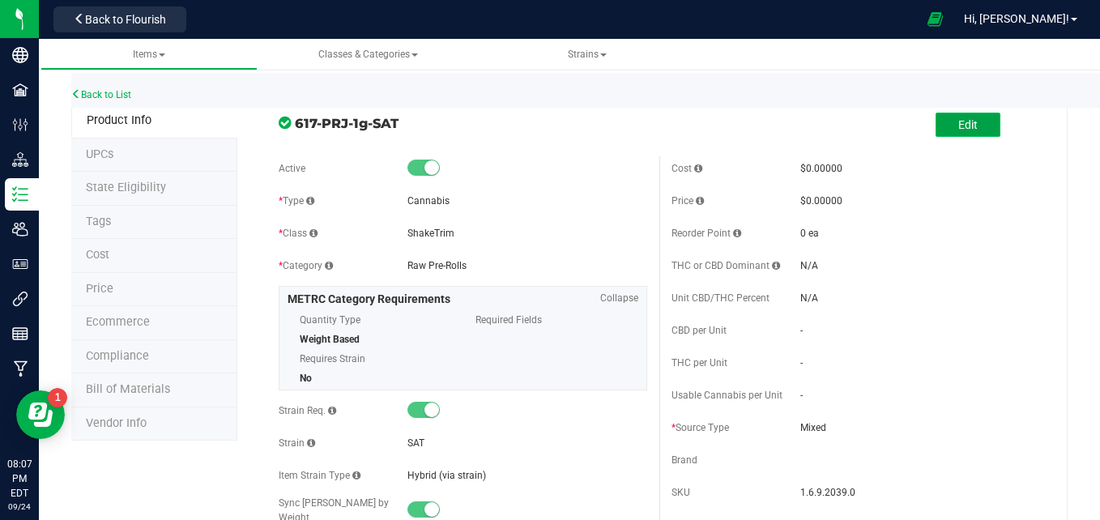
click at [942, 128] on button "Edit" at bounding box center [968, 125] width 65 height 24
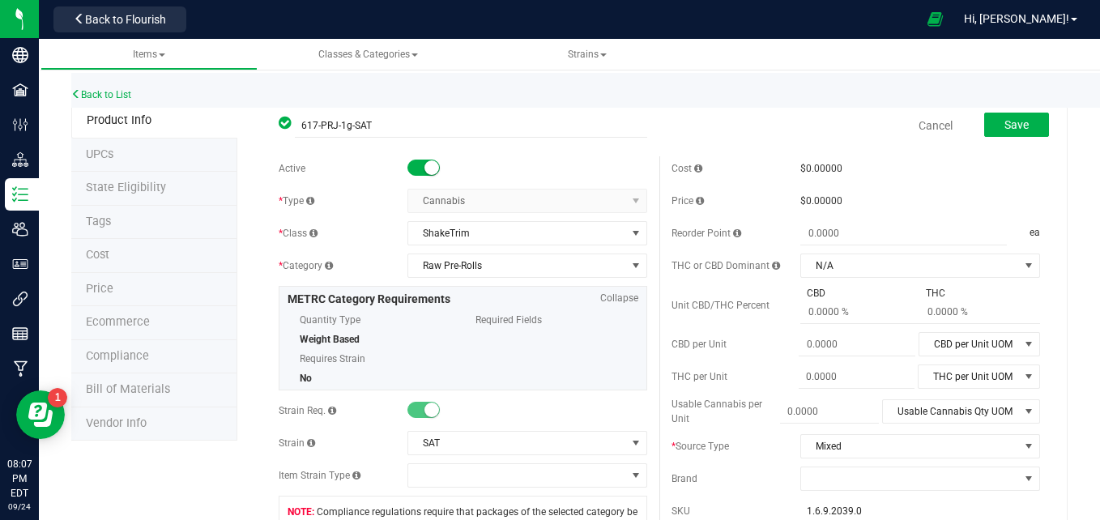
click at [425, 166] on small at bounding box center [432, 167] width 15 height 15
click at [1005, 129] on span "Save" at bounding box center [1017, 124] width 24 height 13
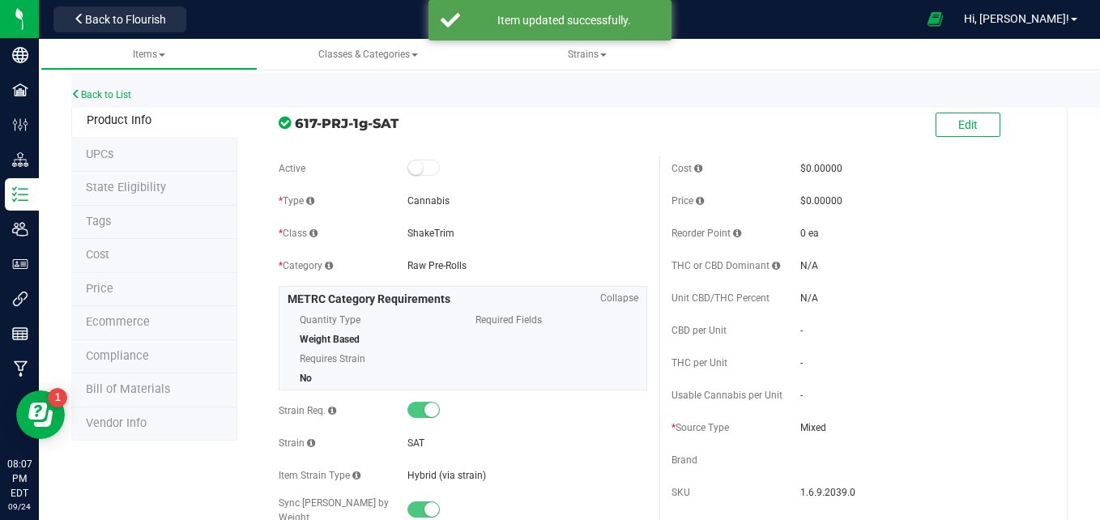
click at [122, 88] on div "Back to List" at bounding box center [621, 90] width 1100 height 35
click at [124, 96] on link "Back to List" at bounding box center [101, 94] width 60 height 11
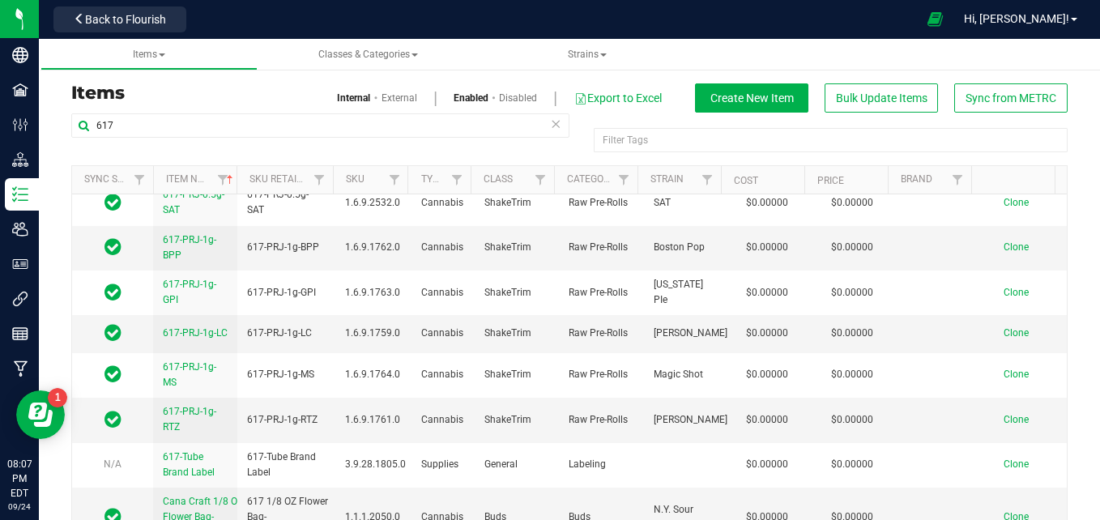
scroll to position [325, 0]
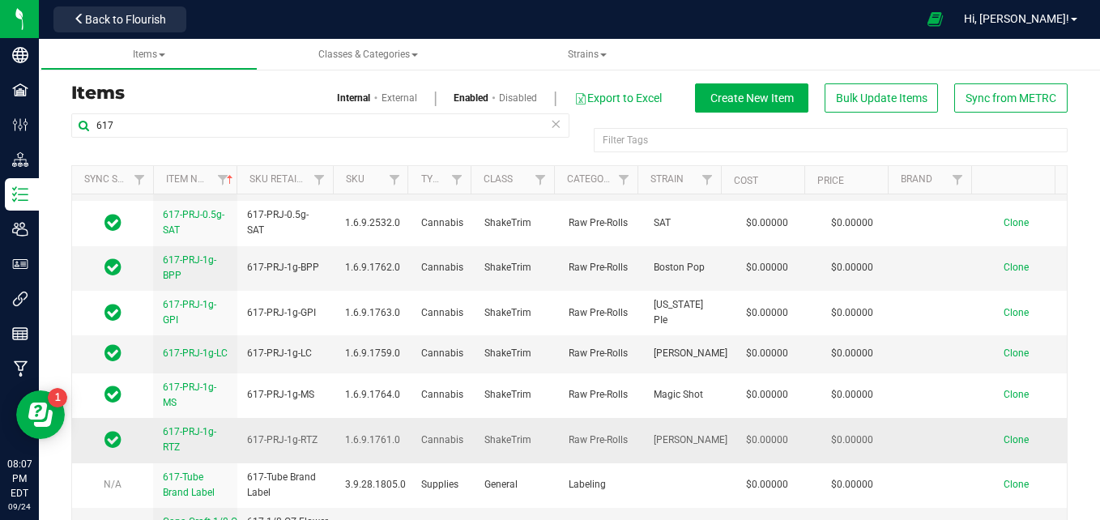
click at [196, 447] on link "617-PRJ-1g-RTZ" at bounding box center [195, 440] width 65 height 31
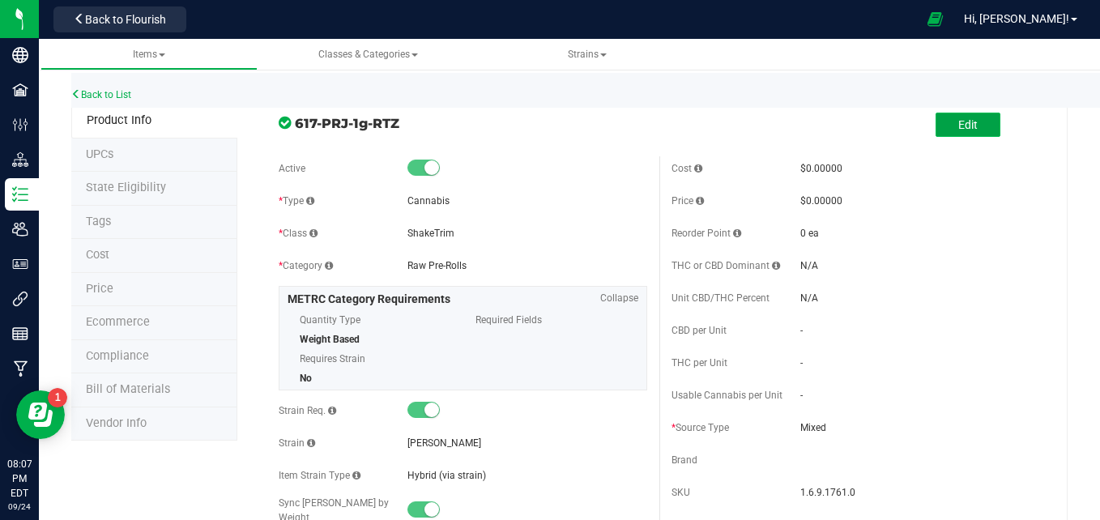
click at [936, 126] on button "Edit" at bounding box center [968, 125] width 65 height 24
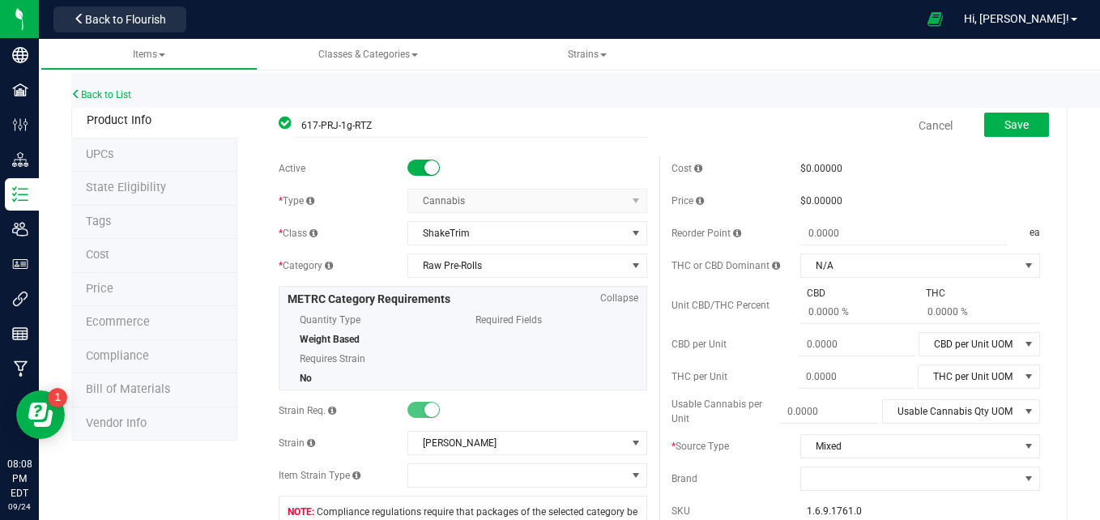
click at [429, 169] on small at bounding box center [432, 167] width 15 height 15
click at [1019, 124] on button "Save" at bounding box center [1016, 125] width 65 height 24
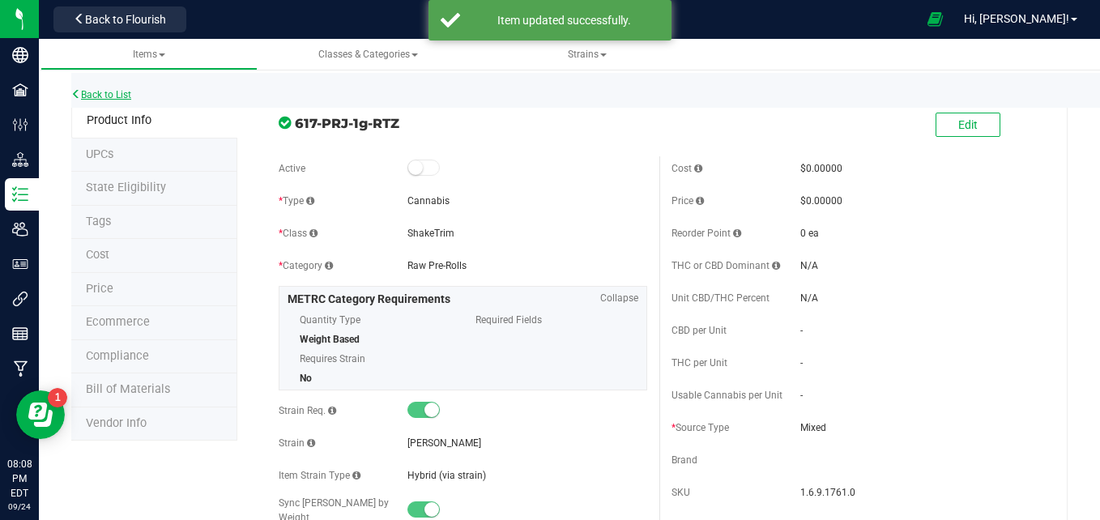
click at [116, 92] on link "Back to List" at bounding box center [101, 94] width 60 height 11
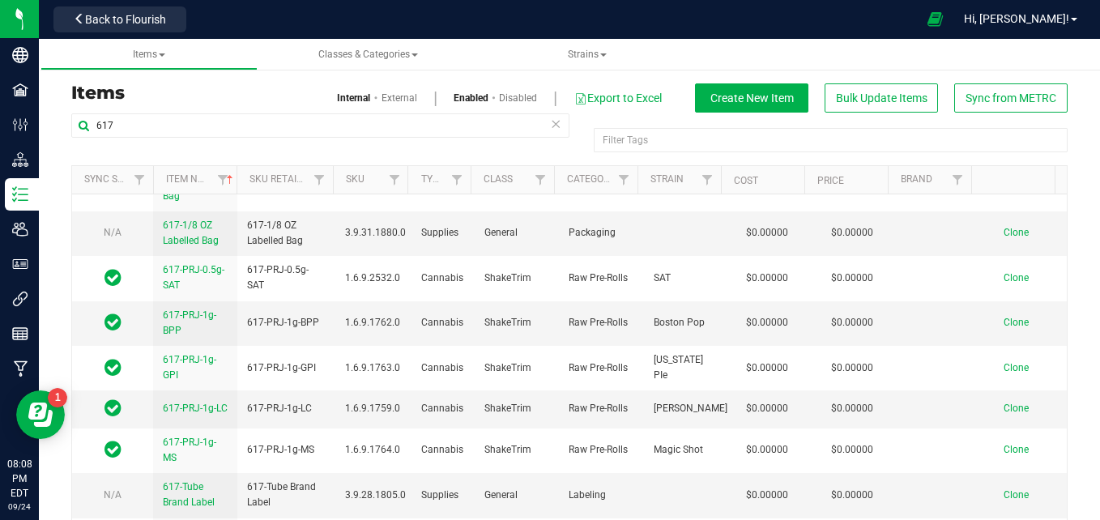
scroll to position [378, 0]
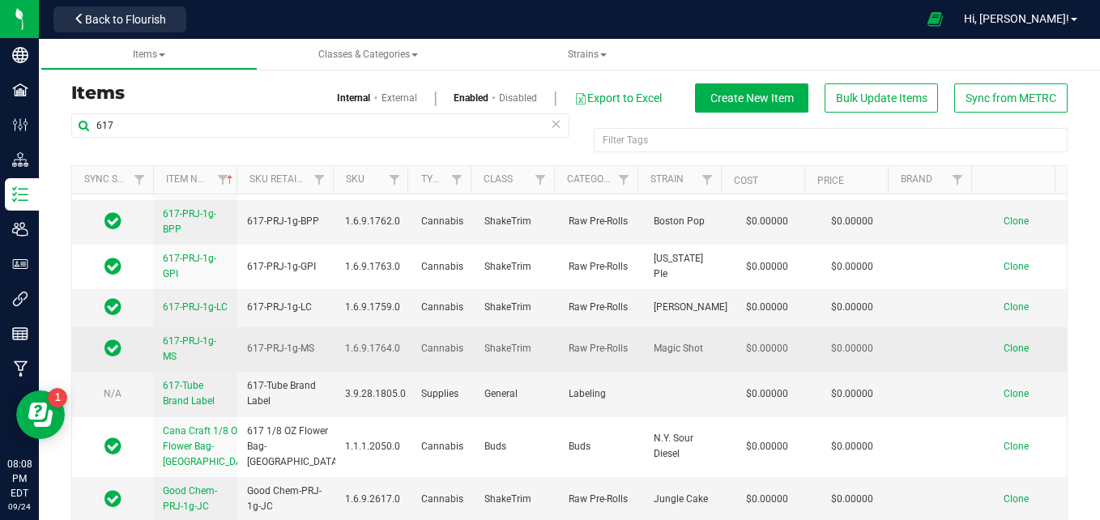
click at [197, 347] on link "617-PRJ-1g-MS" at bounding box center [195, 349] width 65 height 31
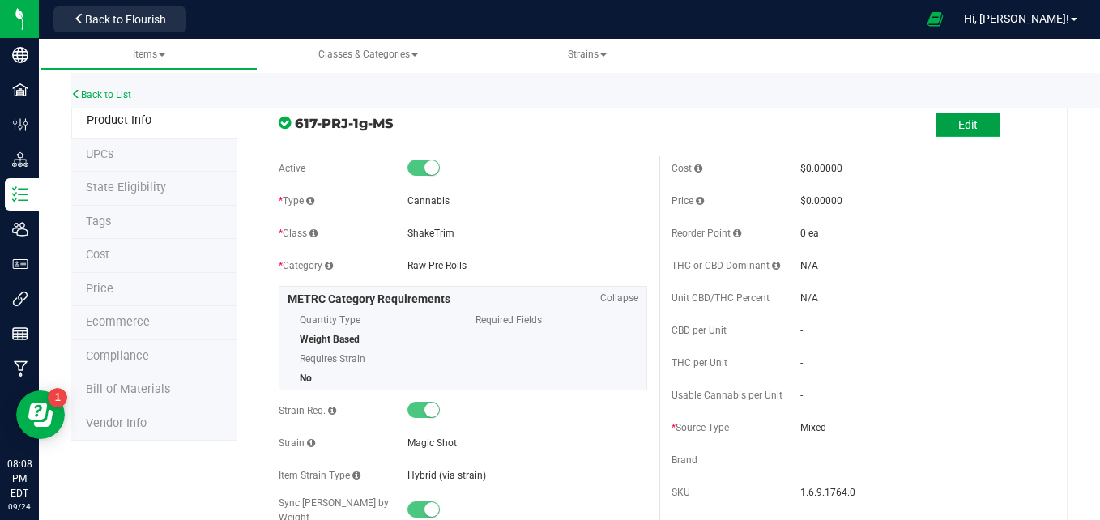
click at [947, 117] on button "Edit" at bounding box center [968, 125] width 65 height 24
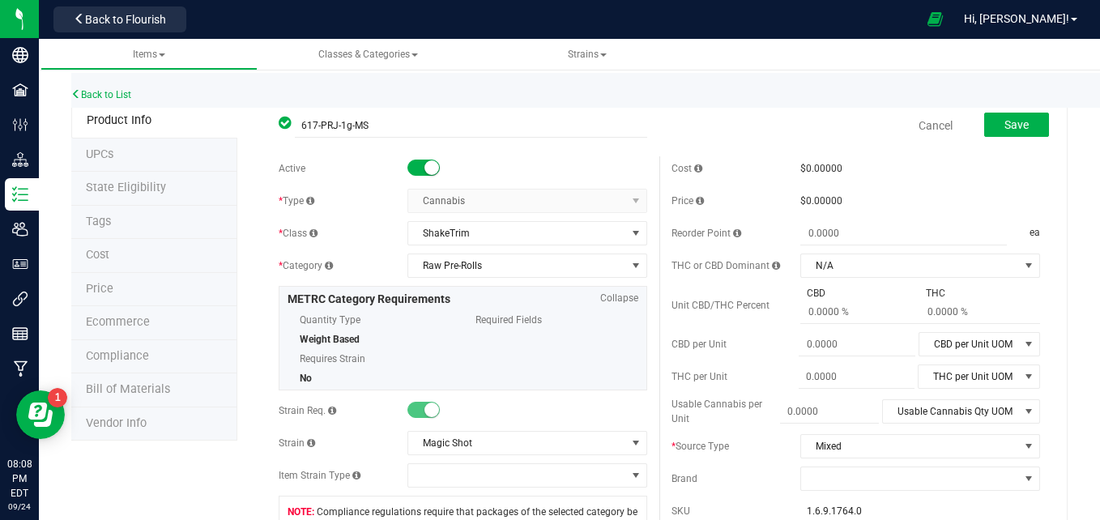
click at [425, 171] on small at bounding box center [432, 167] width 15 height 15
click at [1026, 125] on button "Save" at bounding box center [1016, 125] width 65 height 24
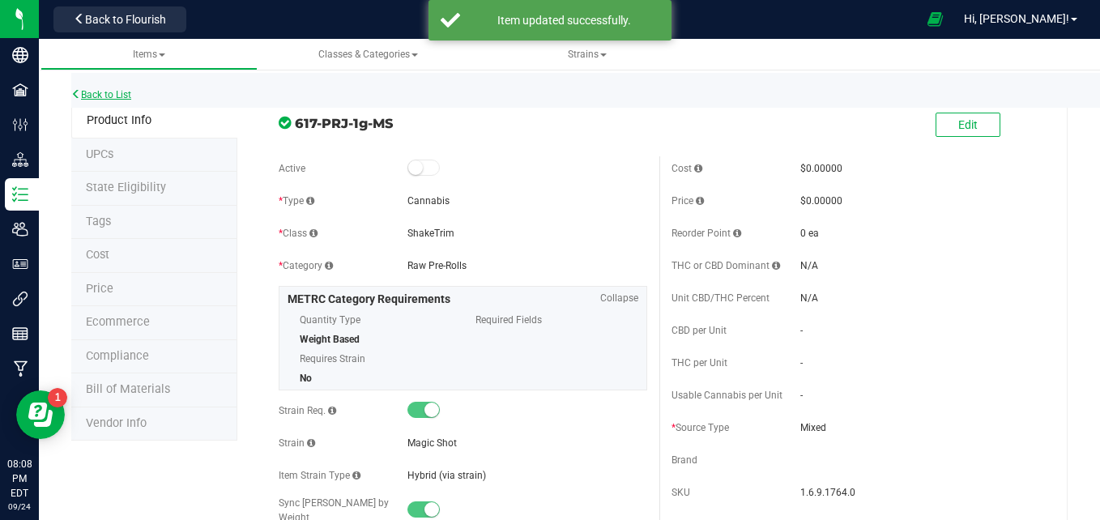
click at [106, 93] on link "Back to List" at bounding box center [101, 94] width 60 height 11
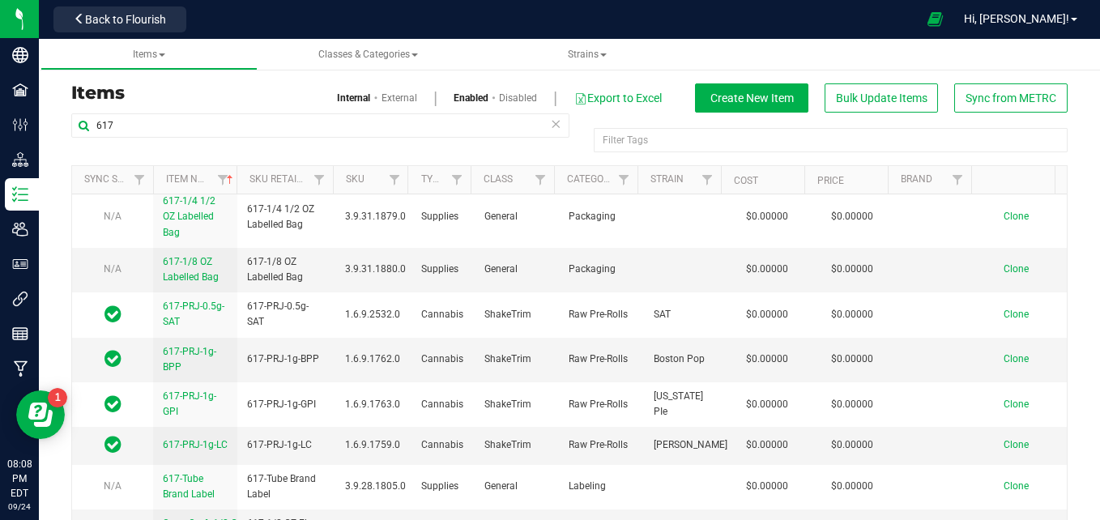
scroll to position [245, 0]
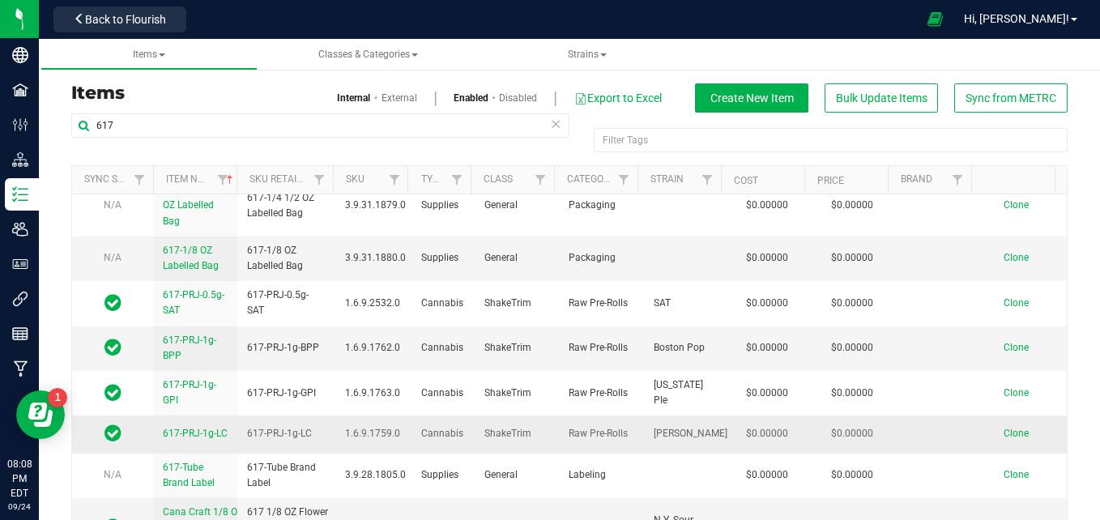
click at [184, 430] on span "617-PRJ-1g-LC" at bounding box center [195, 433] width 65 height 11
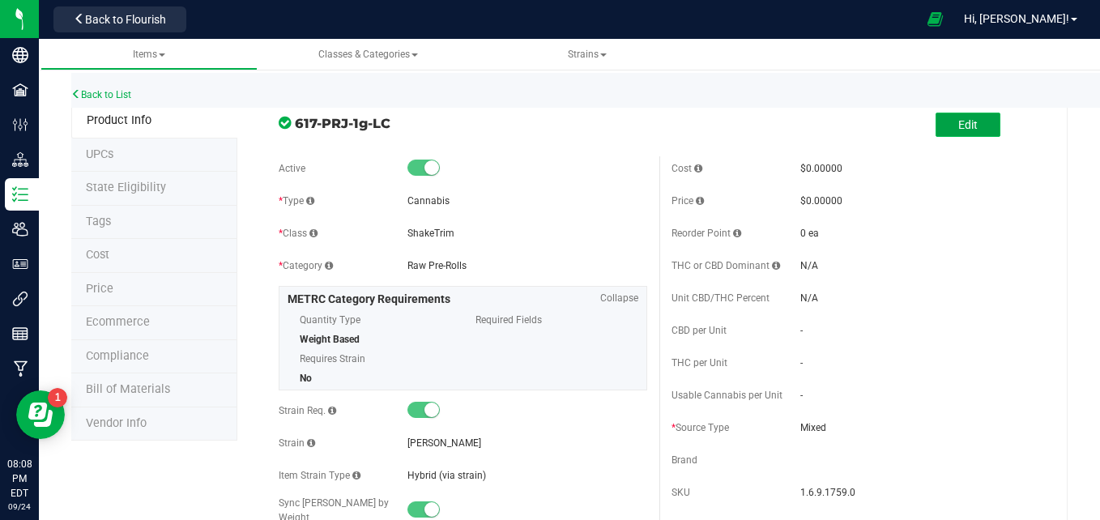
click at [973, 128] on button "Edit" at bounding box center [968, 125] width 65 height 24
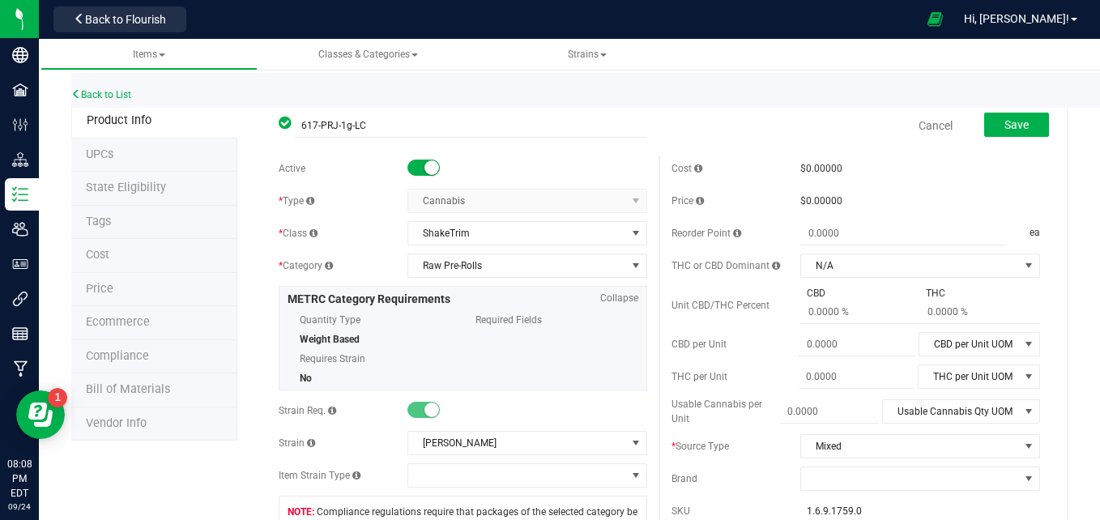
click at [425, 166] on small at bounding box center [432, 167] width 15 height 15
click at [1005, 125] on span "Save" at bounding box center [1017, 124] width 24 height 13
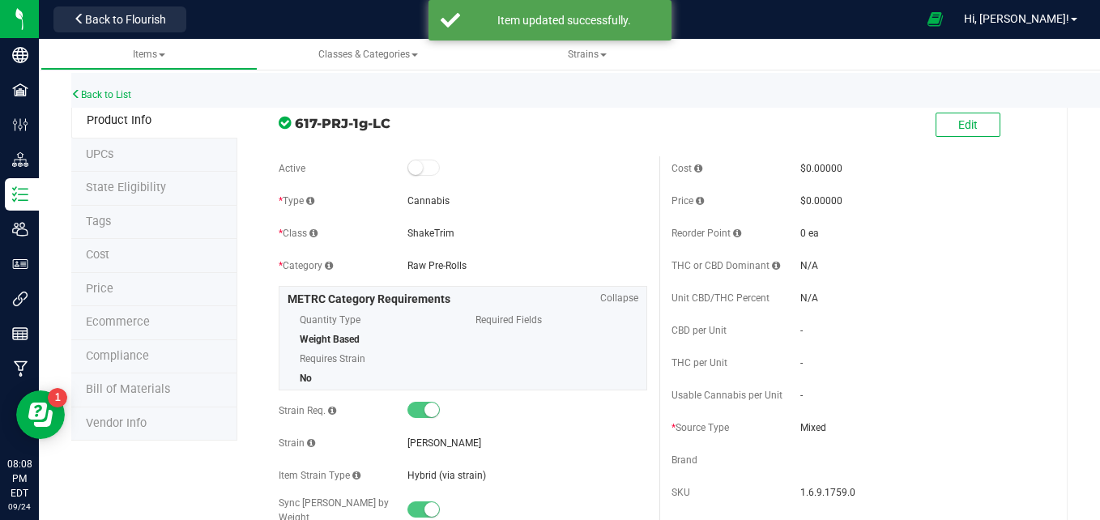
click at [109, 88] on div "Back to List" at bounding box center [621, 90] width 1100 height 35
click at [113, 92] on link "Back to List" at bounding box center [101, 94] width 60 height 11
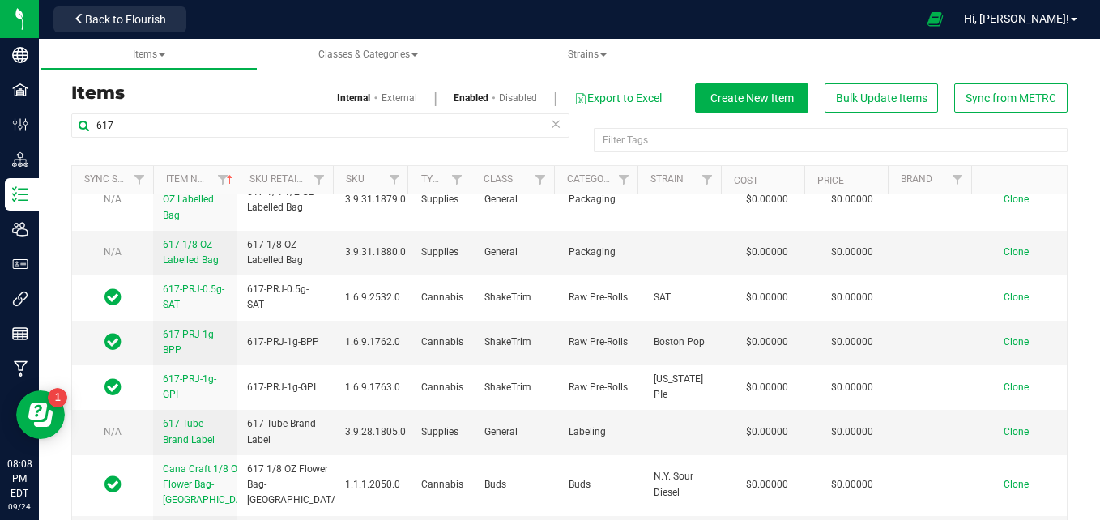
scroll to position [254, 0]
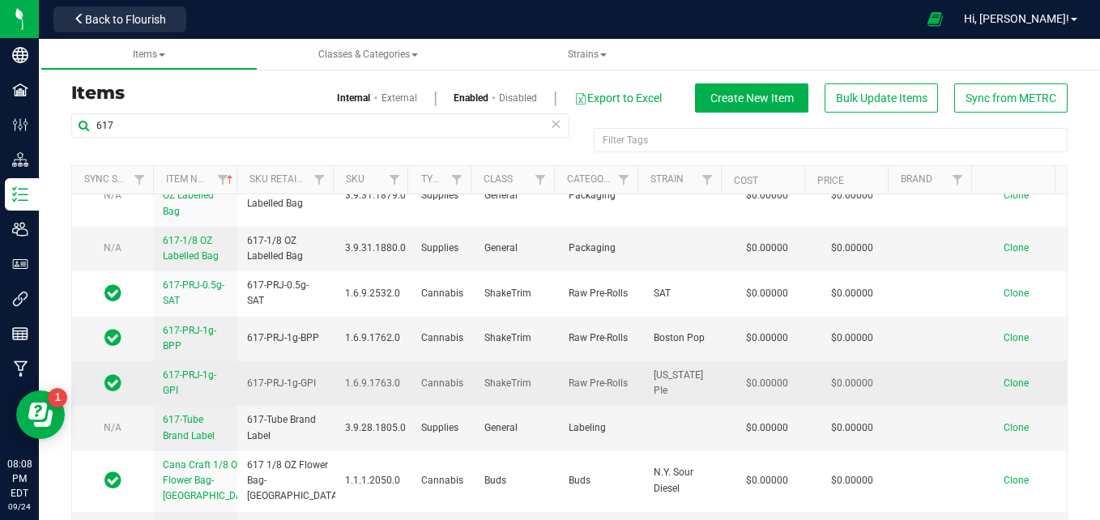
click at [203, 378] on span "617-PRJ-1g-GPI" at bounding box center [189, 382] width 53 height 27
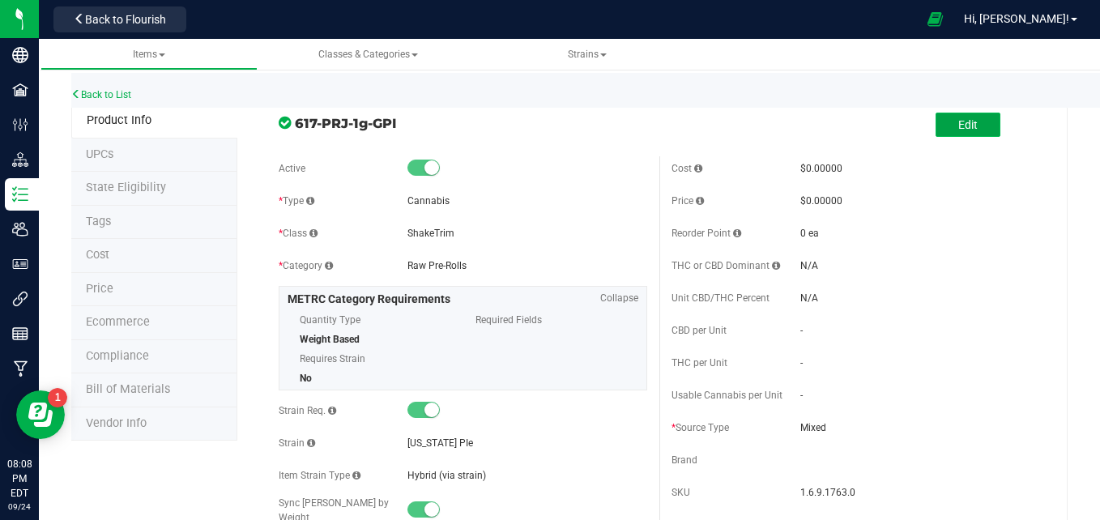
click at [983, 126] on button "Edit" at bounding box center [968, 125] width 65 height 24
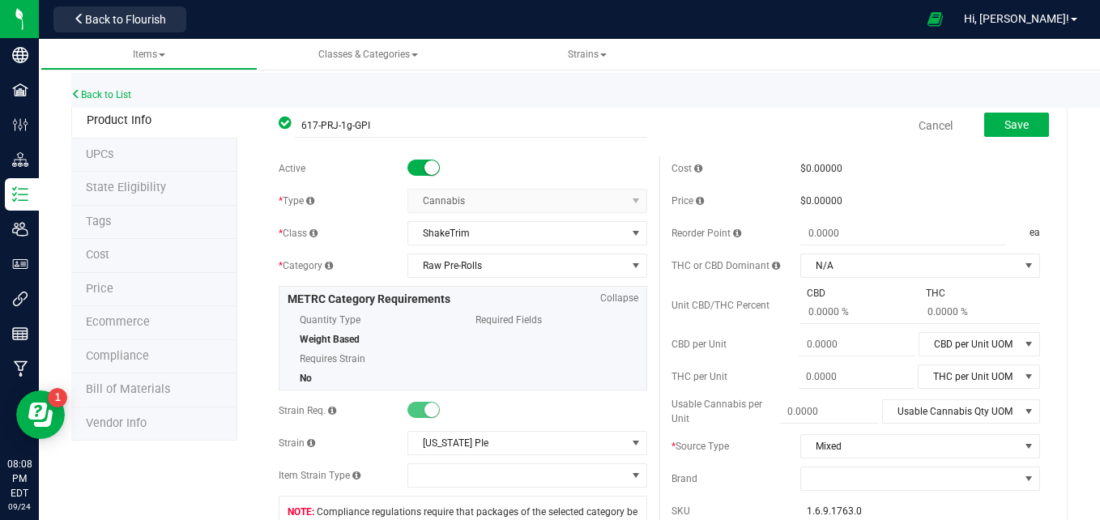
click at [429, 169] on small at bounding box center [432, 167] width 15 height 15
click at [1005, 118] on span "Save" at bounding box center [1017, 124] width 24 height 13
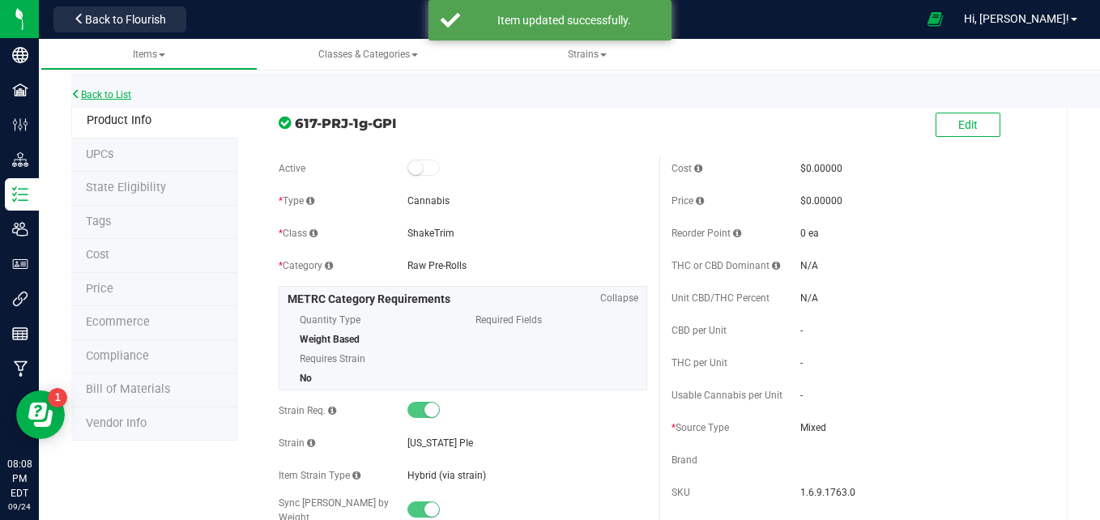
click at [106, 92] on link "Back to List" at bounding box center [101, 94] width 60 height 11
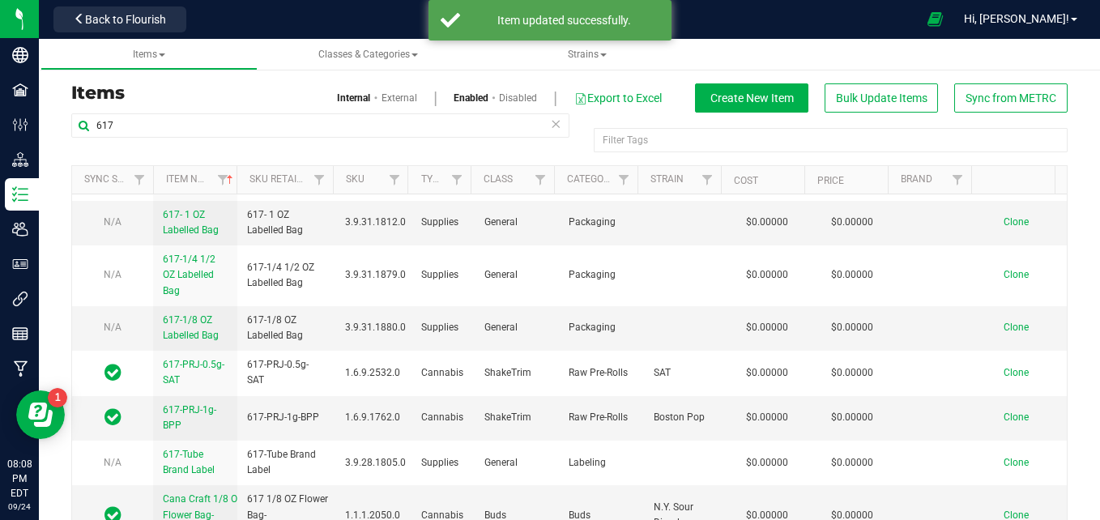
scroll to position [191, 0]
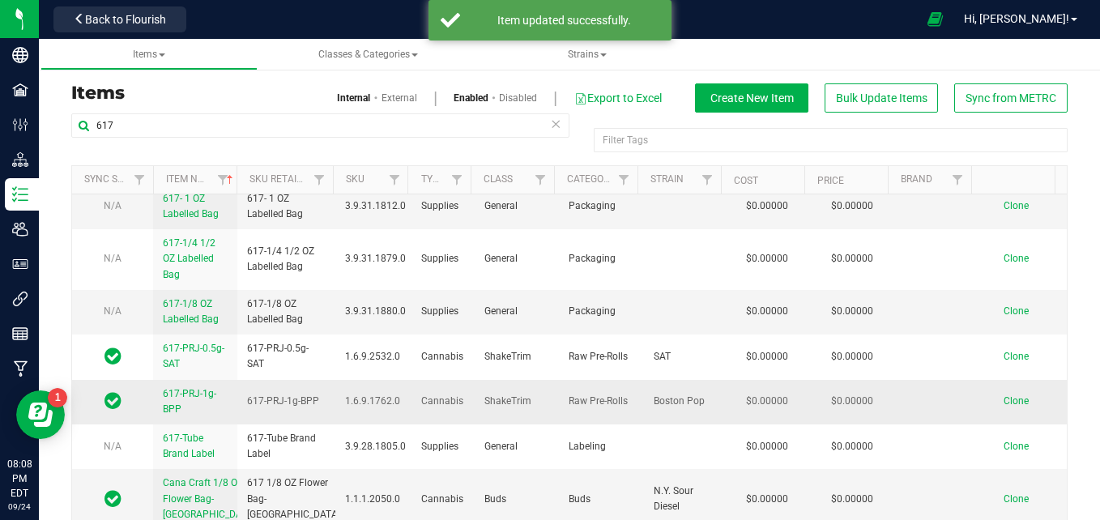
click at [181, 403] on span "617-PRJ-1g-BPP" at bounding box center [189, 401] width 53 height 27
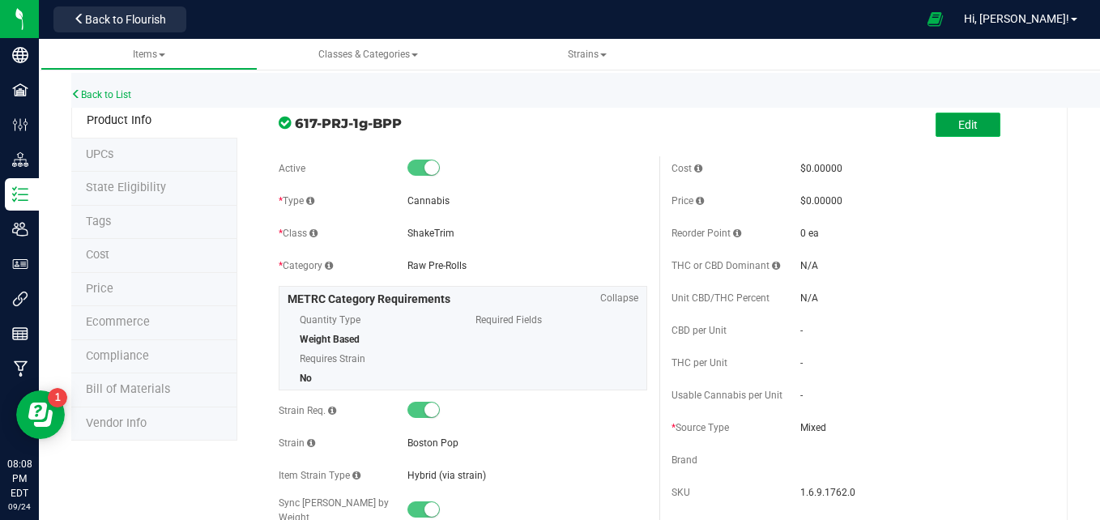
click at [937, 124] on button "Edit" at bounding box center [968, 125] width 65 height 24
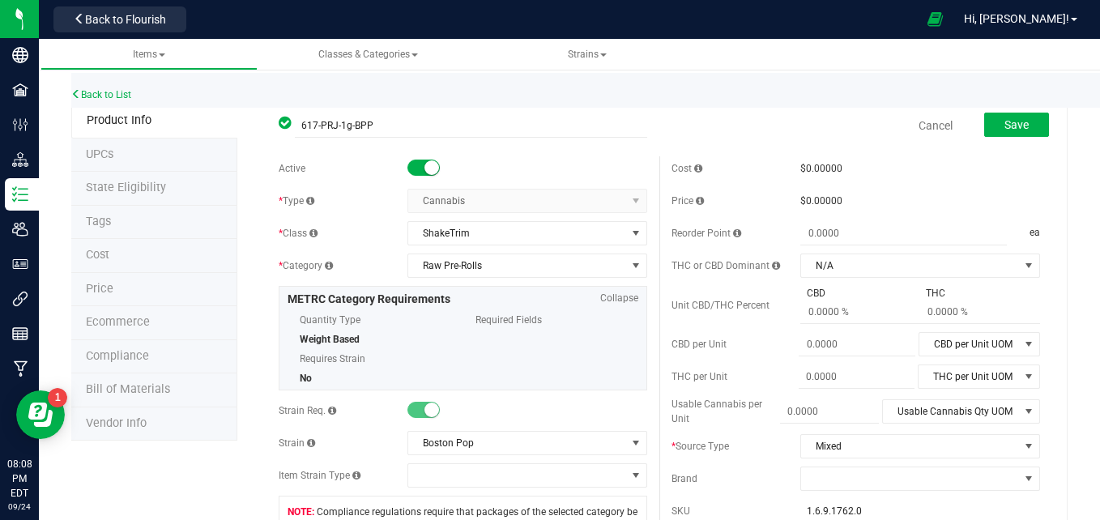
click at [425, 173] on small at bounding box center [432, 167] width 15 height 15
click at [1012, 120] on span "Save" at bounding box center [1017, 124] width 24 height 13
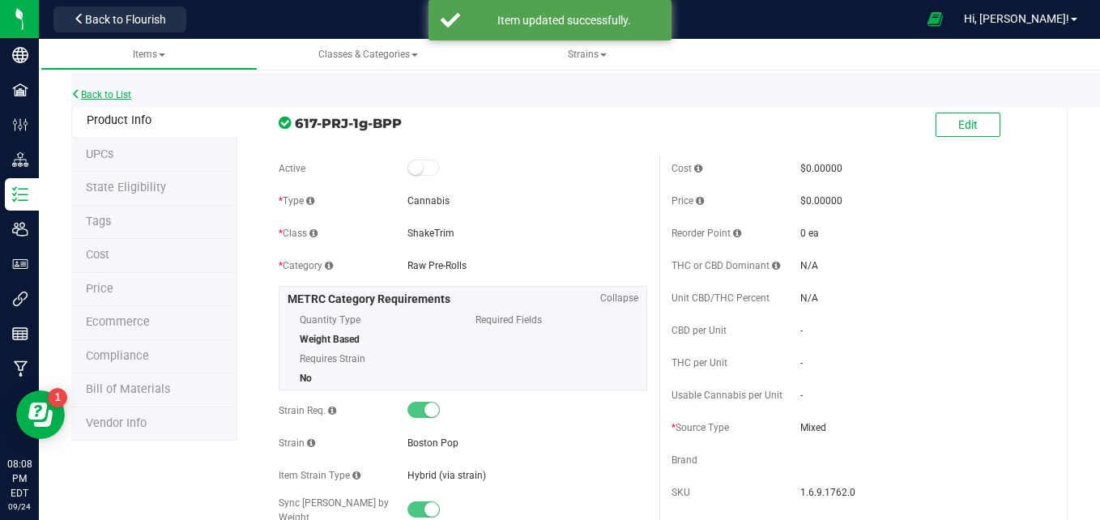
click at [107, 94] on link "Back to List" at bounding box center [101, 94] width 60 height 11
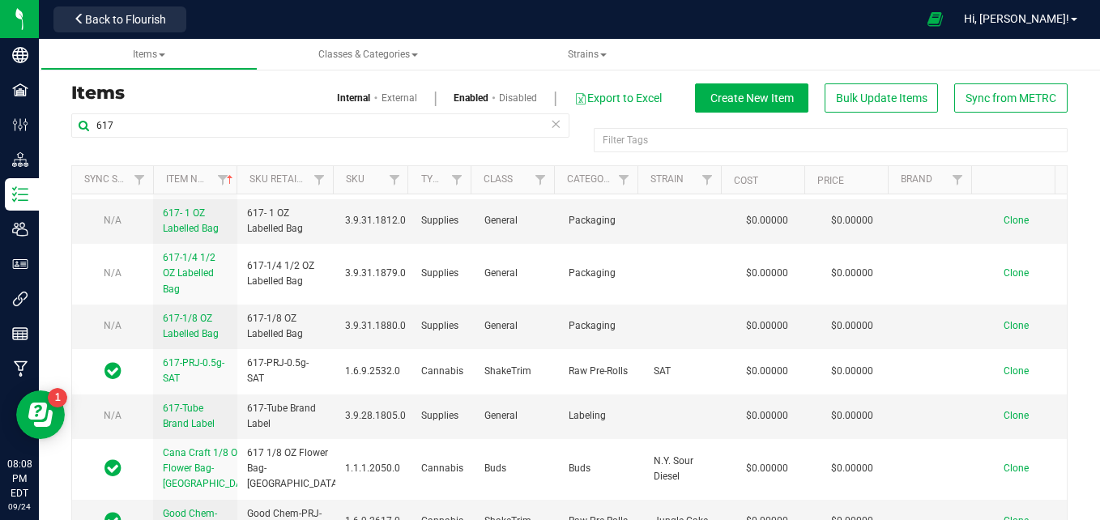
scroll to position [179, 0]
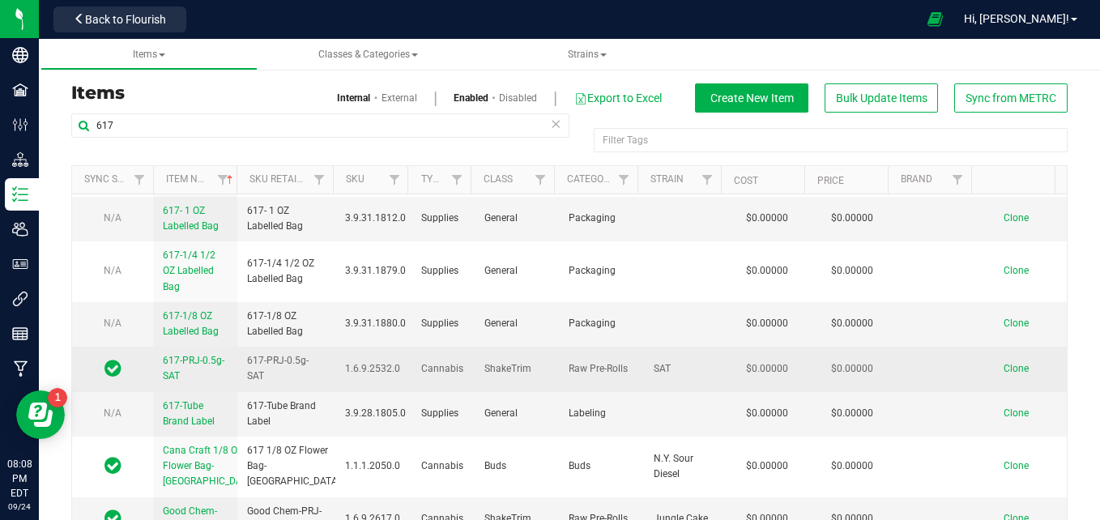
click at [219, 365] on span "617-PRJ-0.5g-SAT" at bounding box center [194, 368] width 62 height 27
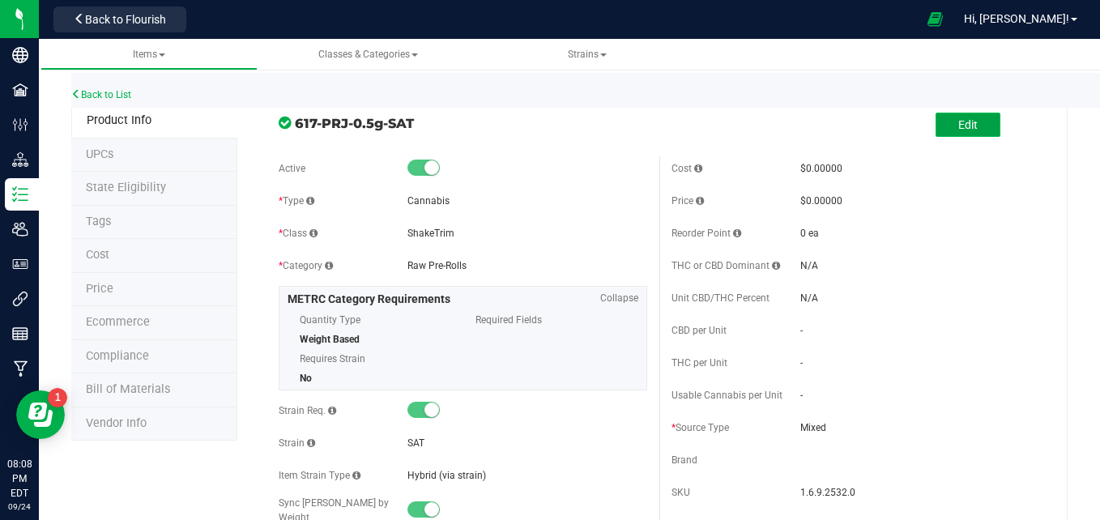
click at [971, 133] on button "Edit" at bounding box center [968, 125] width 65 height 24
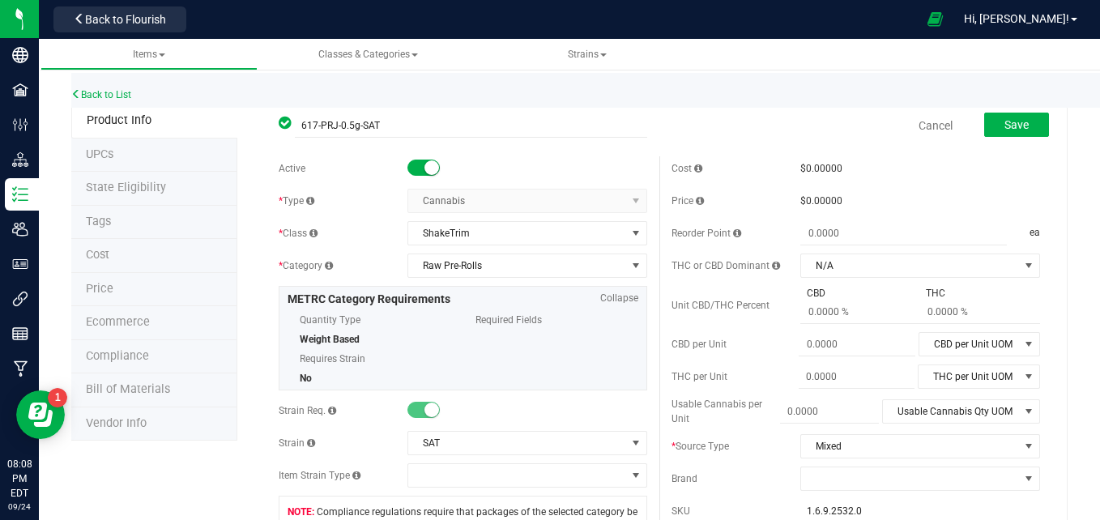
click at [417, 169] on span at bounding box center [424, 168] width 32 height 16
click at [1005, 118] on span "Save" at bounding box center [1017, 124] width 24 height 13
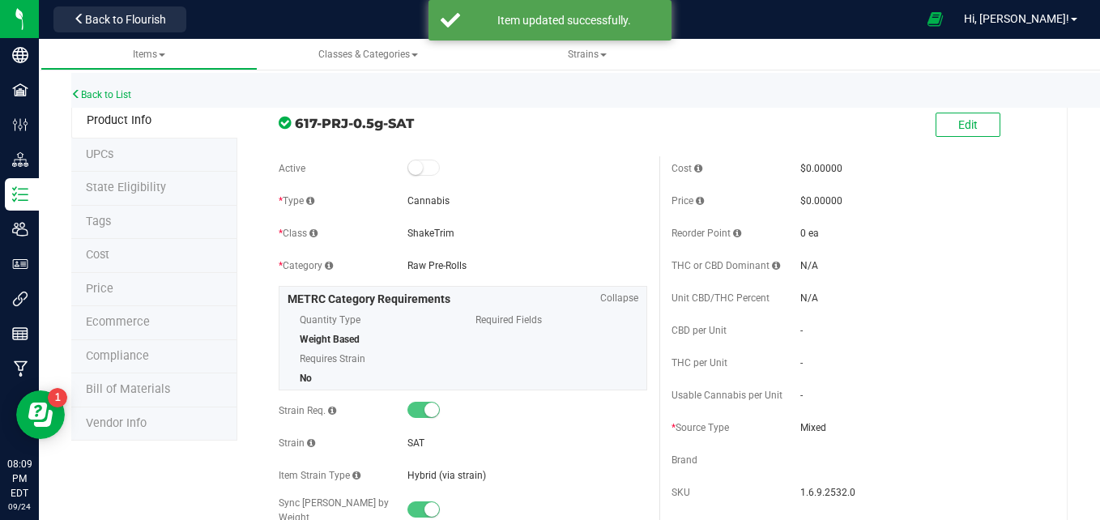
click at [137, 96] on div "Back to List" at bounding box center [621, 90] width 1100 height 35
click at [112, 96] on link "Back to List" at bounding box center [101, 94] width 60 height 11
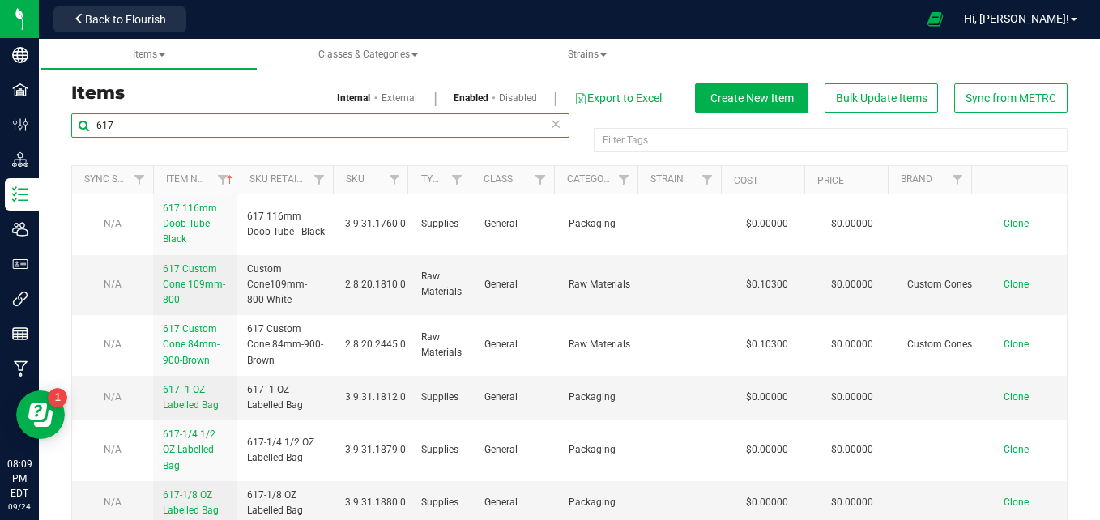
click at [307, 122] on input "617" at bounding box center [320, 125] width 498 height 24
type input "6"
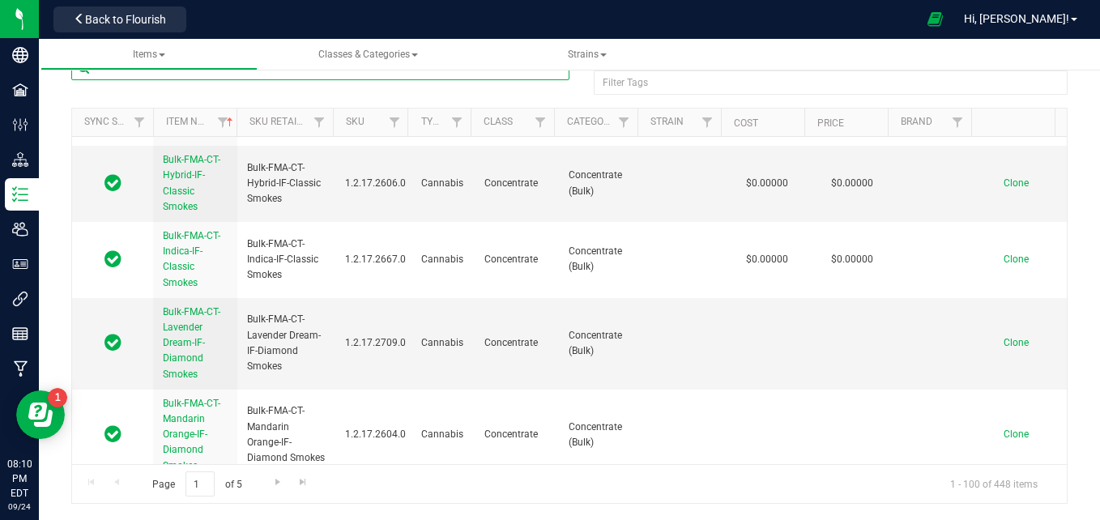
scroll to position [940, 0]
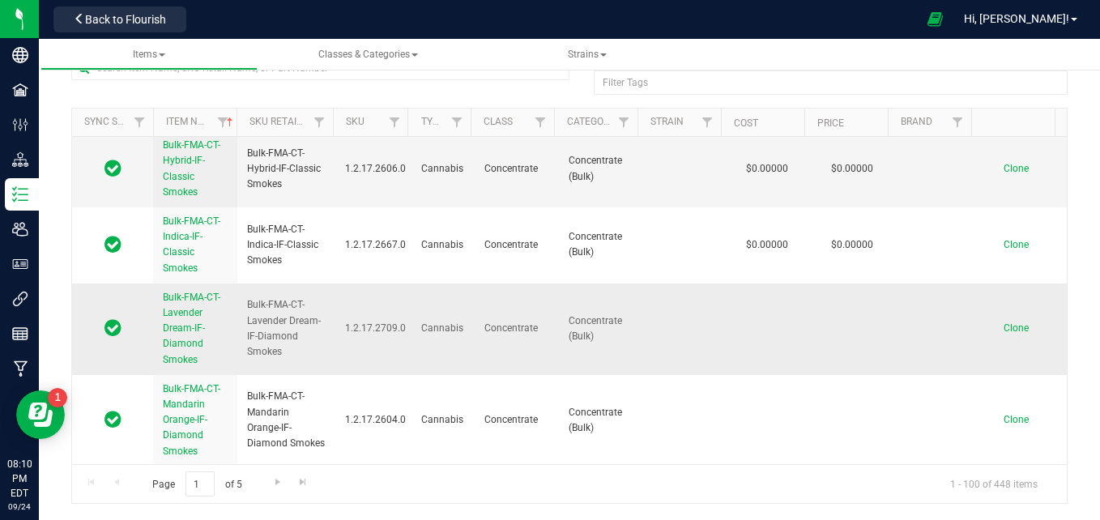
click at [181, 343] on span "Bulk-FMA-CT-Lavender Dream-IF-Diamond Smokes" at bounding box center [192, 329] width 58 height 74
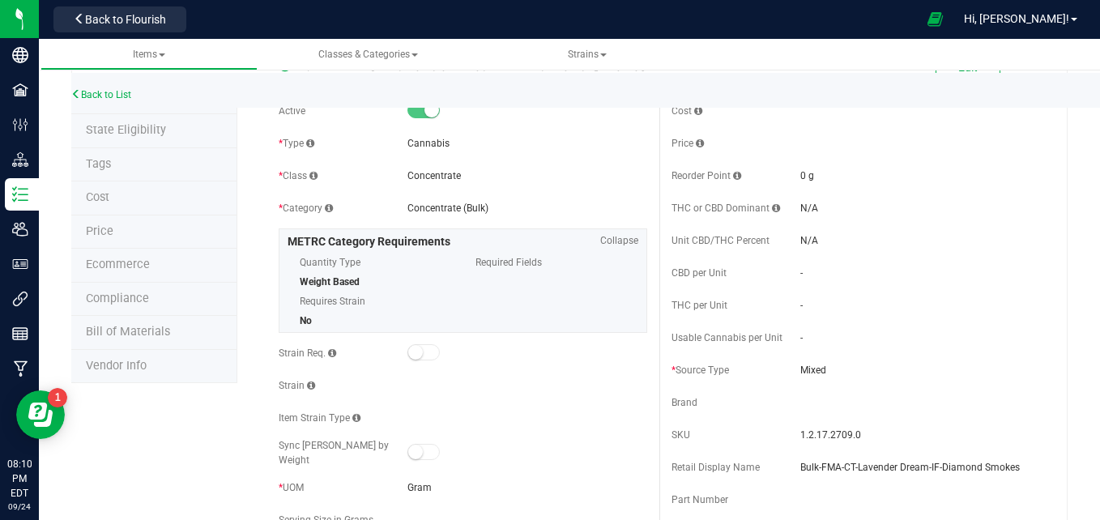
drag, startPoint x: 1090, startPoint y: 92, endPoint x: 1083, endPoint y: 491, distance: 399.5
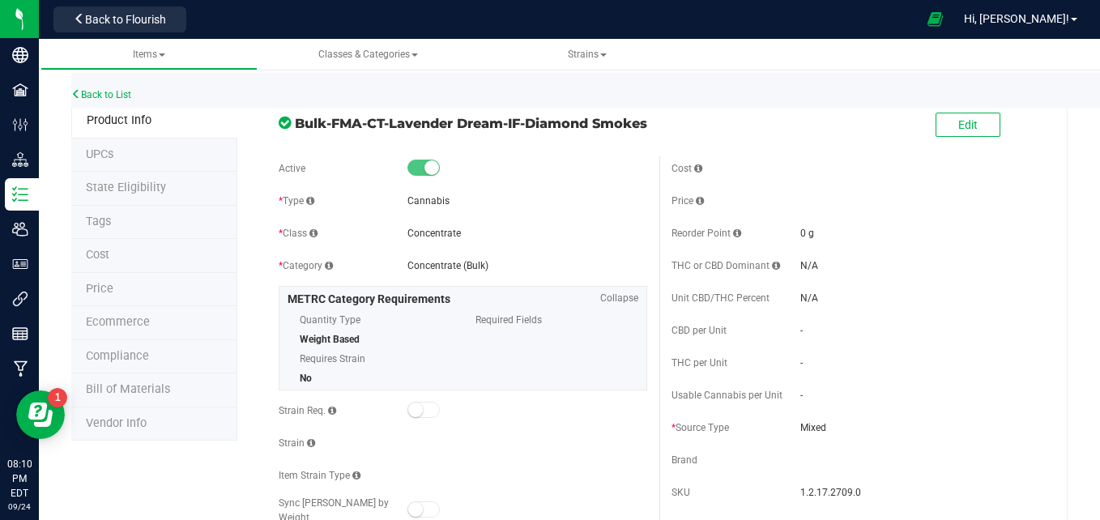
drag, startPoint x: 950, startPoint y: 119, endPoint x: 754, endPoint y: 113, distance: 196.1
click at [754, 113] on div "Edit" at bounding box center [855, 125] width 393 height 41
click at [958, 126] on span "Edit" at bounding box center [967, 124] width 19 height 13
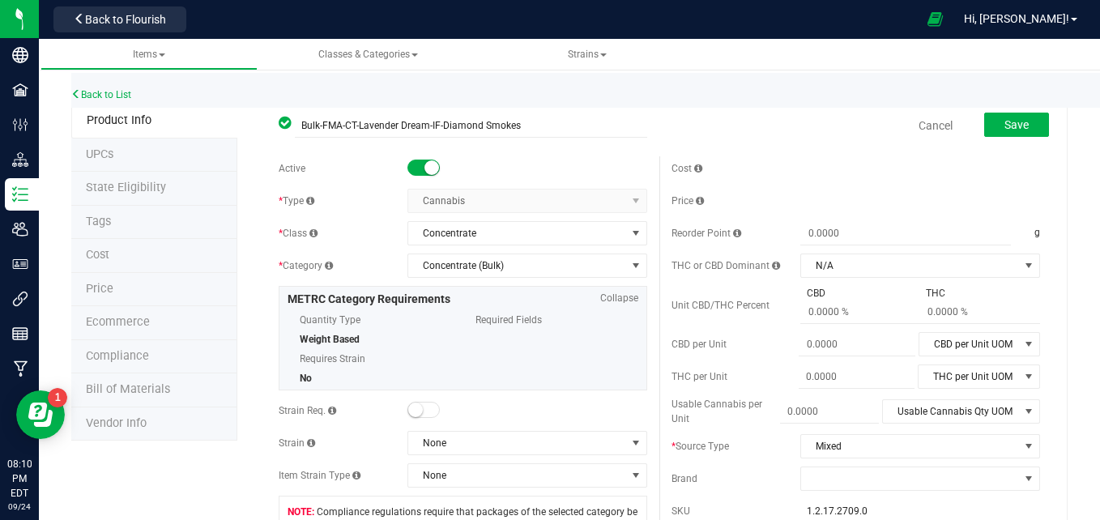
click at [425, 169] on small at bounding box center [432, 167] width 15 height 15
click at [1008, 125] on span "Save" at bounding box center [1017, 124] width 24 height 13
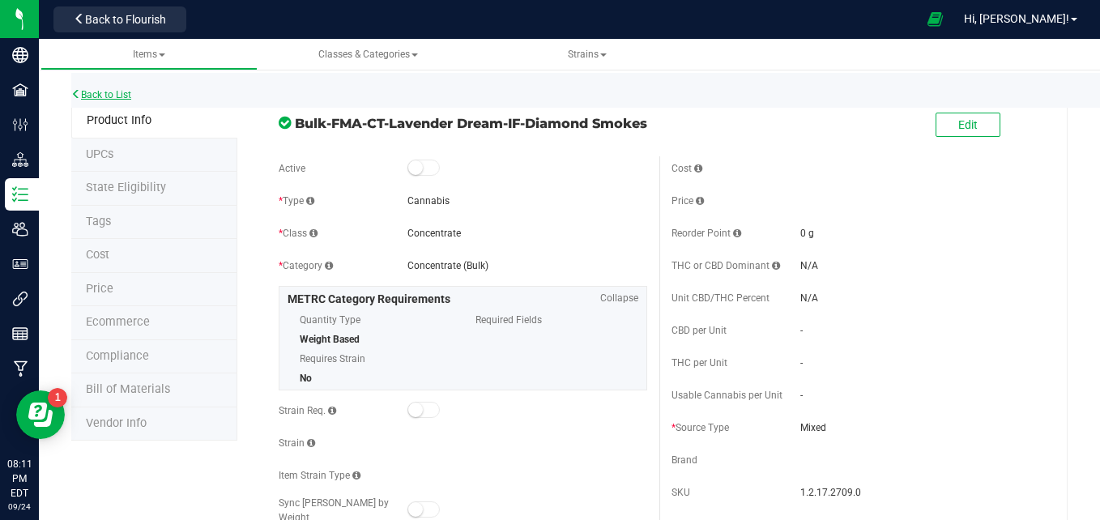
drag, startPoint x: 93, startPoint y: 92, endPoint x: 83, endPoint y: 93, distance: 9.8
click at [83, 93] on link "Back to List" at bounding box center [101, 94] width 60 height 11
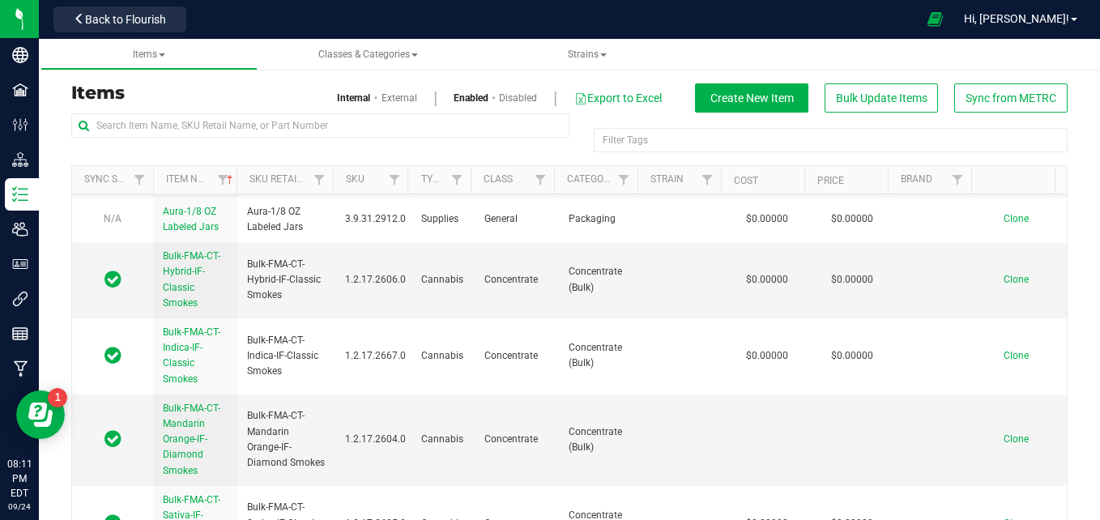
scroll to position [919, 0]
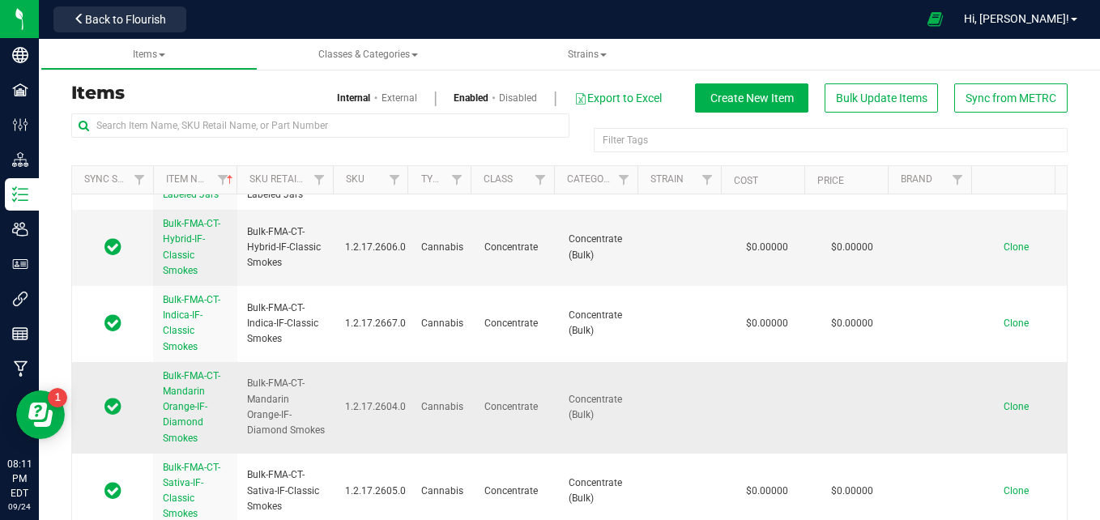
click at [190, 402] on span "Bulk-FMA-CT-Mandarin Orange-IF-Diamond Smokes" at bounding box center [192, 407] width 58 height 74
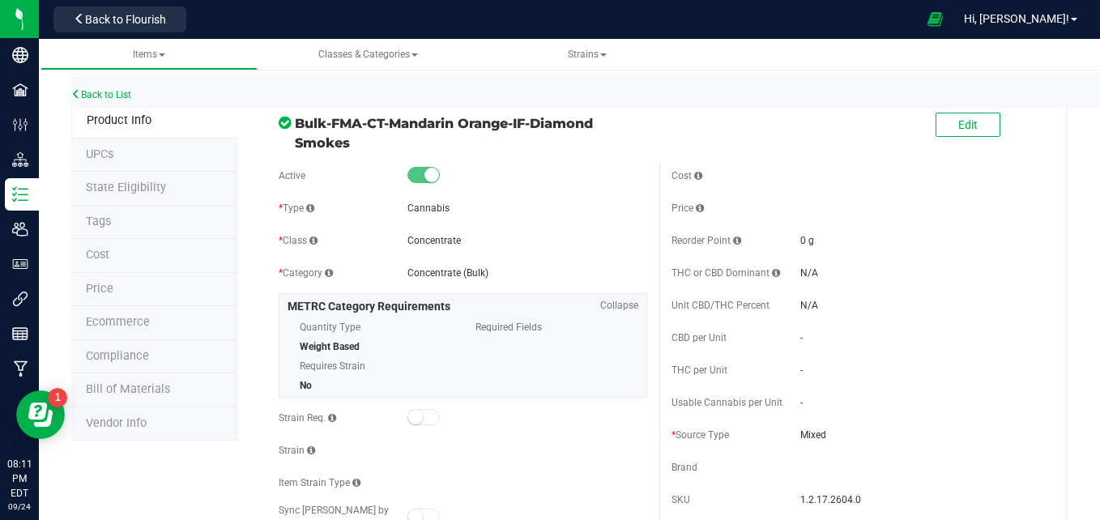
drag, startPoint x: 967, startPoint y: 121, endPoint x: 681, endPoint y: 126, distance: 286.1
click at [681, 126] on div "Edit" at bounding box center [855, 125] width 393 height 41
click at [966, 121] on button "Edit" at bounding box center [968, 125] width 65 height 24
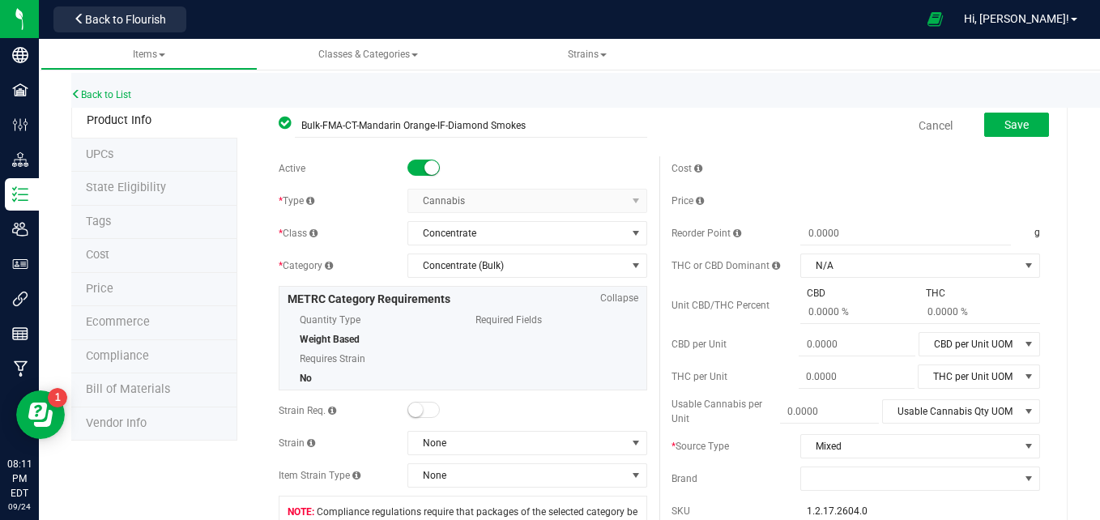
click at [412, 165] on span at bounding box center [424, 168] width 32 height 16
click at [1027, 129] on button "Save" at bounding box center [1016, 125] width 65 height 24
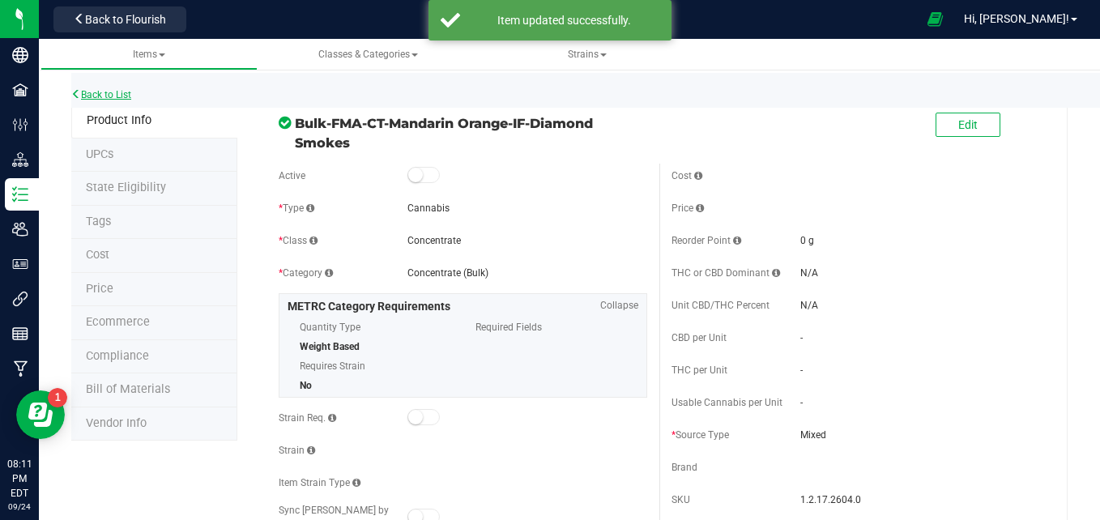
click at [121, 90] on link "Back to List" at bounding box center [101, 94] width 60 height 11
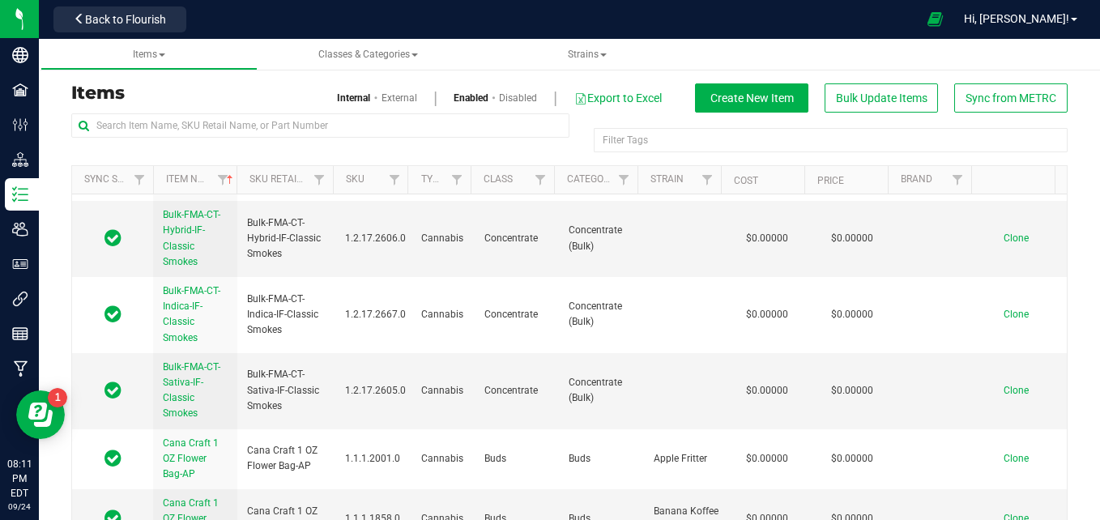
scroll to position [950, 0]
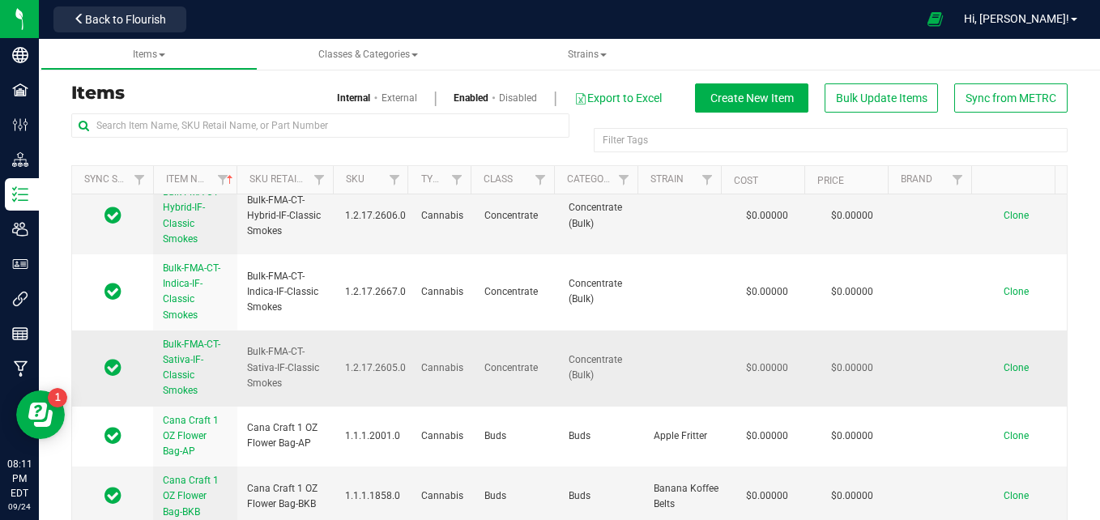
click at [186, 368] on link "Bulk-FMA-CT-Sativa-IF-Classic Smokes" at bounding box center [195, 368] width 65 height 62
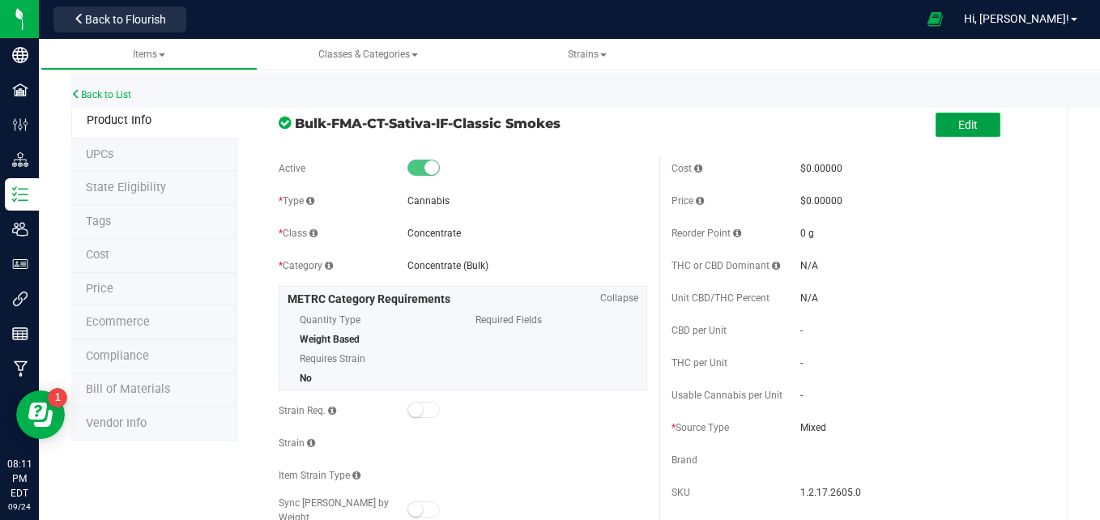
click at [965, 127] on span "Edit" at bounding box center [967, 124] width 19 height 13
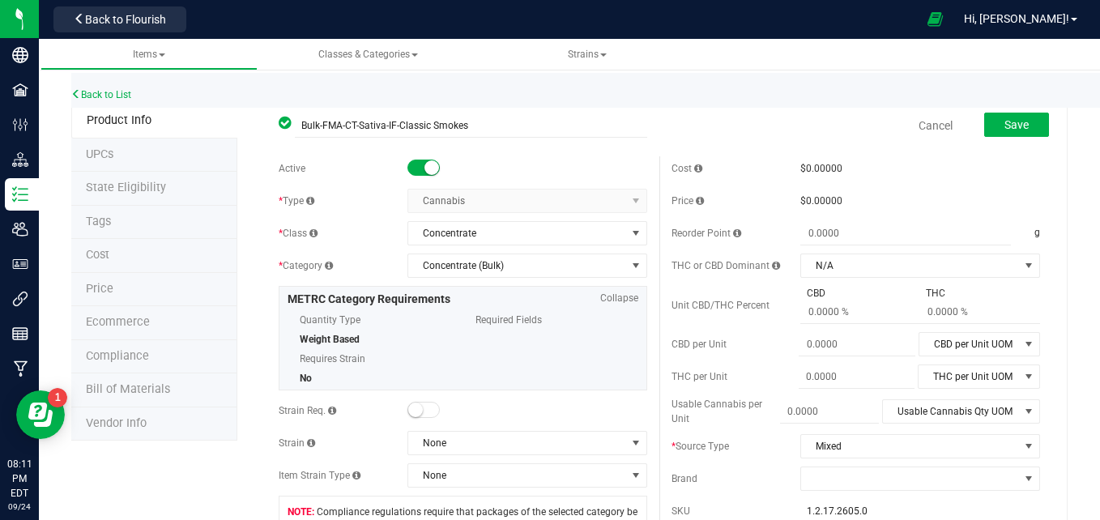
click at [427, 170] on small at bounding box center [432, 167] width 15 height 15
click at [1027, 117] on button "Save" at bounding box center [1016, 125] width 65 height 24
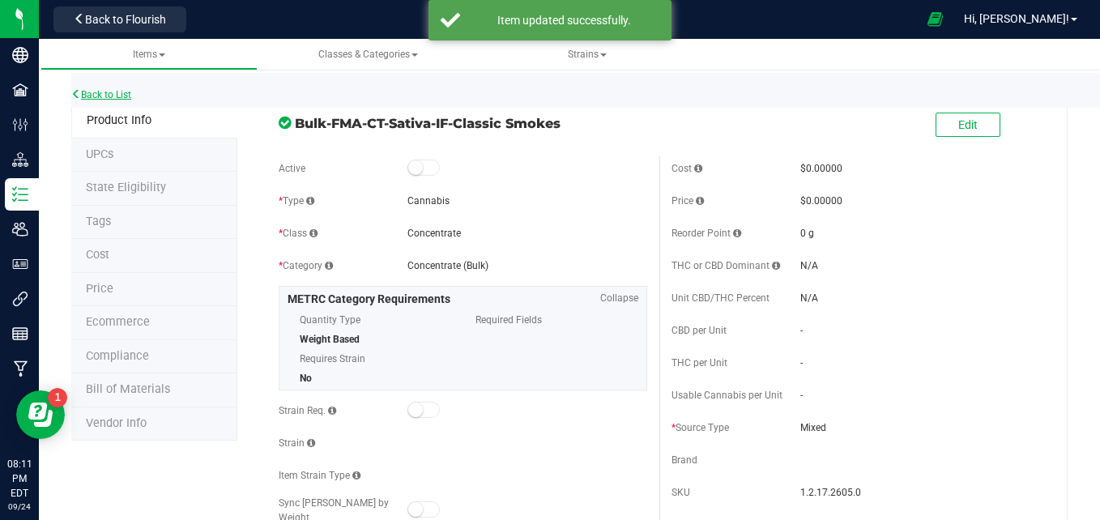
click at [111, 96] on link "Back to List" at bounding box center [101, 94] width 60 height 11
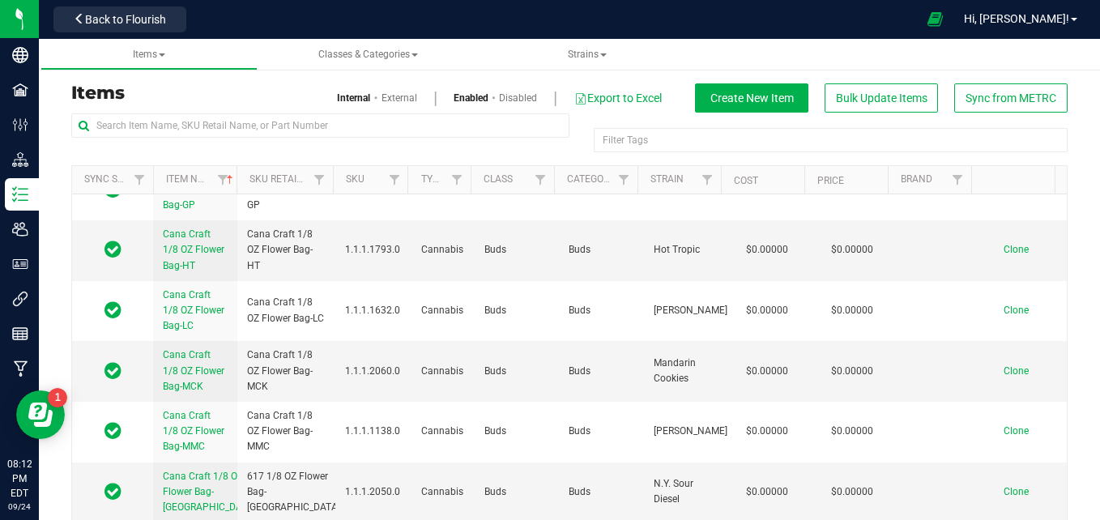
scroll to position [58, 0]
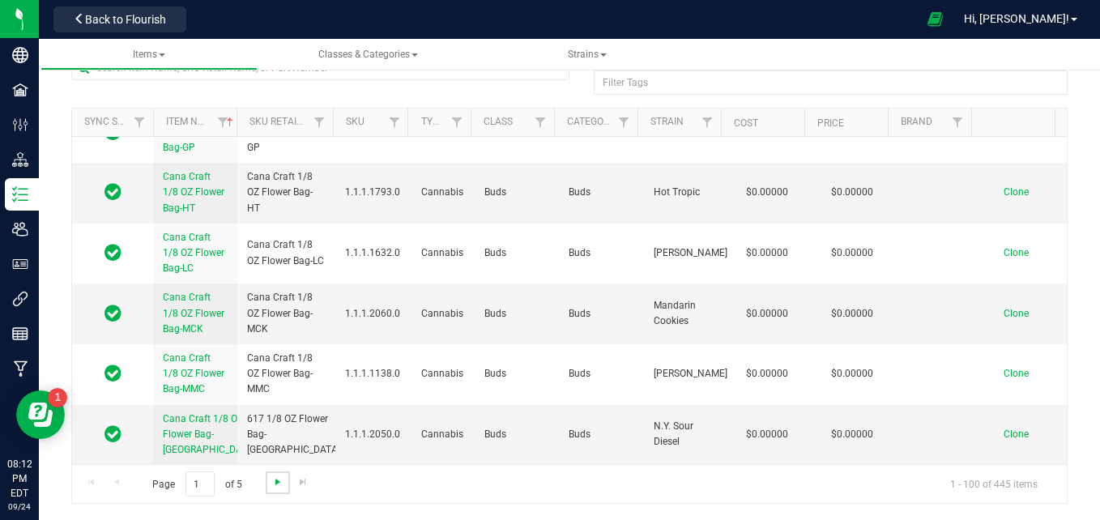
click at [276, 476] on span "Go to the next page" at bounding box center [277, 482] width 13 height 13
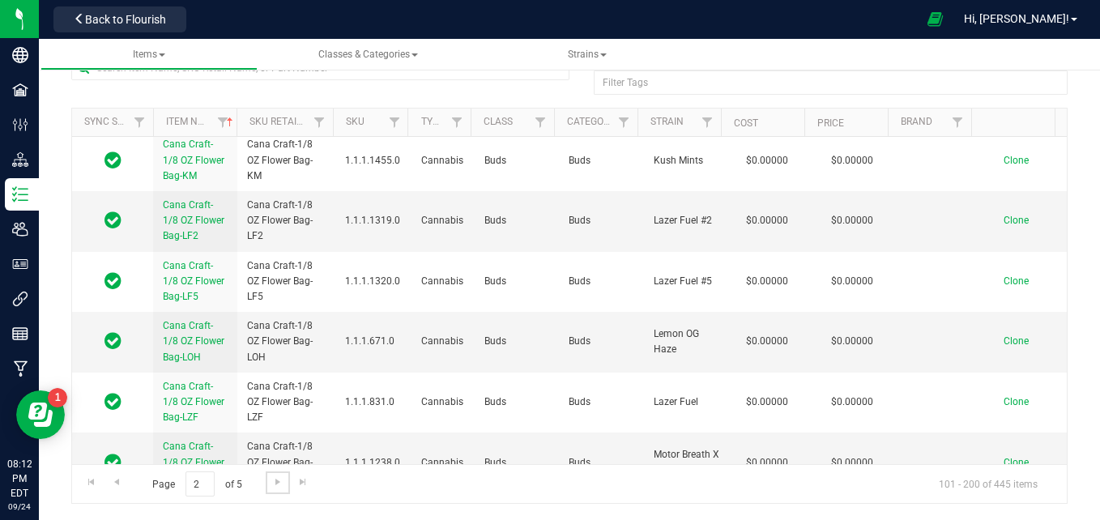
scroll to position [5810, 0]
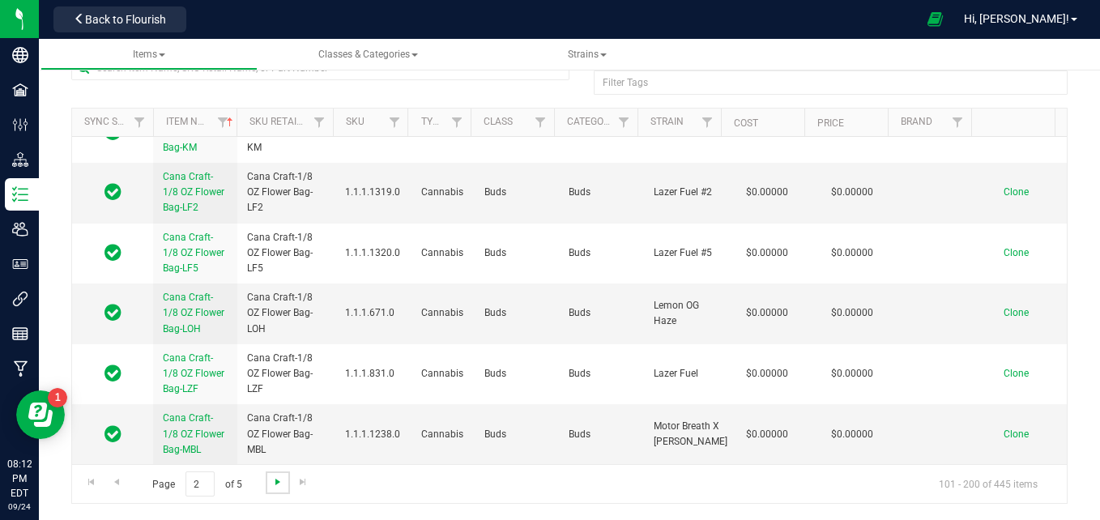
click at [272, 484] on span "Go to the next page" at bounding box center [277, 482] width 13 height 13
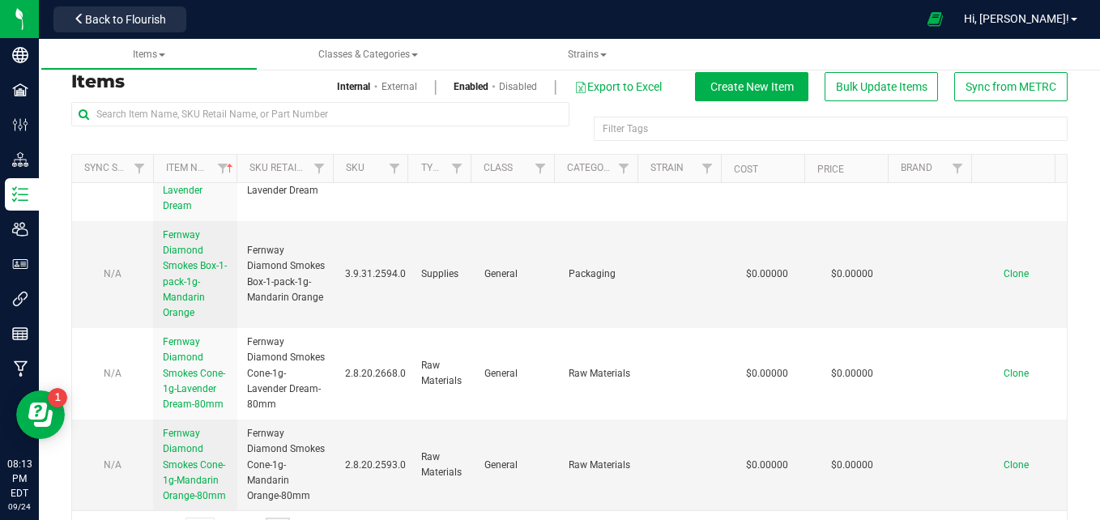
scroll to position [0, 0]
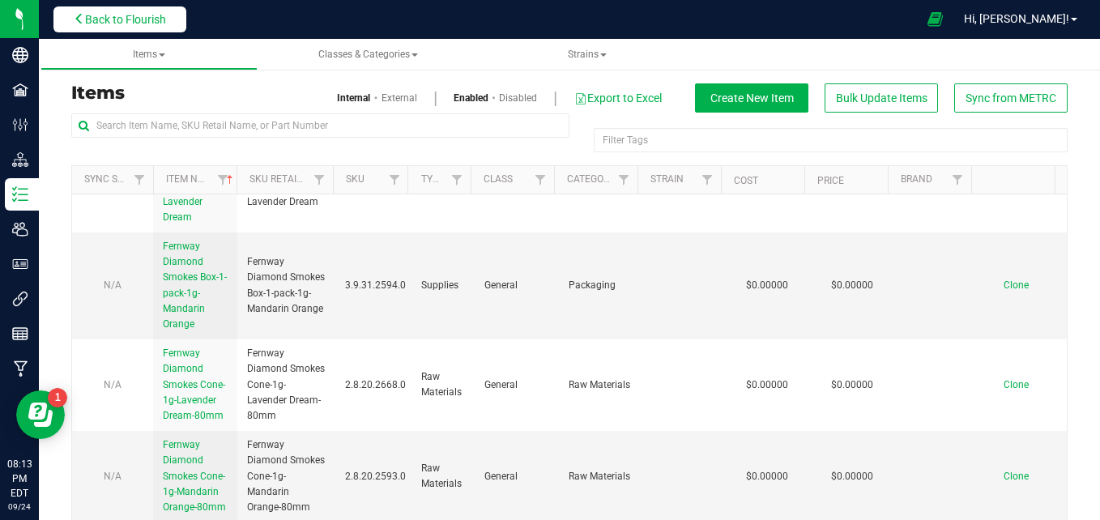
click at [104, 21] on span "Back to Flourish" at bounding box center [125, 19] width 81 height 13
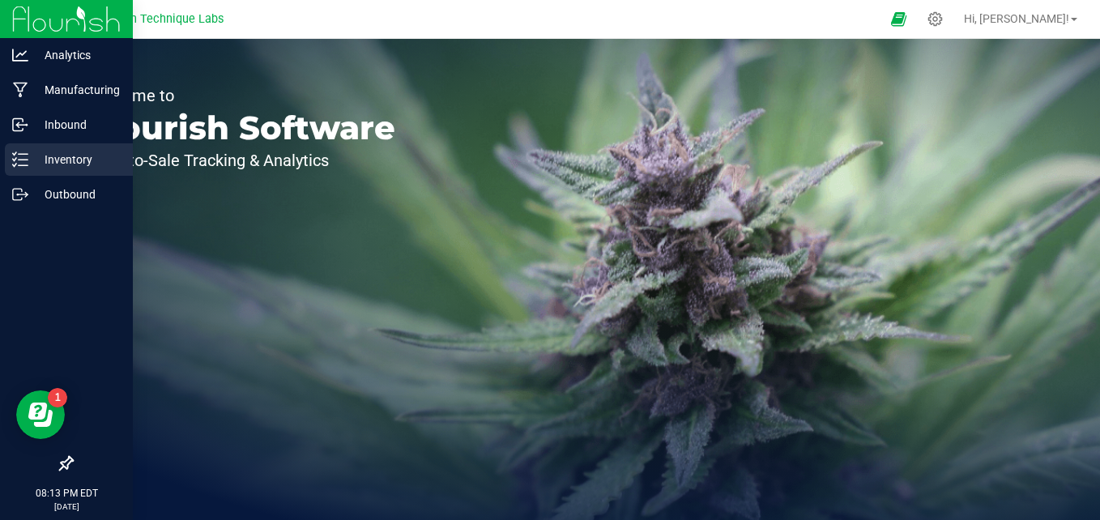
click at [39, 161] on p "Inventory" at bounding box center [76, 159] width 97 height 19
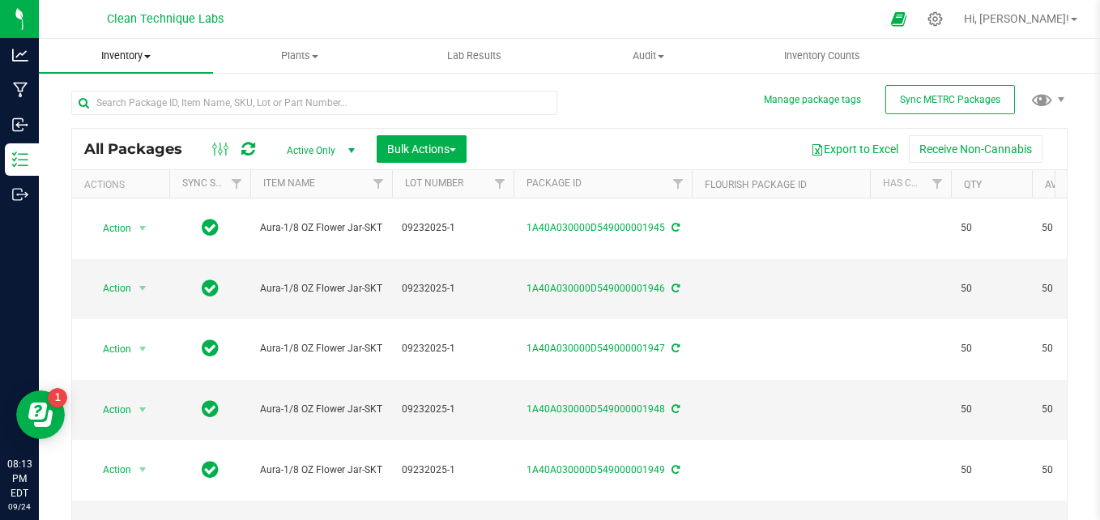
click at [147, 61] on span "Inventory" at bounding box center [126, 56] width 174 height 15
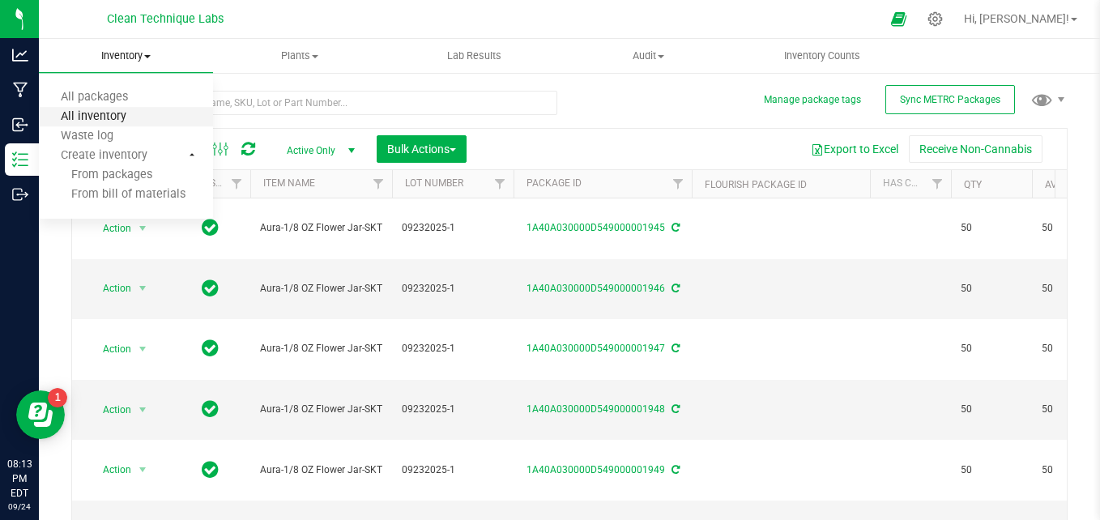
click at [126, 118] on span "All inventory" at bounding box center [93, 117] width 109 height 14
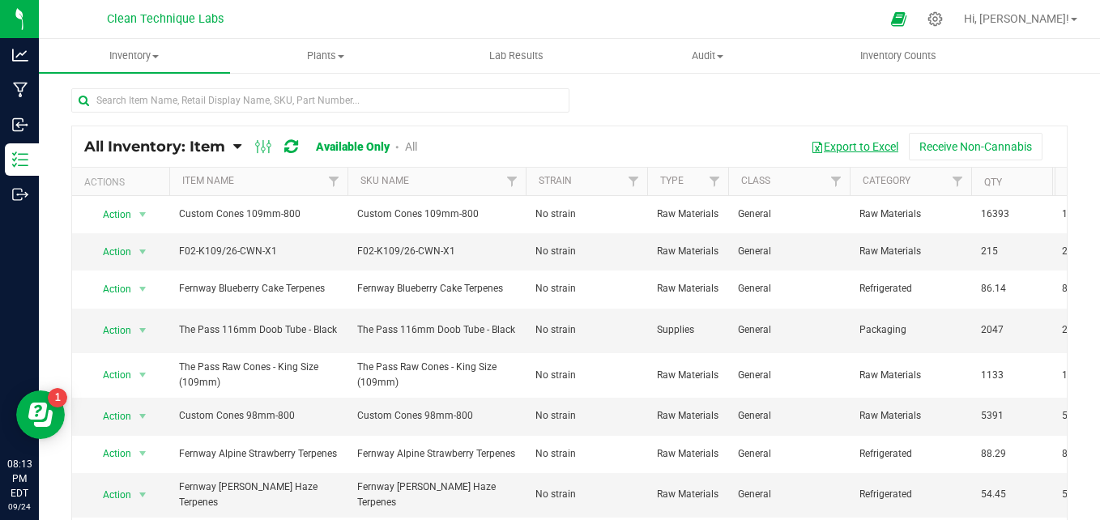
click at [847, 148] on button "Export to Excel" at bounding box center [854, 147] width 109 height 28
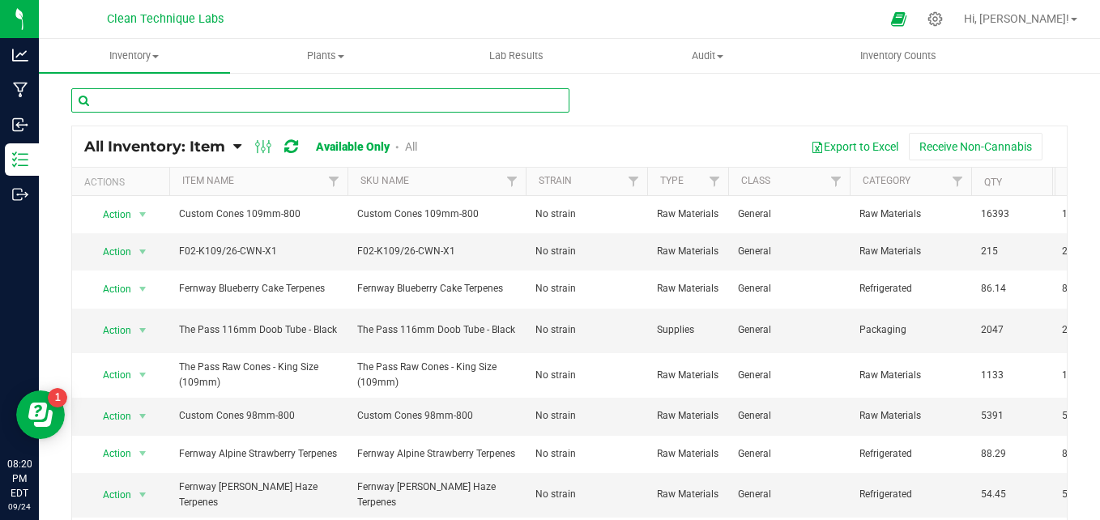
click at [169, 106] on input "text" at bounding box center [320, 100] width 498 height 24
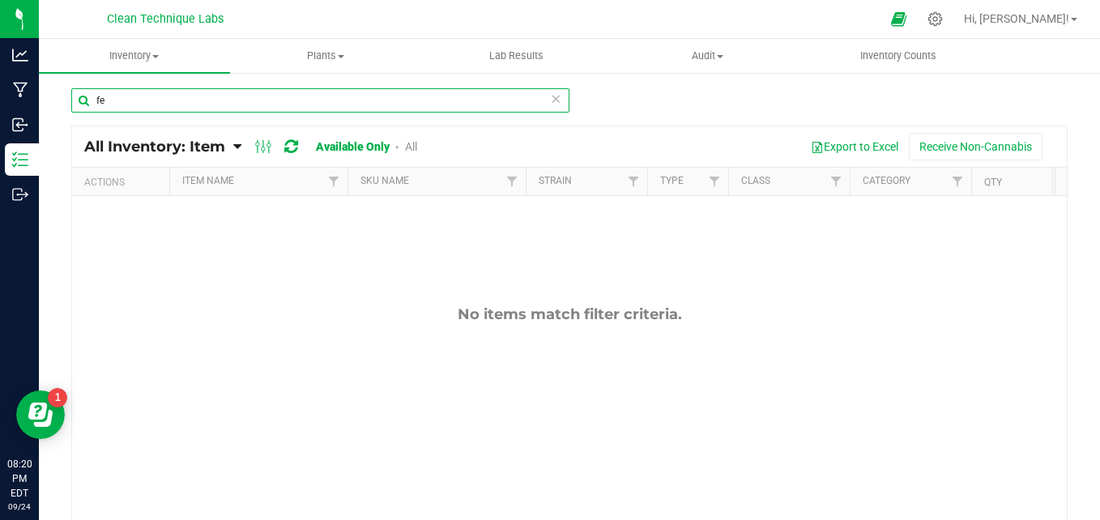
type input "f"
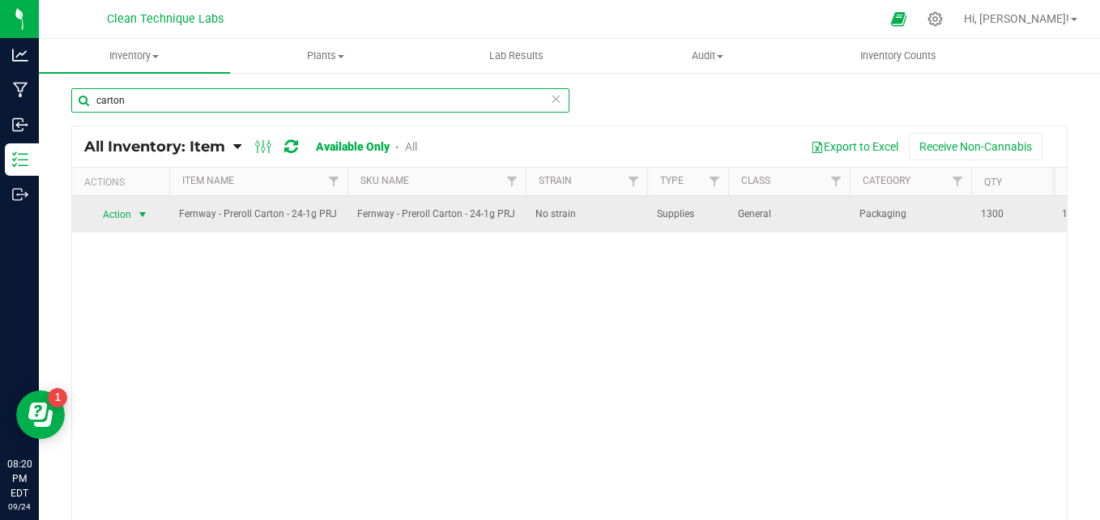
type input "carton"
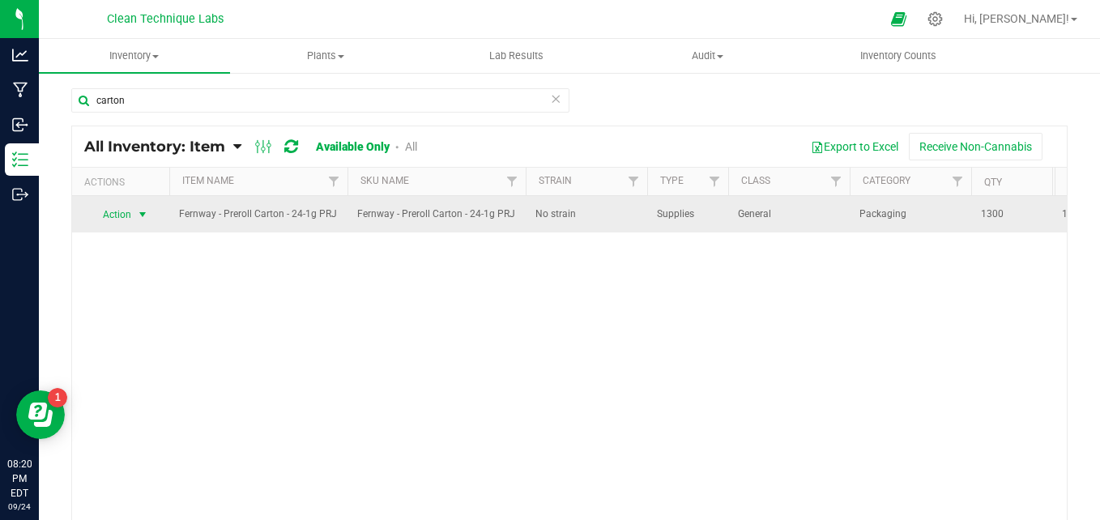
drag, startPoint x: 113, startPoint y: 215, endPoint x: 99, endPoint y: 215, distance: 14.6
click at [99, 215] on span "Action" at bounding box center [110, 214] width 44 height 23
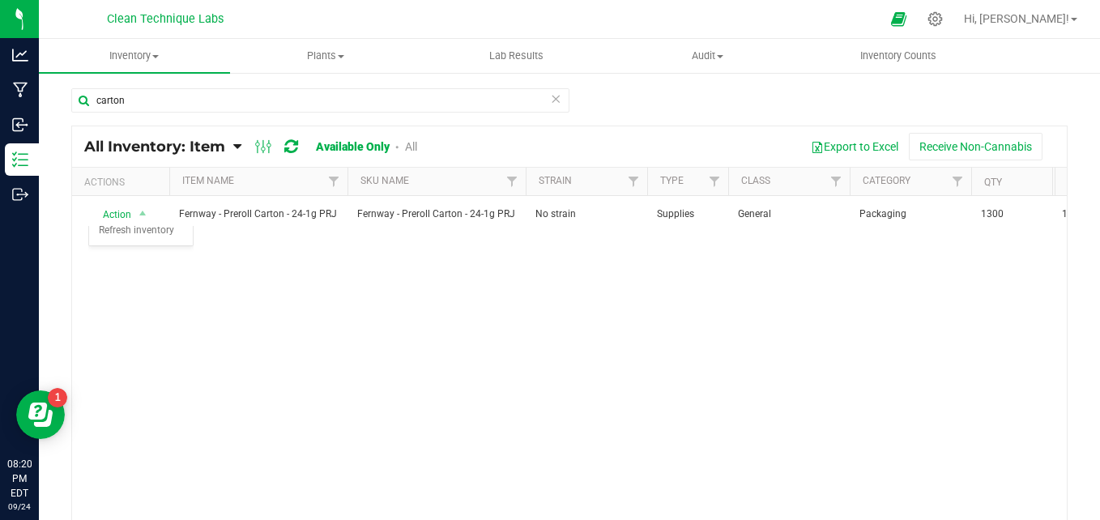
drag, startPoint x: 115, startPoint y: 237, endPoint x: 504, endPoint y: 309, distance: 395.7
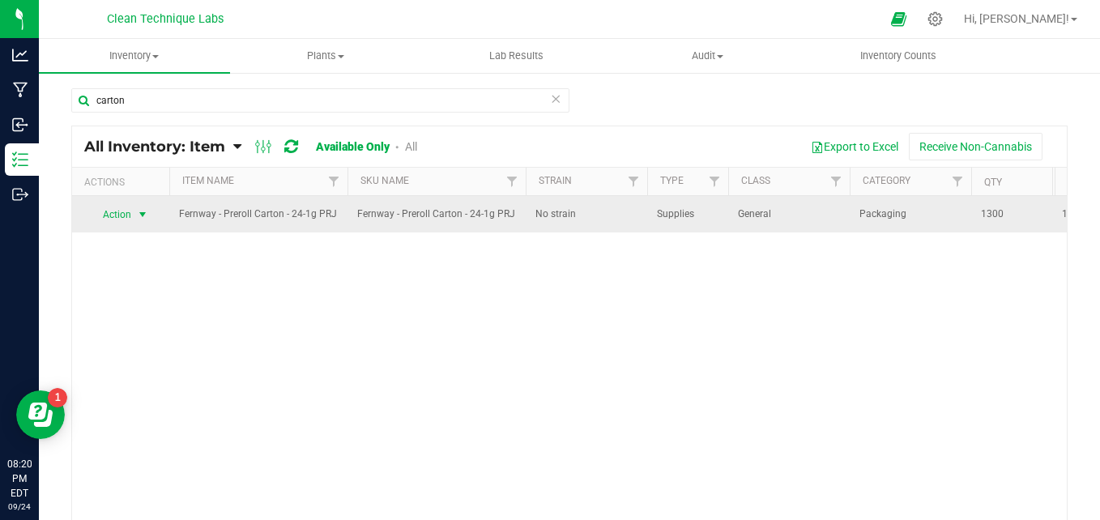
drag, startPoint x: 504, startPoint y: 309, endPoint x: 131, endPoint y: 214, distance: 384.8
click at [131, 214] on span "Action" at bounding box center [110, 214] width 44 height 23
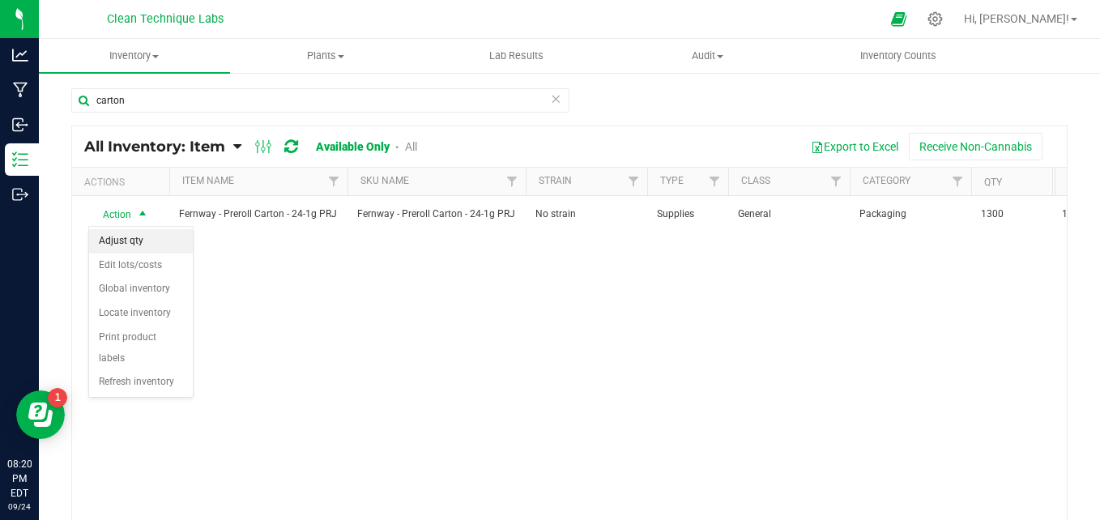
click at [140, 242] on li "Adjust qty" at bounding box center [141, 241] width 104 height 24
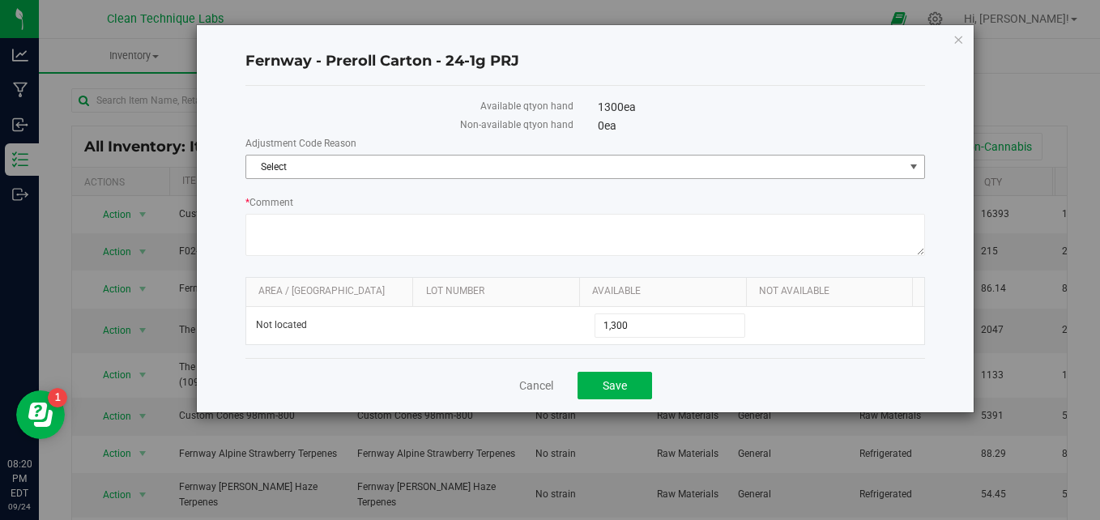
click at [343, 164] on span "Select" at bounding box center [575, 167] width 658 height 23
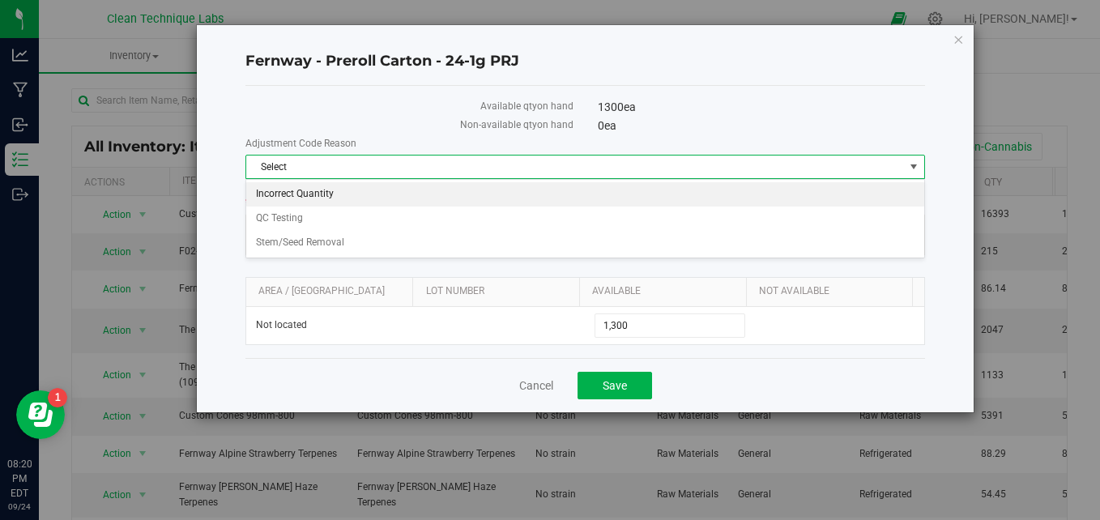
click at [337, 194] on li "Incorrect Quantity" at bounding box center [585, 194] width 678 height 24
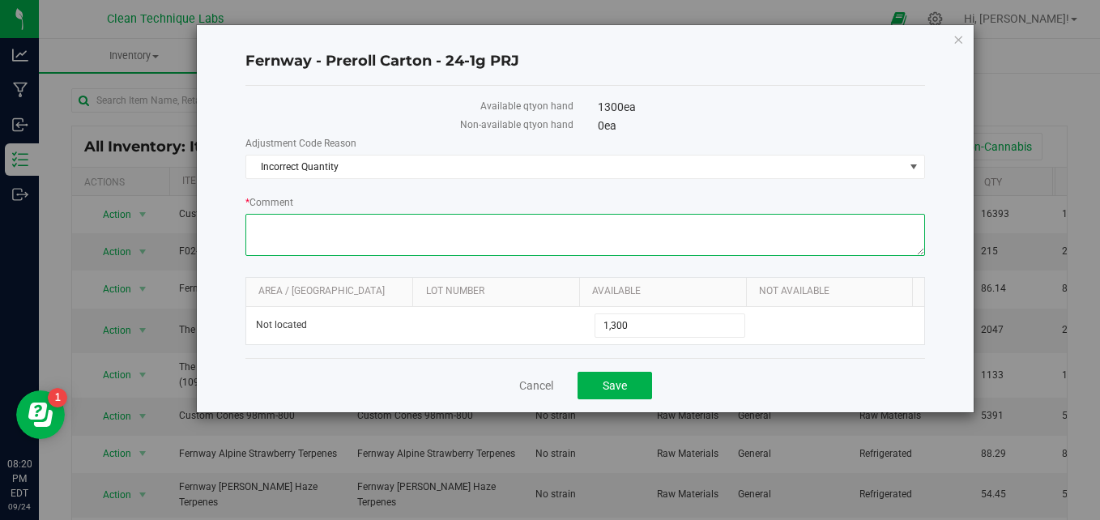
click at [330, 214] on textarea "* Comment" at bounding box center [585, 235] width 680 height 42
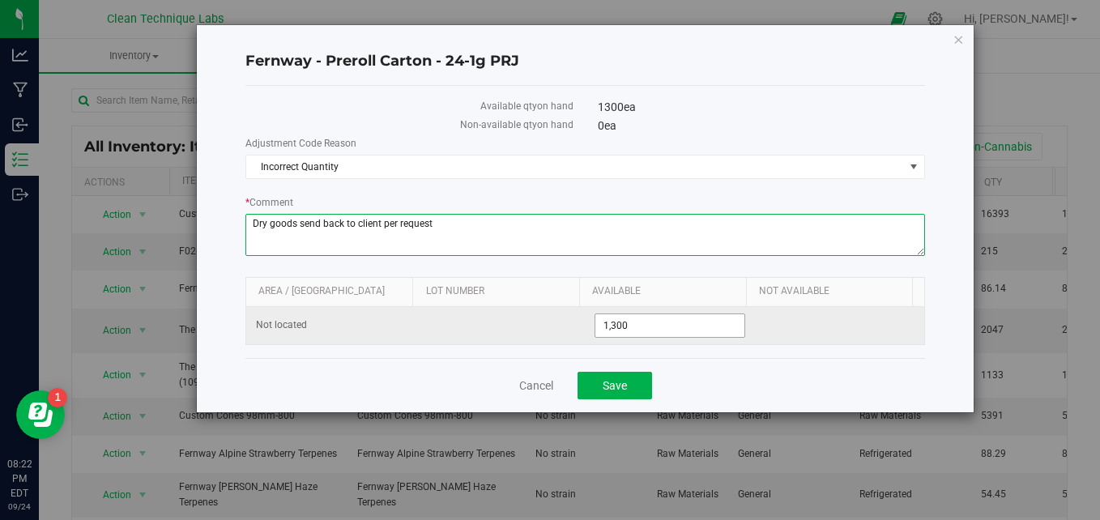
type textarea "Dry goods send back to client per request"
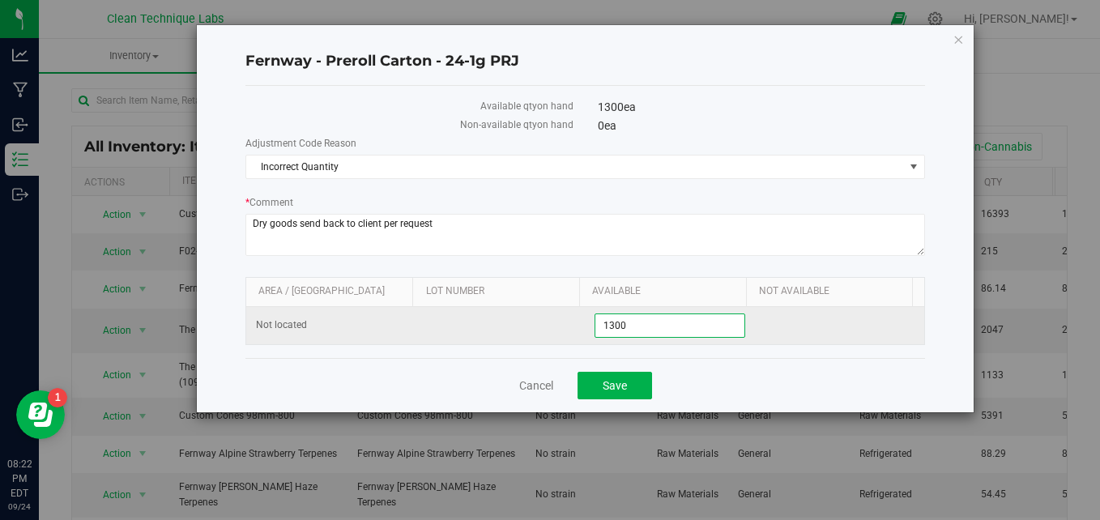
click at [632, 318] on span "1,300 1300" at bounding box center [670, 326] width 150 height 24
type input "1"
type input "0"
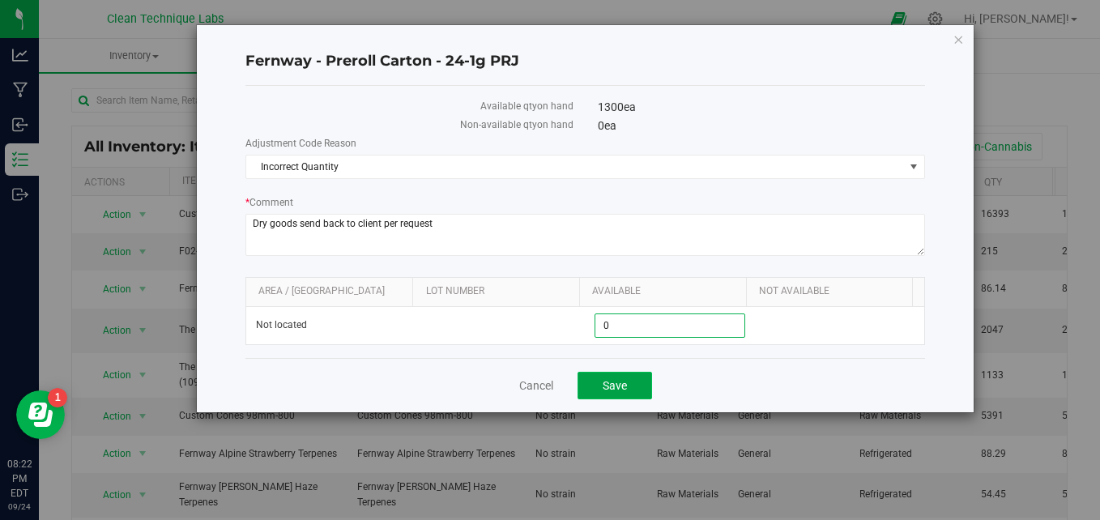
type input "0"
click at [610, 385] on span "Save" at bounding box center [615, 385] width 24 height 13
